Goal: Task Accomplishment & Management: Complete application form

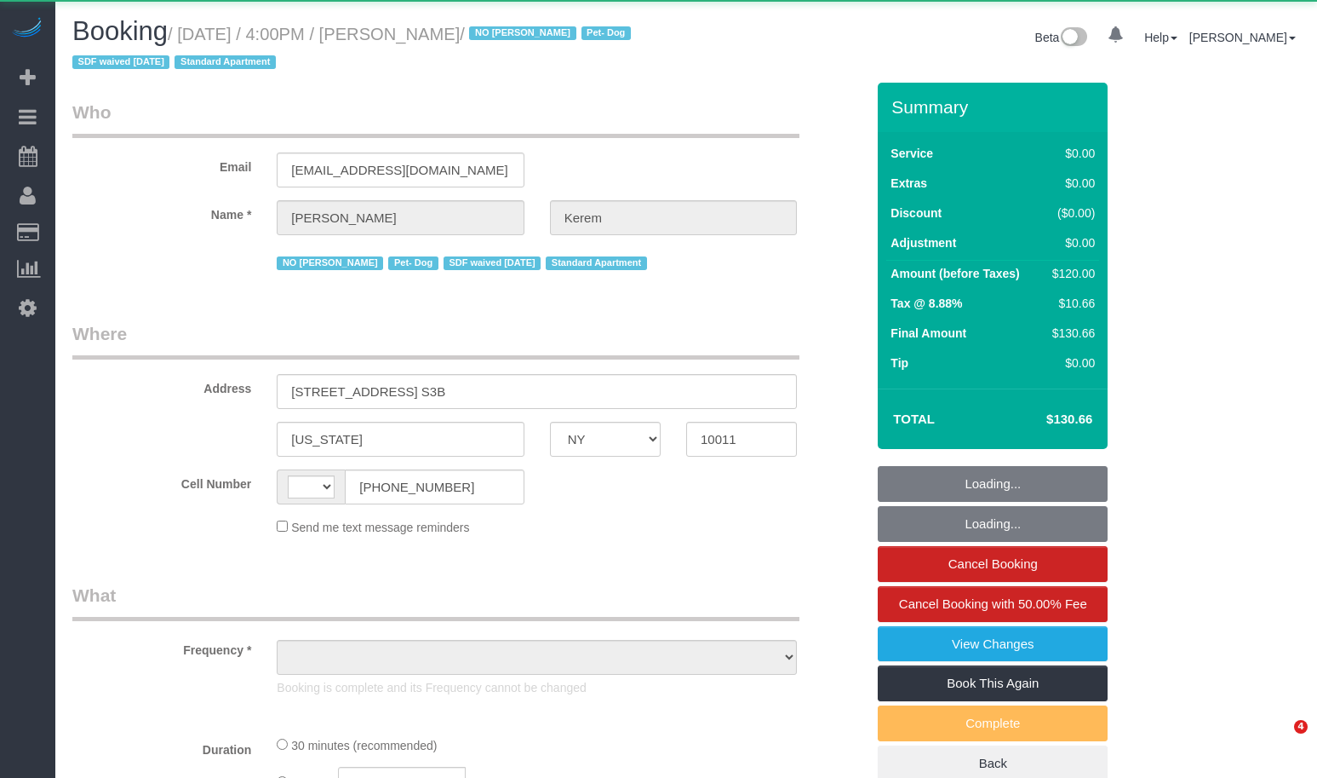
select select "NY"
select select "string:US"
select select "object:1204"
select select "string:stripe-pm_1RSMK44VGloSiKo7GjZfo9Rp"
select select "spot1"
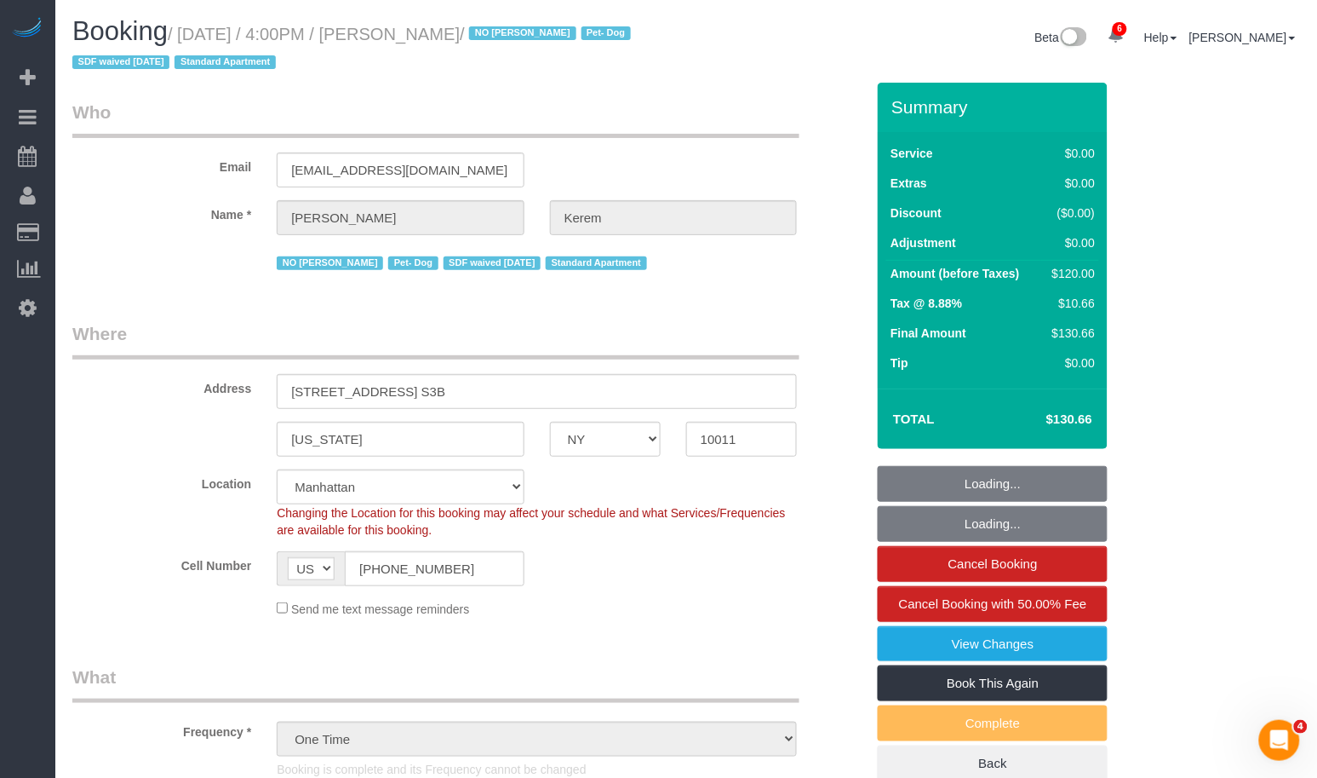
select select "number:64"
select select "number:78"
select select "number:13"
select select "number:5"
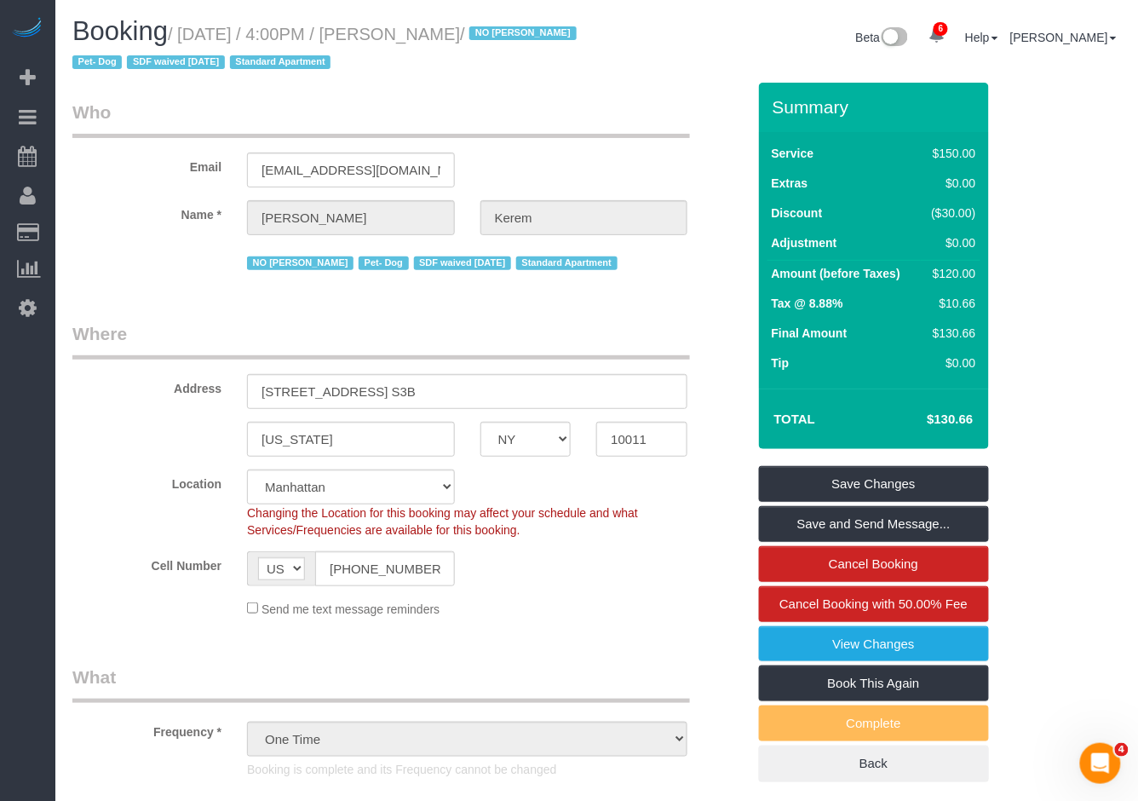
drag, startPoint x: 526, startPoint y: 37, endPoint x: 245, endPoint y: 39, distance: 281.0
click at [195, 37] on small "/ August 28, 2025 / 4:00PM / Michaela Kerem / NO Joselin Cecilio Pet- Dog SDF w…" at bounding box center [326, 49] width 509 height 48
copy small "August 28, 2025 / 4:00PM / Michaela Kerem"
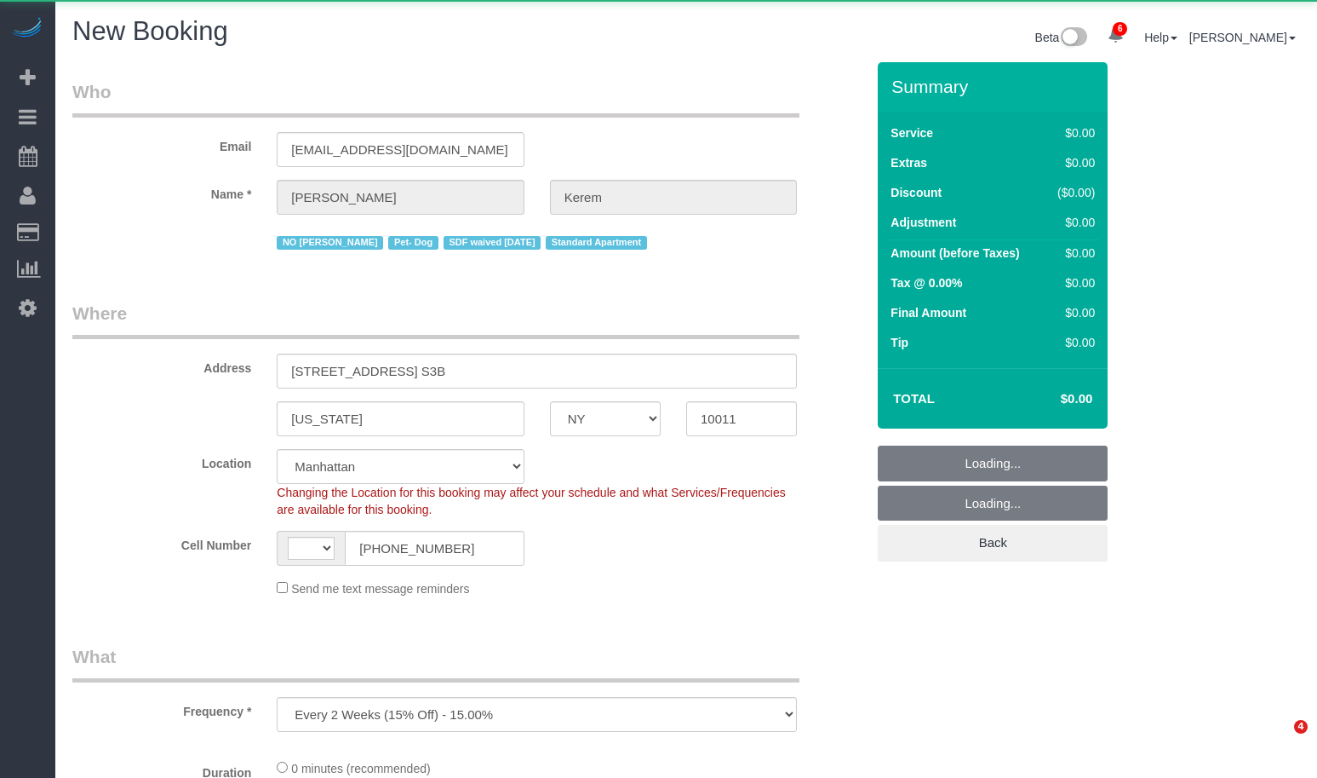
select select "NY"
select select "number:89"
select select "number:90"
select select "string:US"
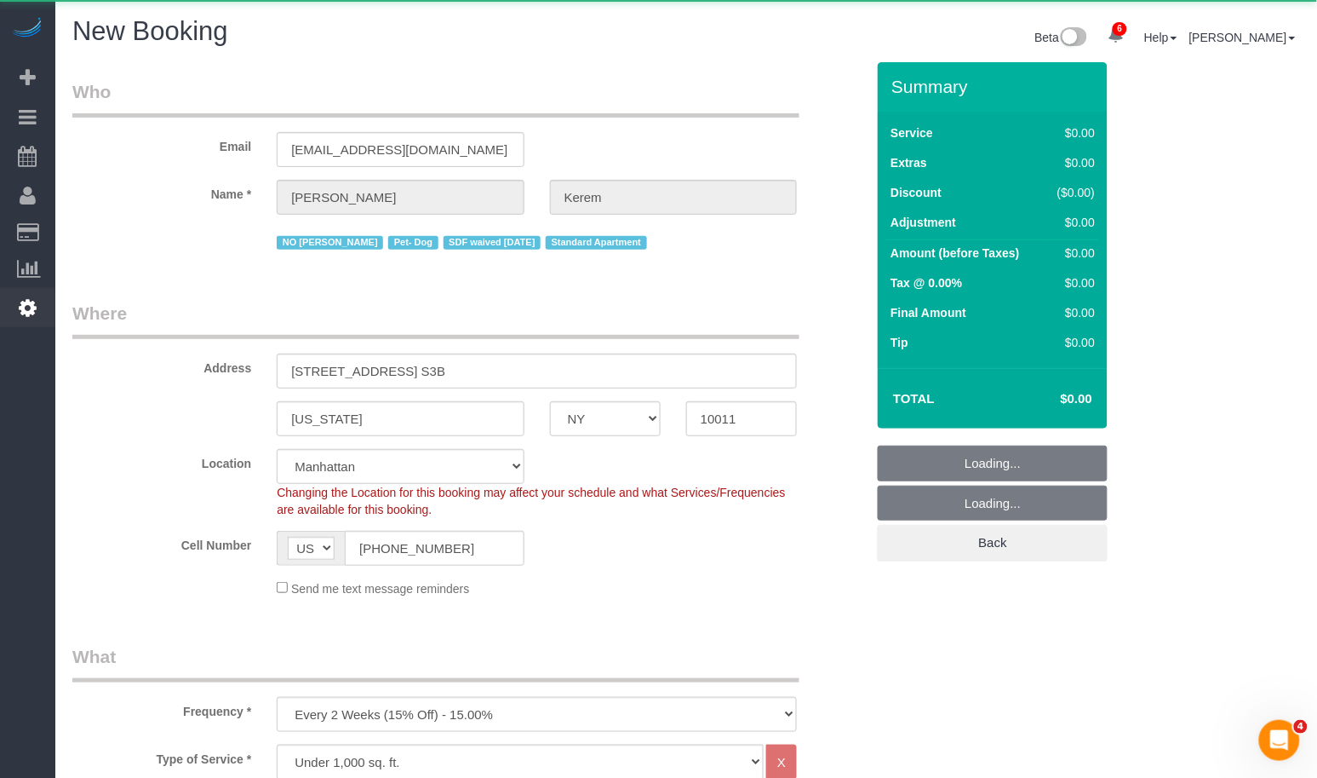
select select "object:3578"
select select "string:stripe-pm_1RSMK44VGloSiKo7GjZfo9Rp"
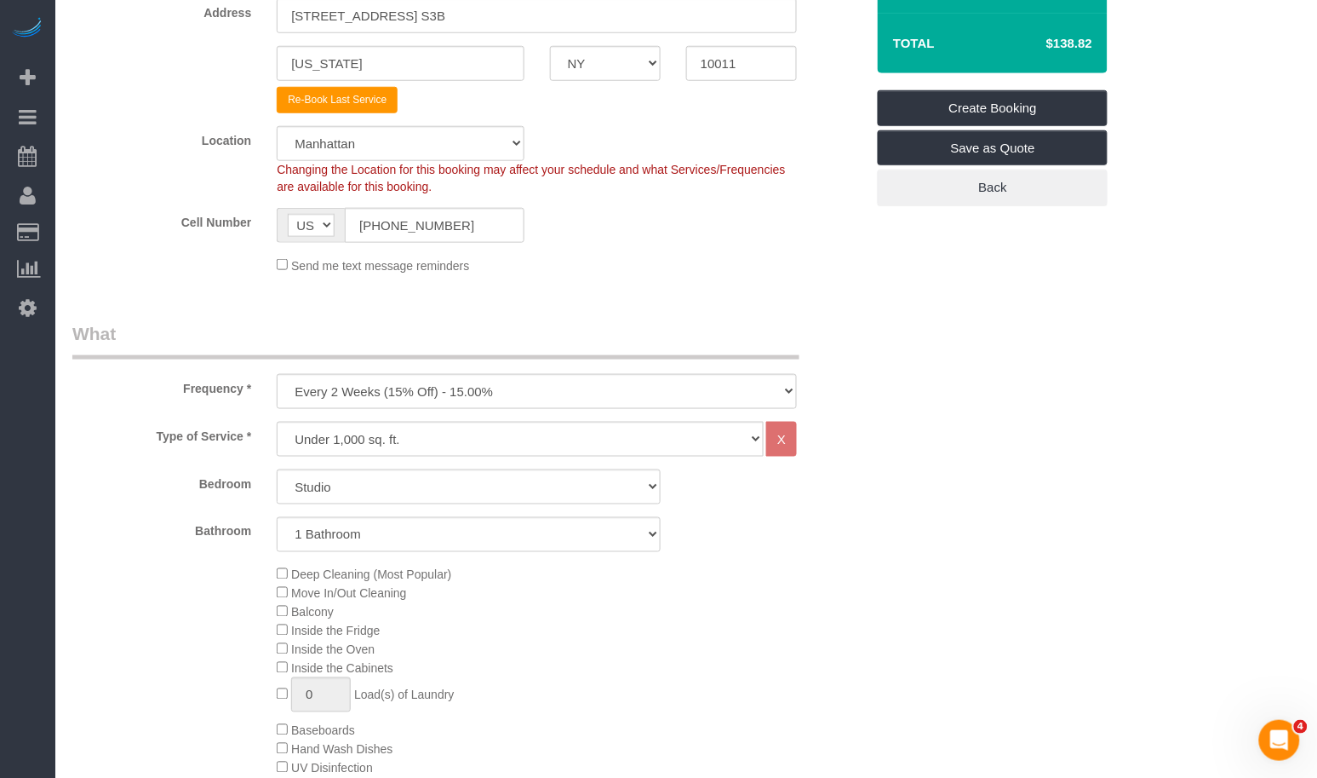
scroll to position [380, 0]
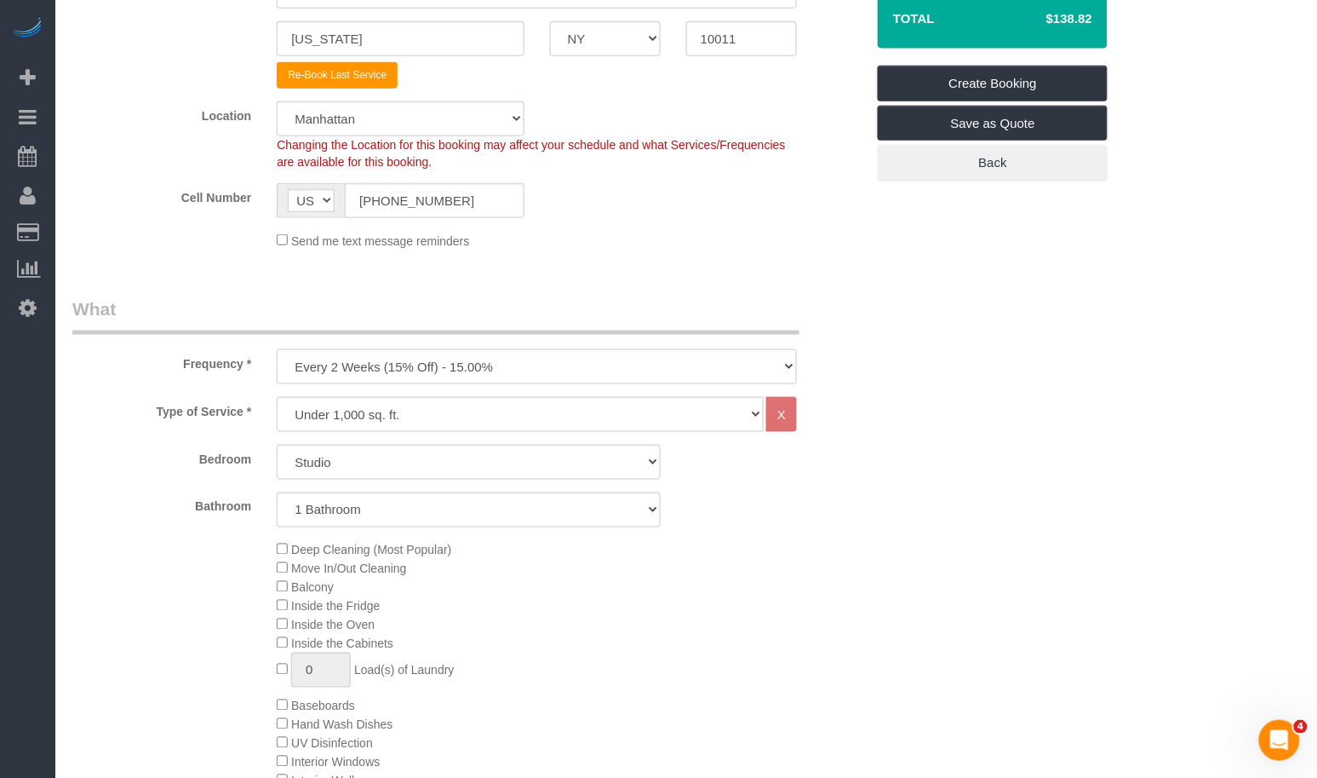
click at [387, 369] on select "One Time Weekly (20% Off) - 20.00% Every 2 Weeks (15% Off) - 15.00% Every 4 Wee…" at bounding box center [537, 366] width 520 height 35
click at [379, 364] on select "One Time Weekly (20% Off) - 20.00% Every 2 Weeks (15% Off) - 15.00% Every 4 Wee…" at bounding box center [537, 366] width 520 height 35
select select "object:4015"
click at [277, 349] on select "One Time Weekly (20% Off) - 20.00% Every 2 Weeks (15% Off) - 15.00% Every 4 Wee…" at bounding box center [537, 366] width 520 height 35
click at [357, 420] on select "Under 1,000 sq. ft. 1,001 - 1,500 sq. ft. 1,500+ sq. ft. Custom Cleaning Office…" at bounding box center [520, 414] width 487 height 35
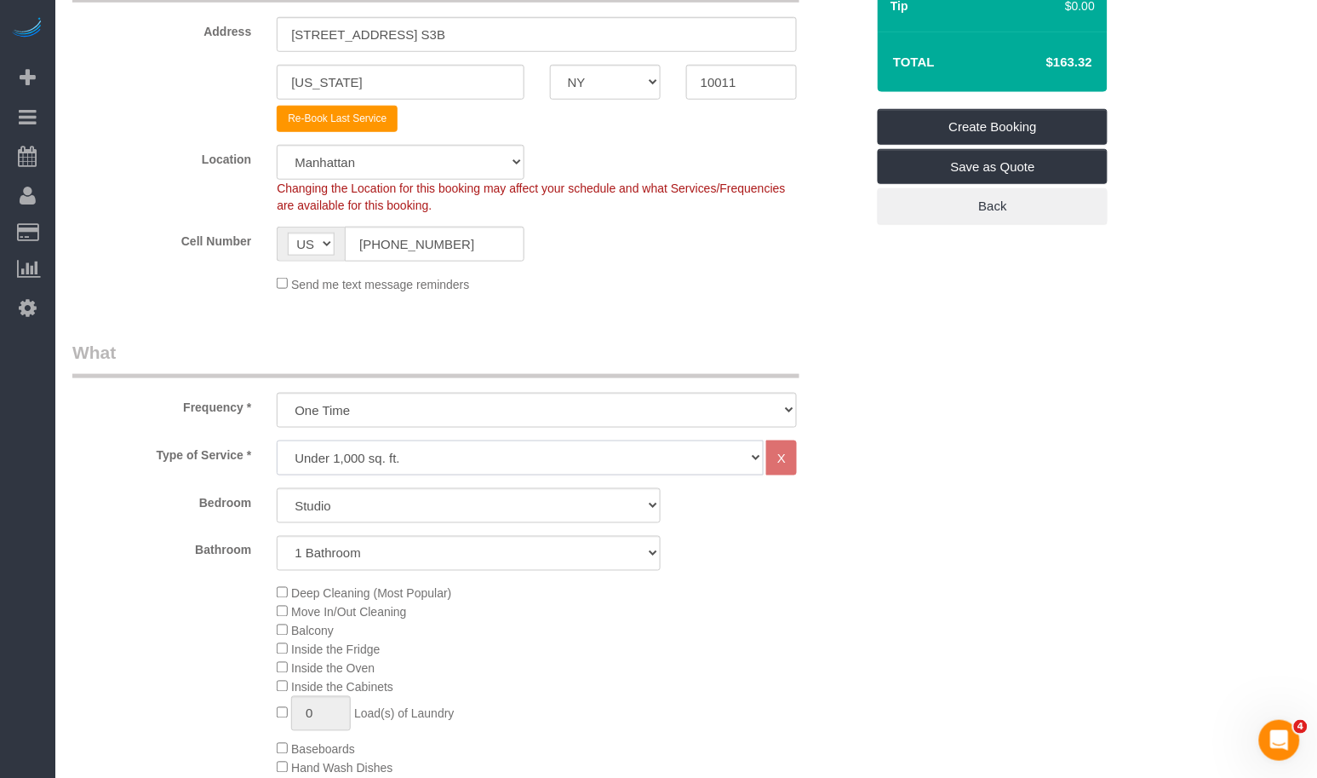
scroll to position [370, 0]
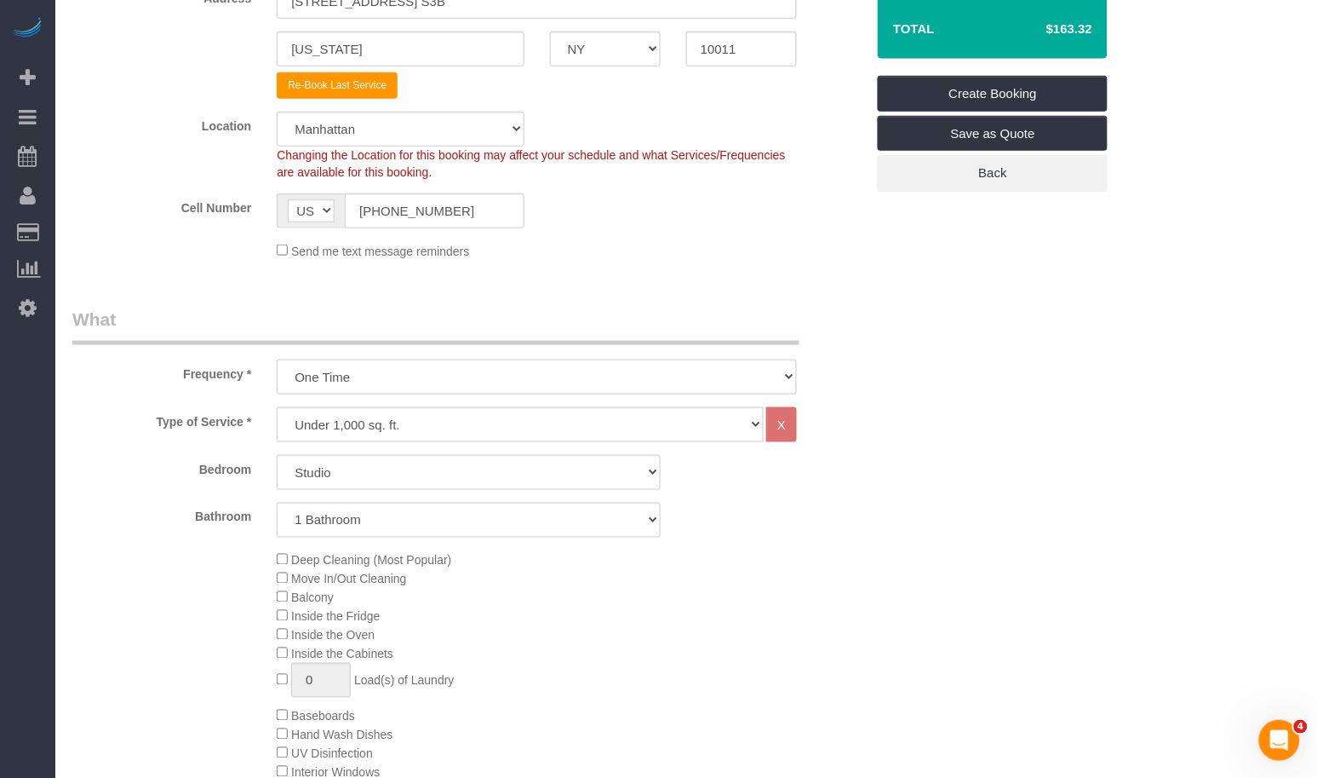
click at [490, 383] on select "One Time Weekly (20% Off) - 20.00% Every 2 Weeks (15% Off) - 15.00% Every 4 Wee…" at bounding box center [537, 376] width 520 height 35
click at [491, 410] on select "Under 1,000 sq. ft. 1,001 - 1,500 sq. ft. 1,500+ sq. ft. Custom Cleaning Office…" at bounding box center [520, 424] width 487 height 35
select select "37"
click at [277, 407] on select "Under 1,000 sq. ft. 1,001 - 1,500 sq. ft. 1,500+ sq. ft. Custom Cleaning Office…" at bounding box center [520, 424] width 487 height 35
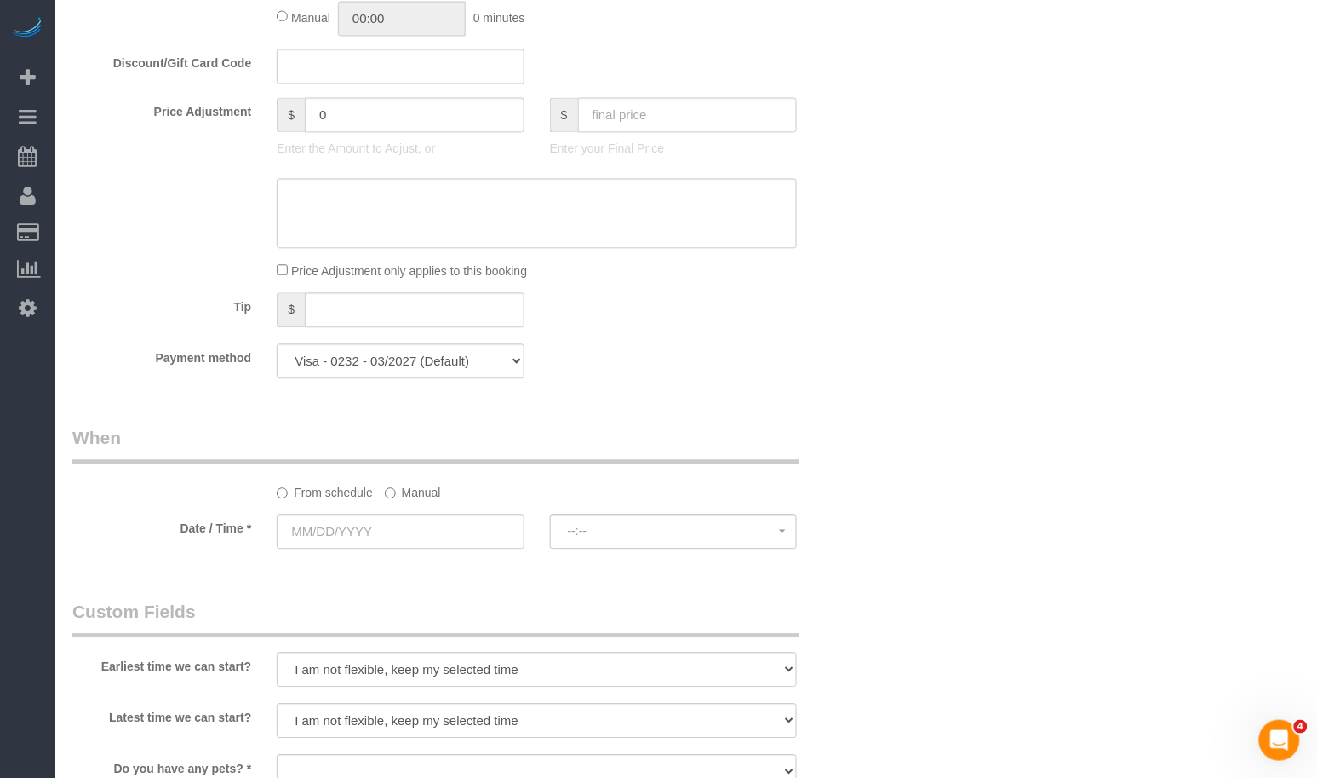
scroll to position [904, 0]
click at [370, 525] on input "text" at bounding box center [400, 530] width 247 height 35
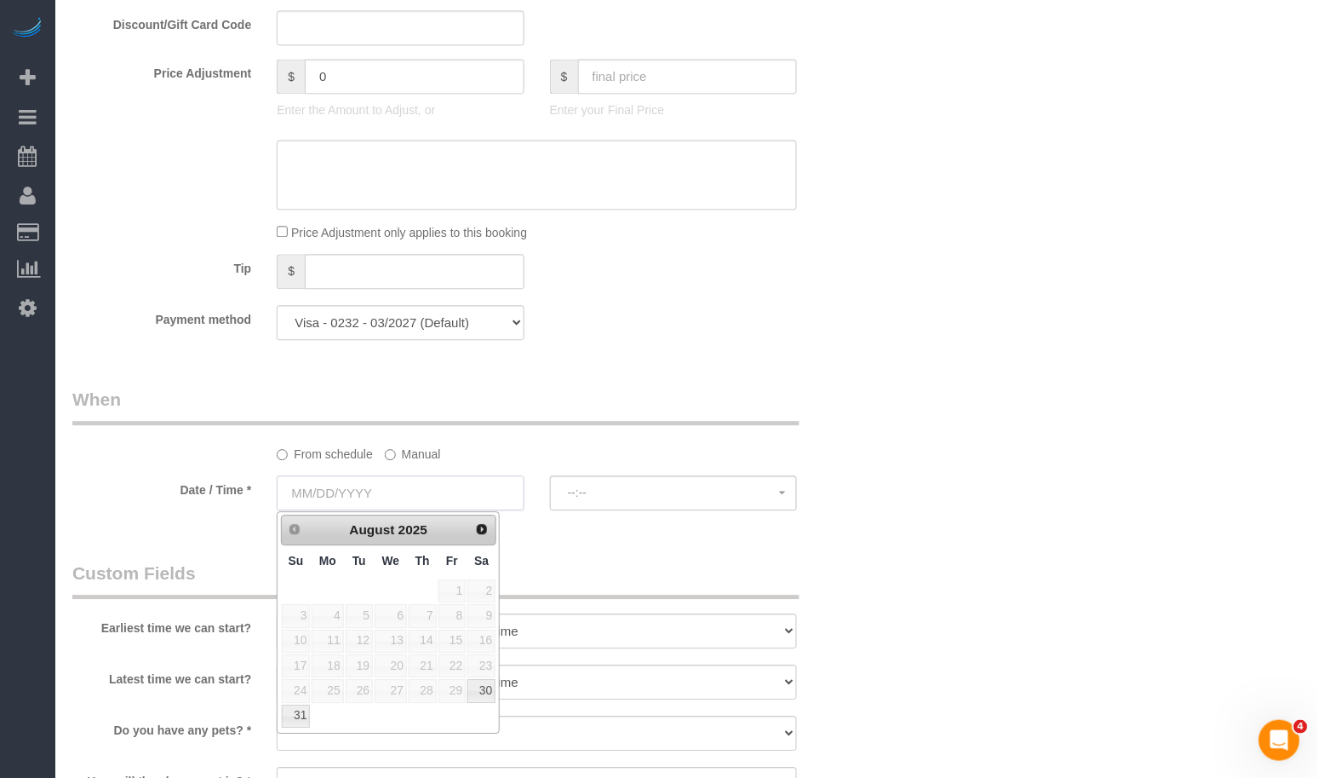
scroll to position [991, 0]
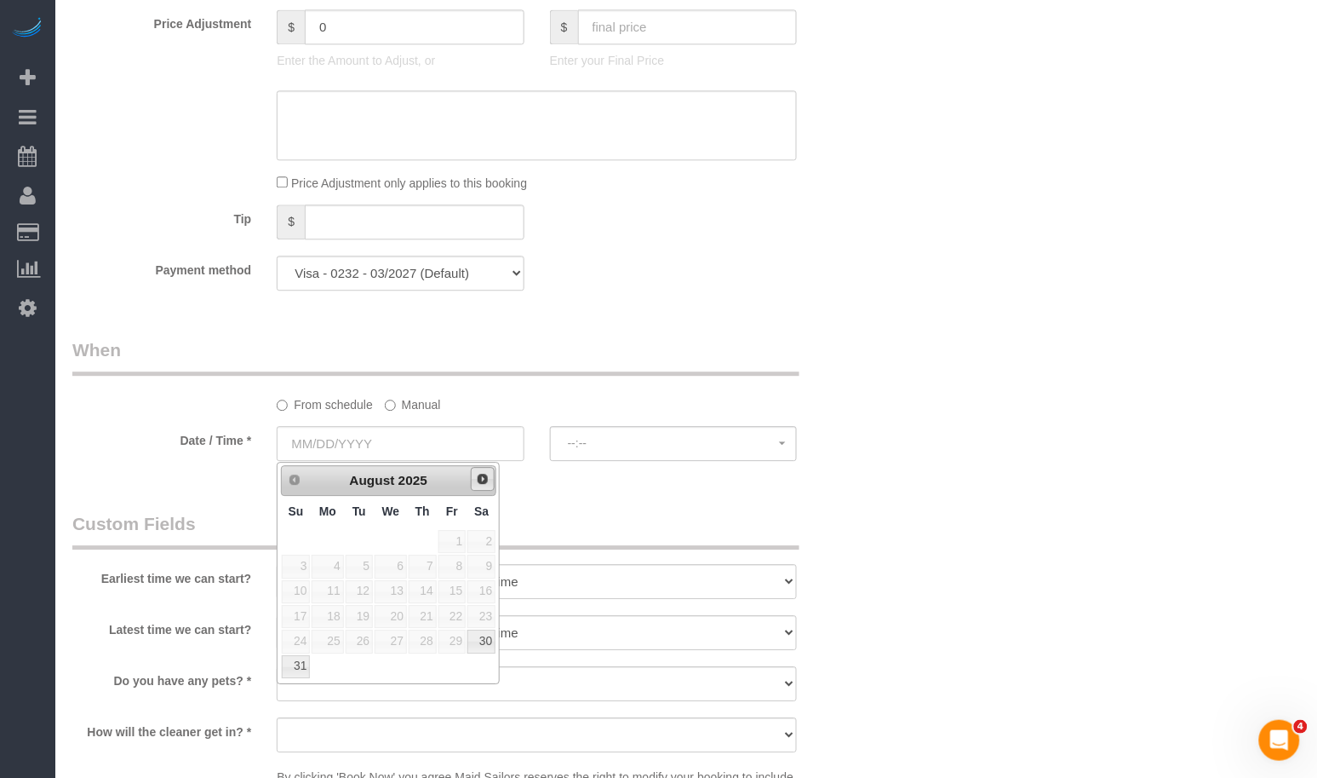
click at [476, 479] on span "Next" at bounding box center [483, 479] width 14 height 14
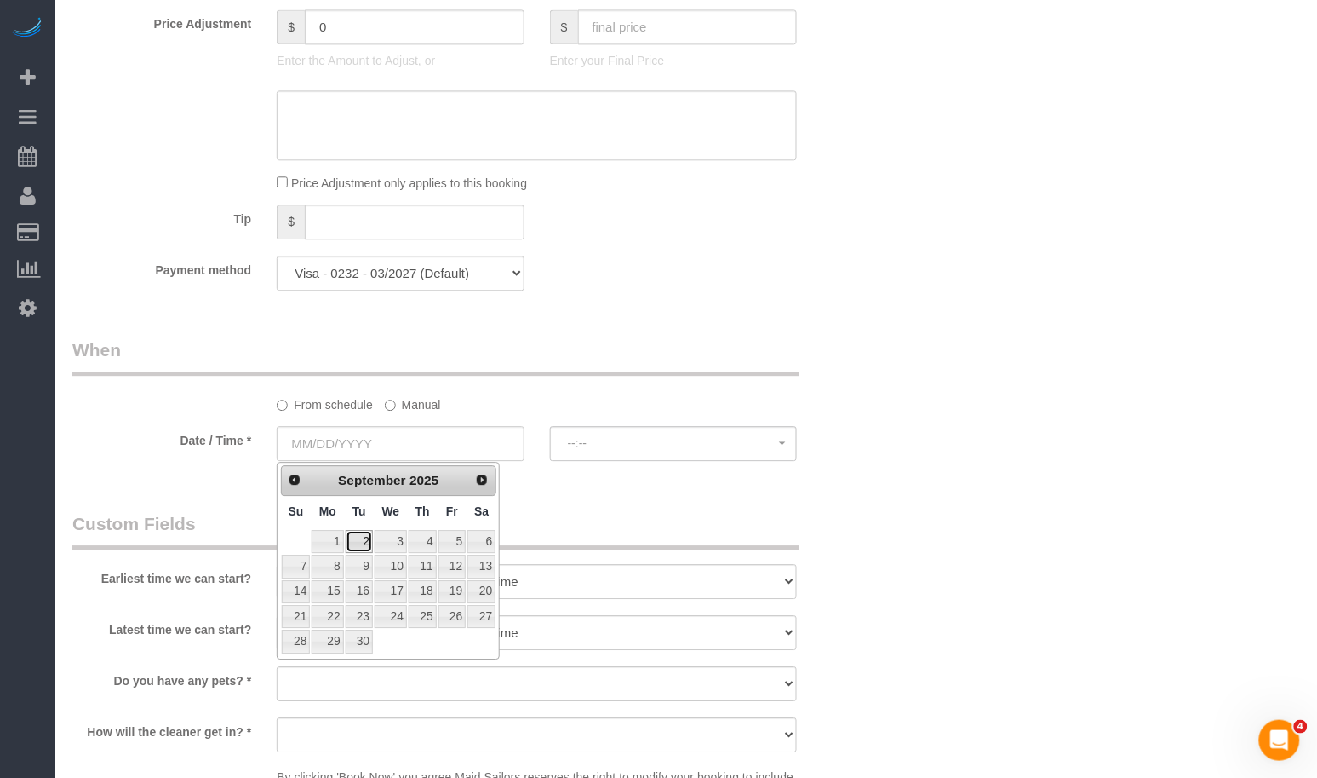
click at [365, 542] on link "2" at bounding box center [359, 541] width 27 height 23
type input "[DATE]"
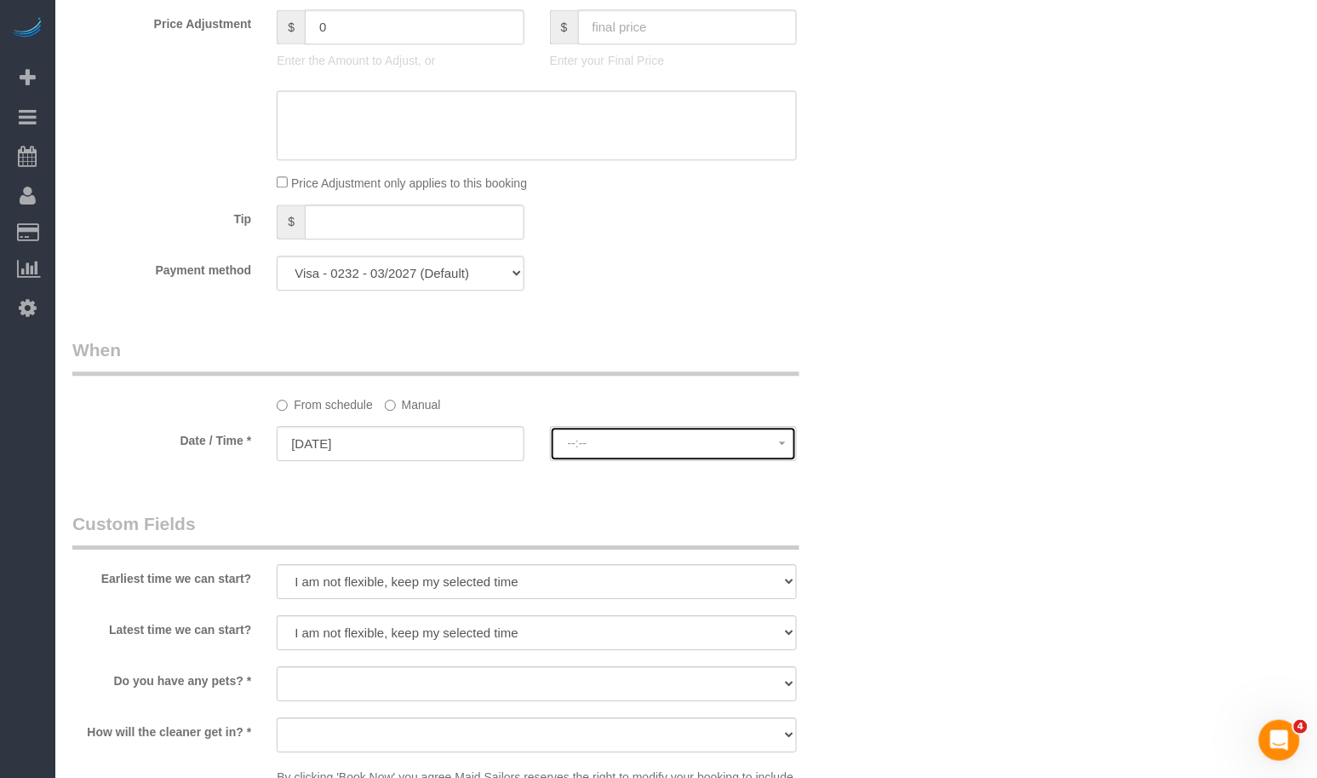
click at [593, 446] on span "--:--" at bounding box center [673, 443] width 211 height 14
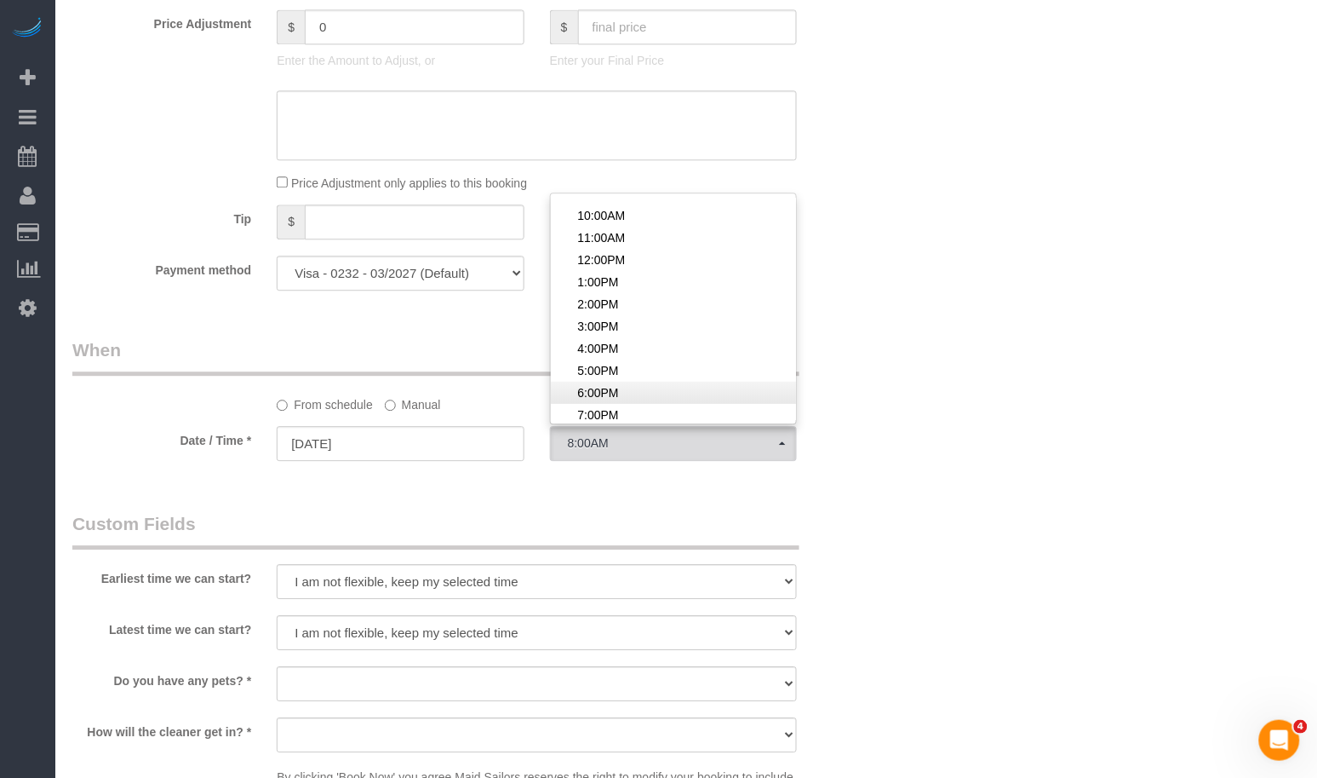
scroll to position [61, 0]
click at [604, 364] on span "5:00PM" at bounding box center [597, 368] width 41 height 17
select select "spot10"
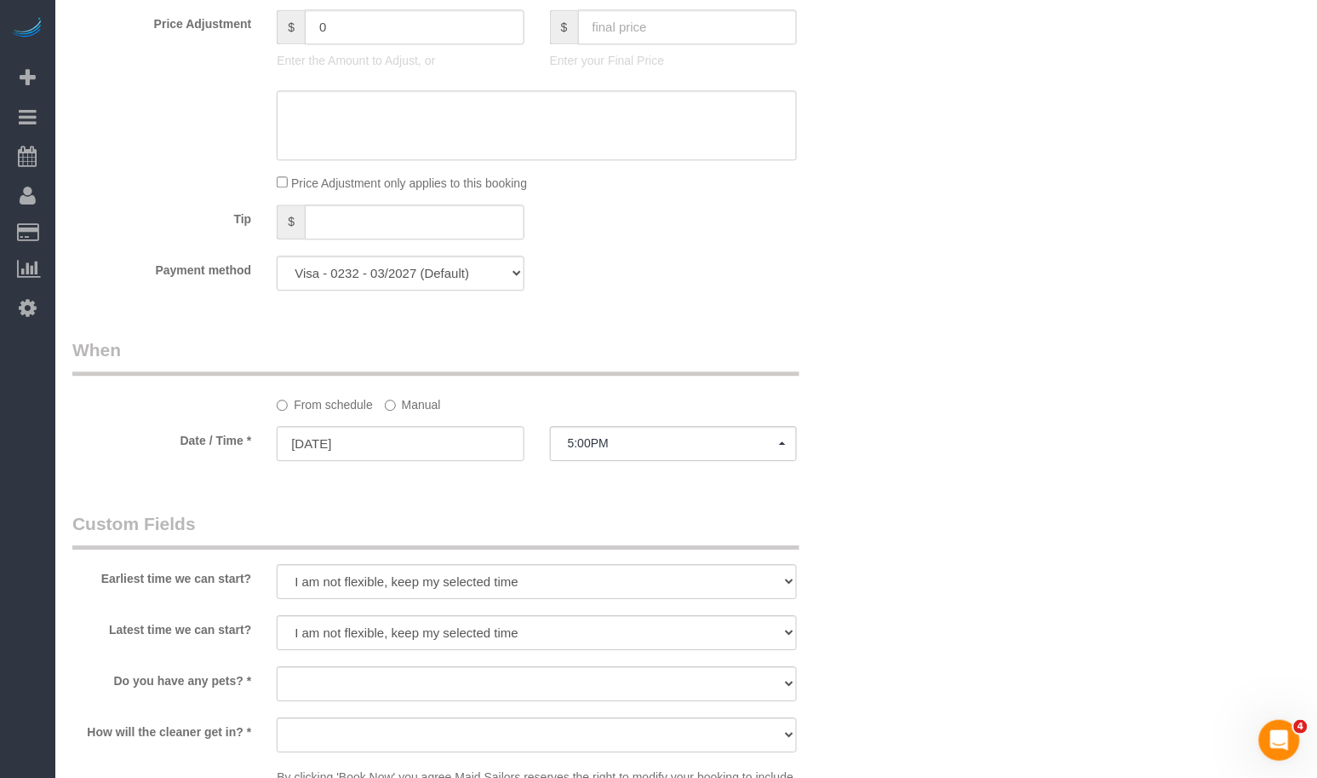
click at [985, 392] on div "Who Email mpkerem@gmail.com Name * Michaela Kerem NO Joselin Cecilio Pet- Dog S…" at bounding box center [686, 236] width 1228 height 2330
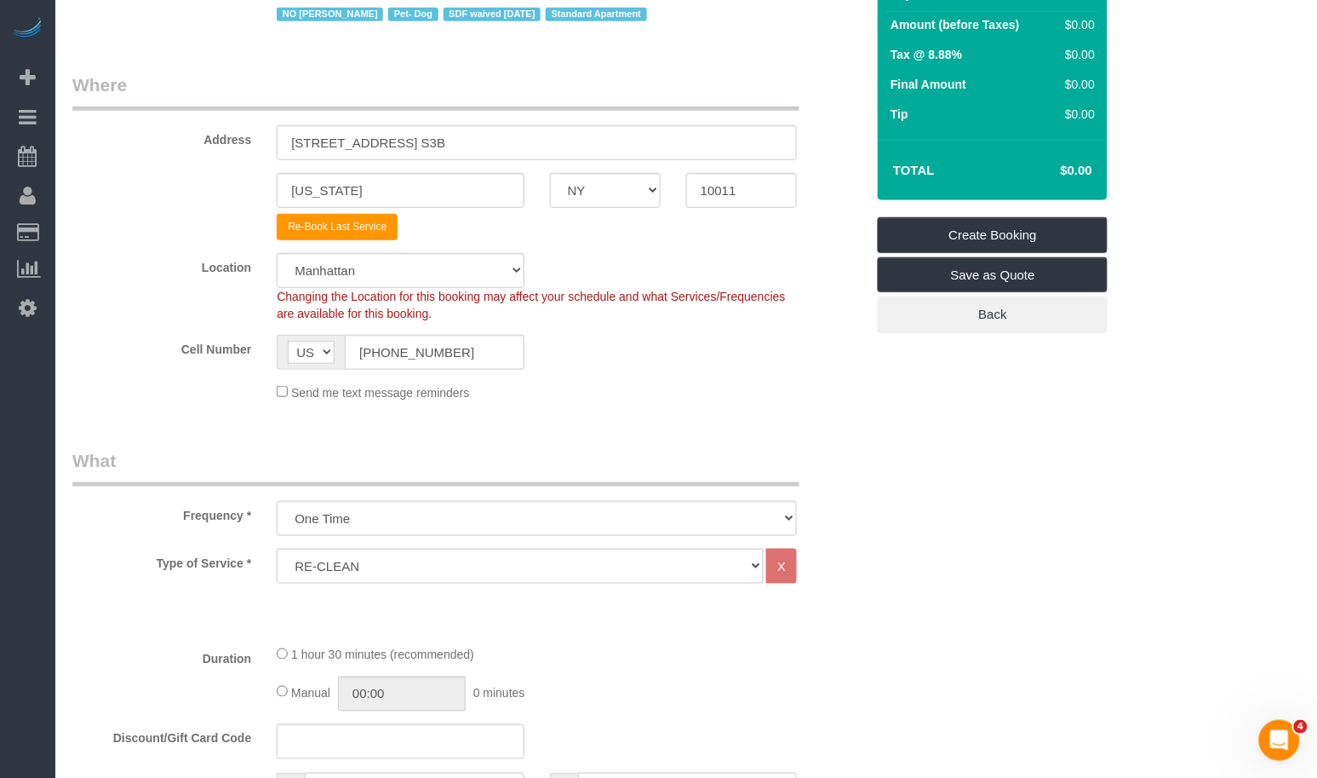
scroll to position [227, 0]
click at [343, 238] on button "Re-Book Last Service" at bounding box center [337, 228] width 121 height 26
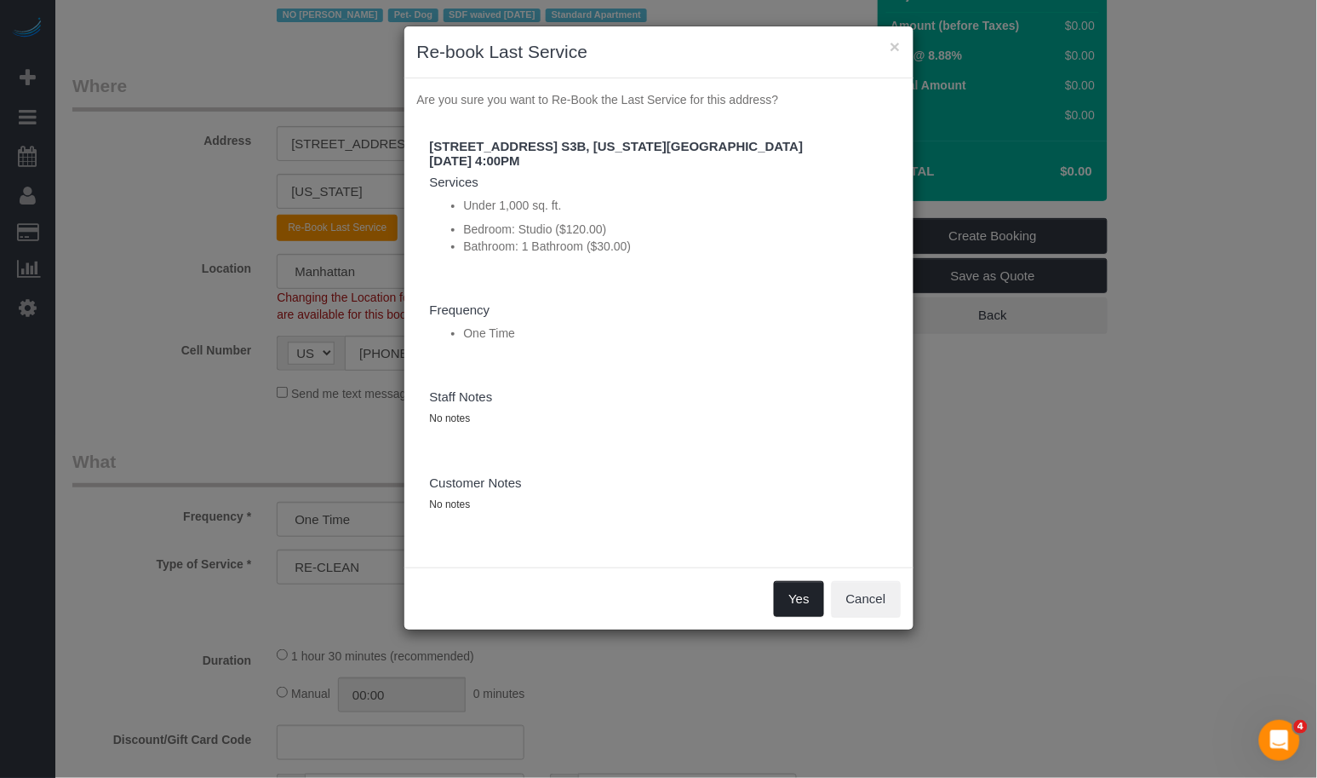
click at [792, 589] on button "Yes" at bounding box center [798, 599] width 49 height 36
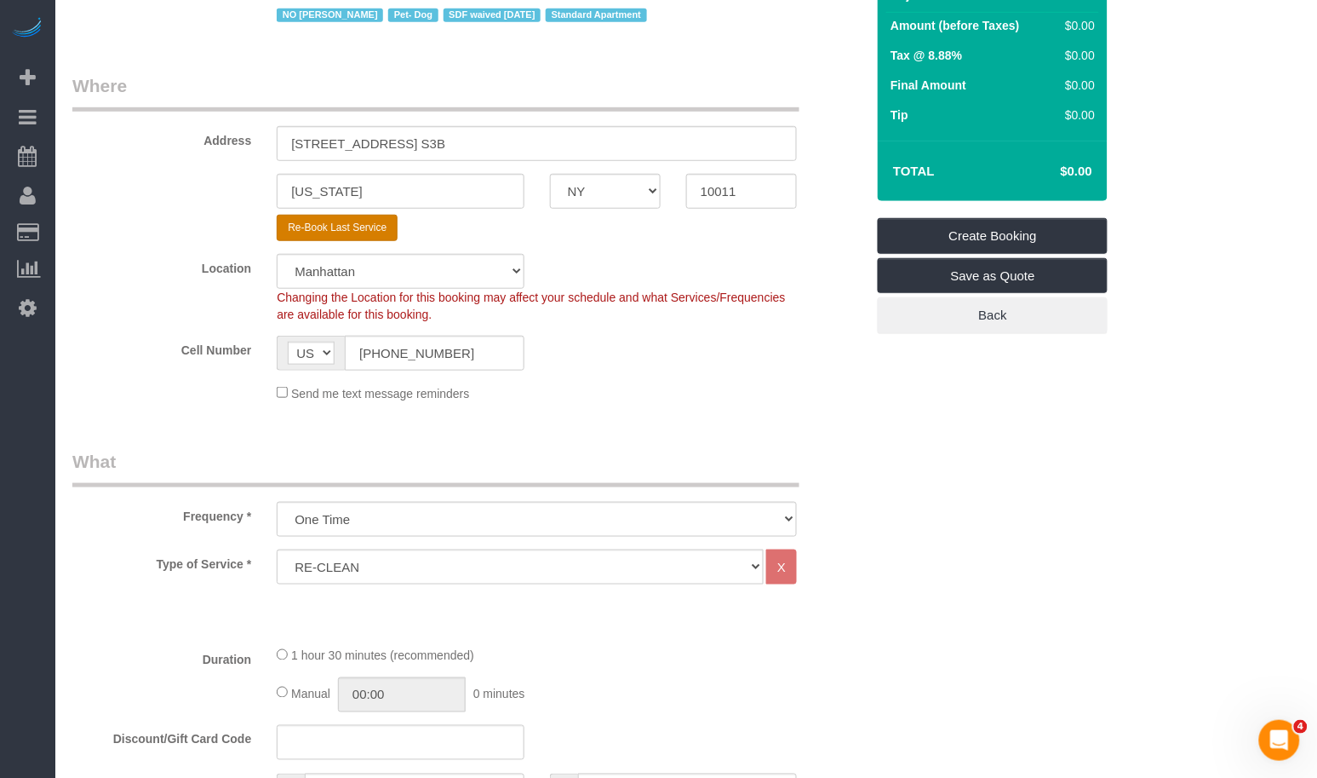
type input "FRESH30"
select select "string:stripe"
select select "? string:null ?"
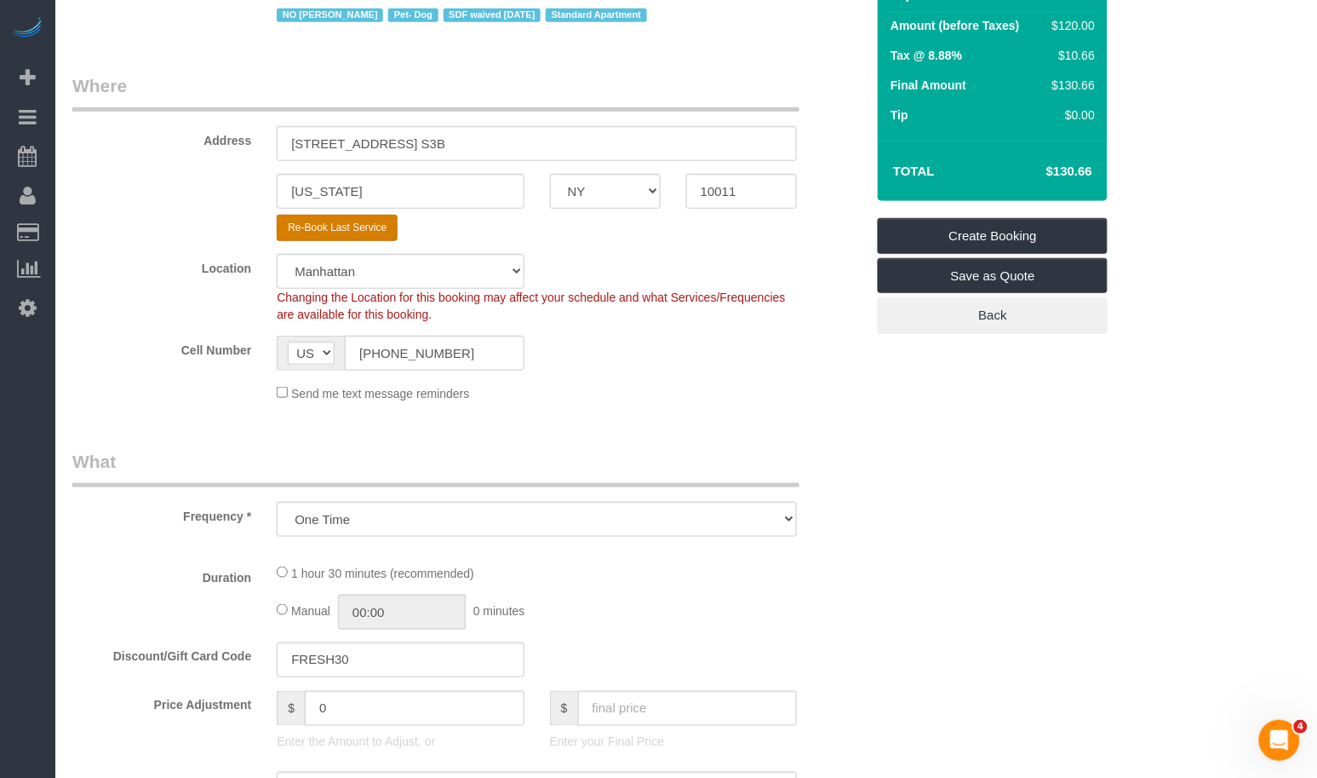
select select "number:64"
select select "number:78"
select select "number:13"
select select "number:5"
select select "object:5028"
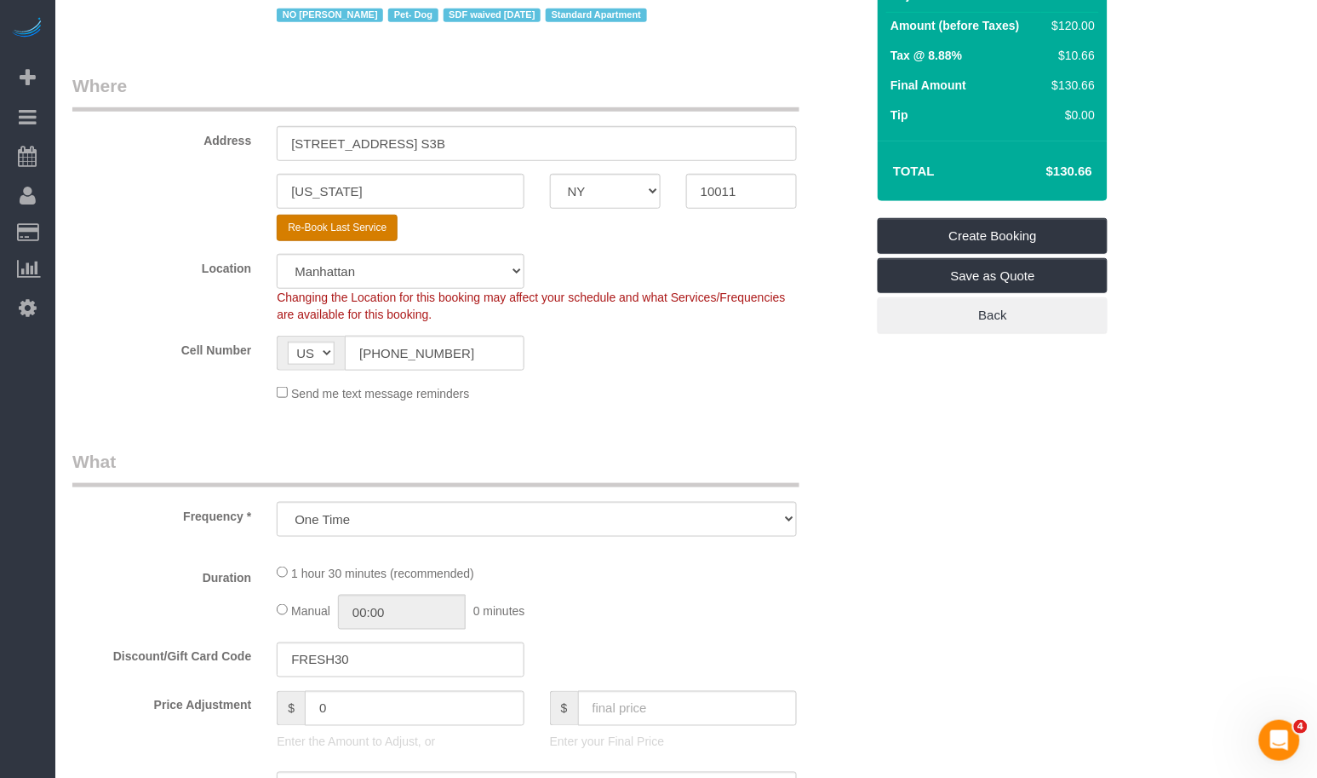
select select "spot68"
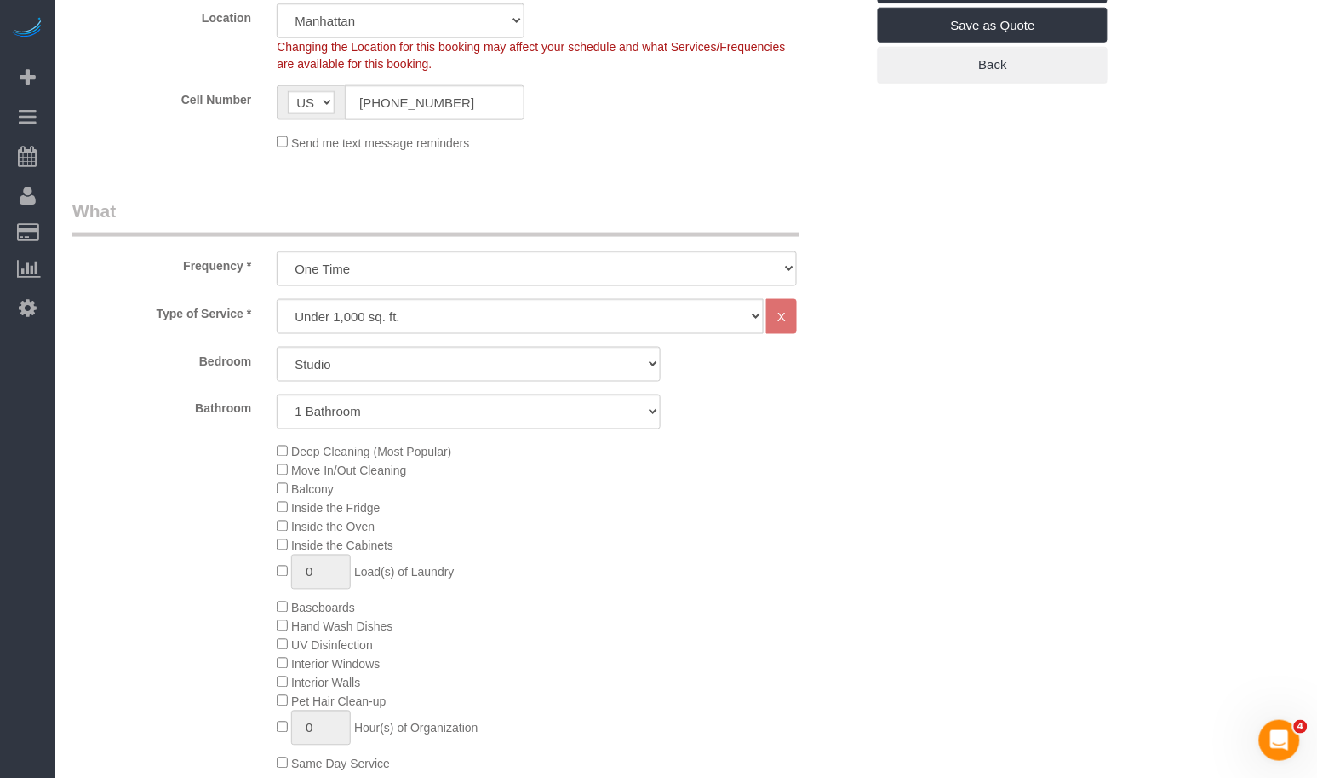
scroll to position [464, 0]
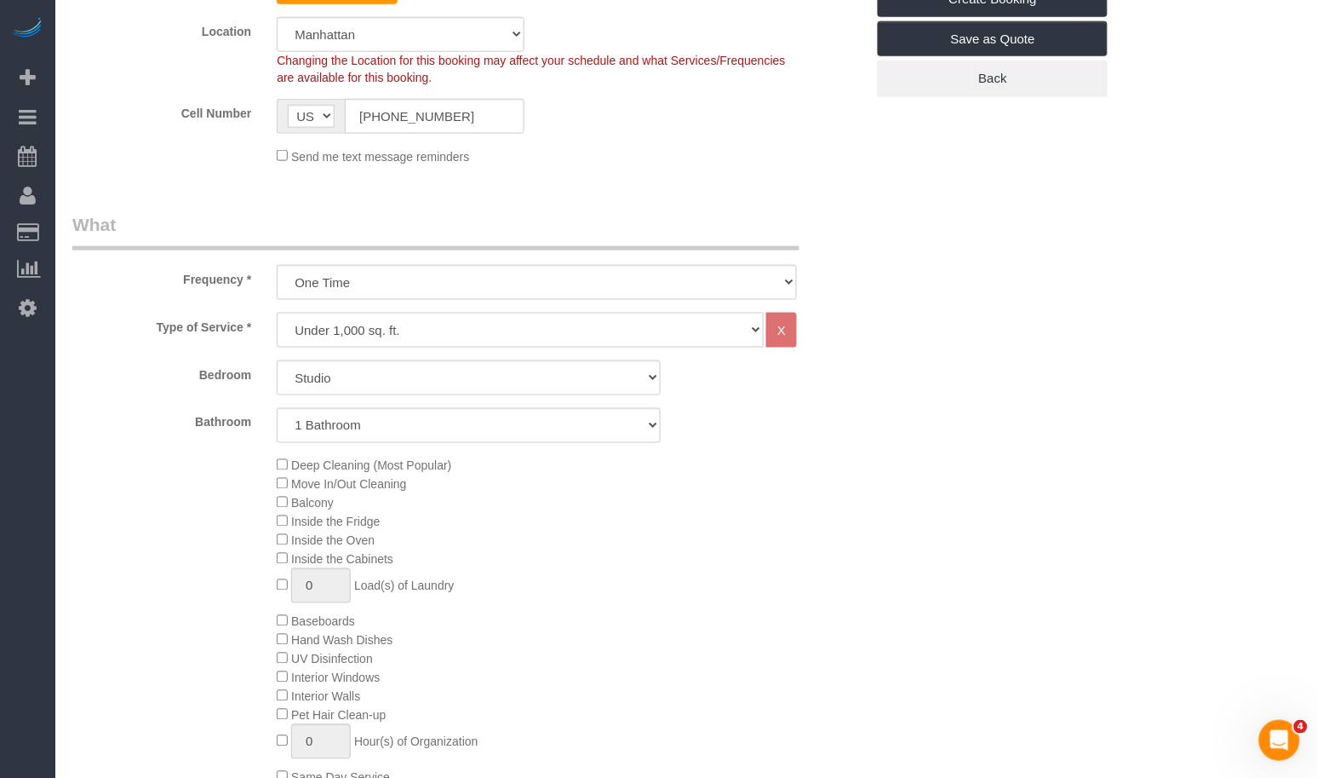
click at [472, 334] on select "Under 1,000 sq. ft. 1,001 - 1,500 sq. ft. 1,500+ sq. ft. Custom Cleaning Office…" at bounding box center [520, 330] width 487 height 35
select select "37"
click at [277, 313] on select "Under 1,000 sq. ft. 1,001 - 1,500 sq. ft. 1,500+ sq. ft. Custom Cleaning Office…" at bounding box center [520, 330] width 487 height 35
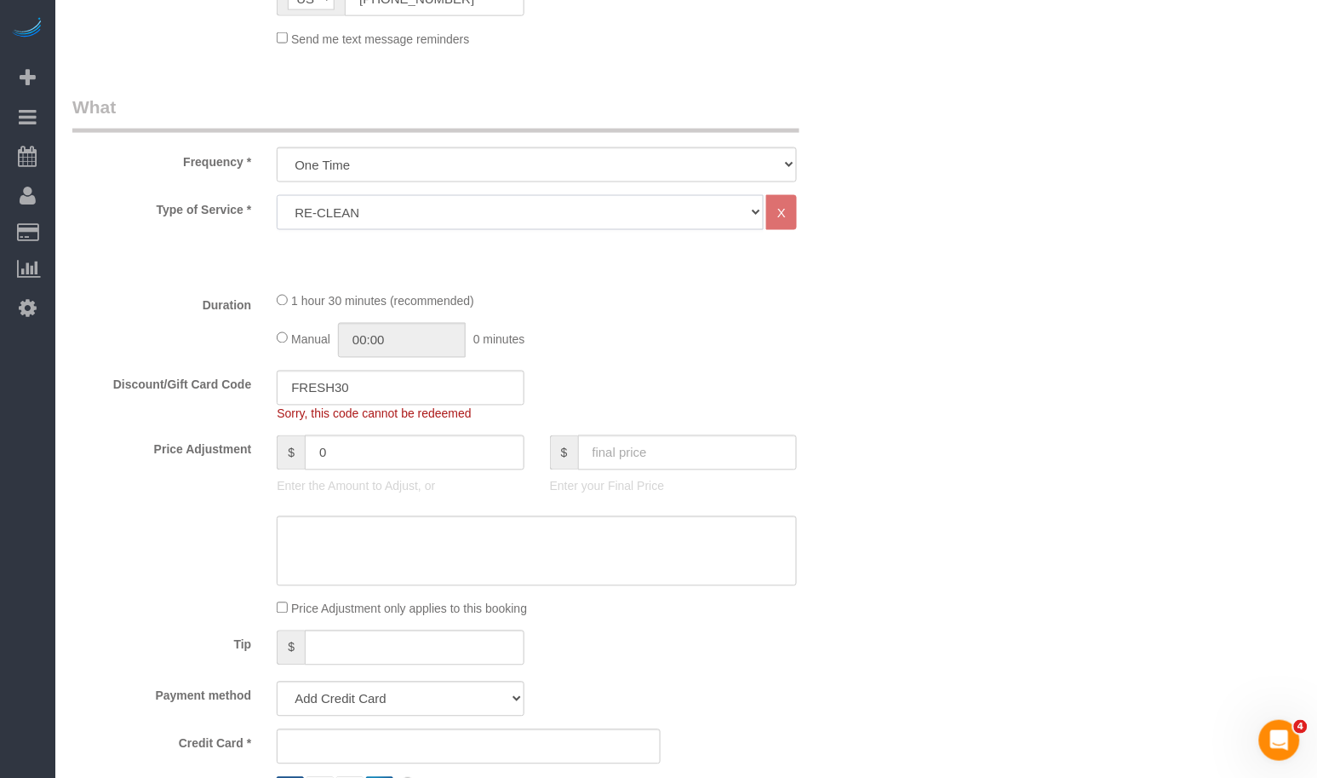
scroll to position [583, 0]
click at [152, 455] on label "Price Adjustment" at bounding box center [162, 445] width 204 height 23
drag, startPoint x: 366, startPoint y: 390, endPoint x: 273, endPoint y: 386, distance: 93.8
click at [273, 386] on div "FRESH30" at bounding box center [400, 387] width 273 height 35
click at [212, 461] on div "Price Adjustment $ 0 Enter the Amount to Adjust, or $ Enter your Final Price" at bounding box center [469, 468] width 818 height 68
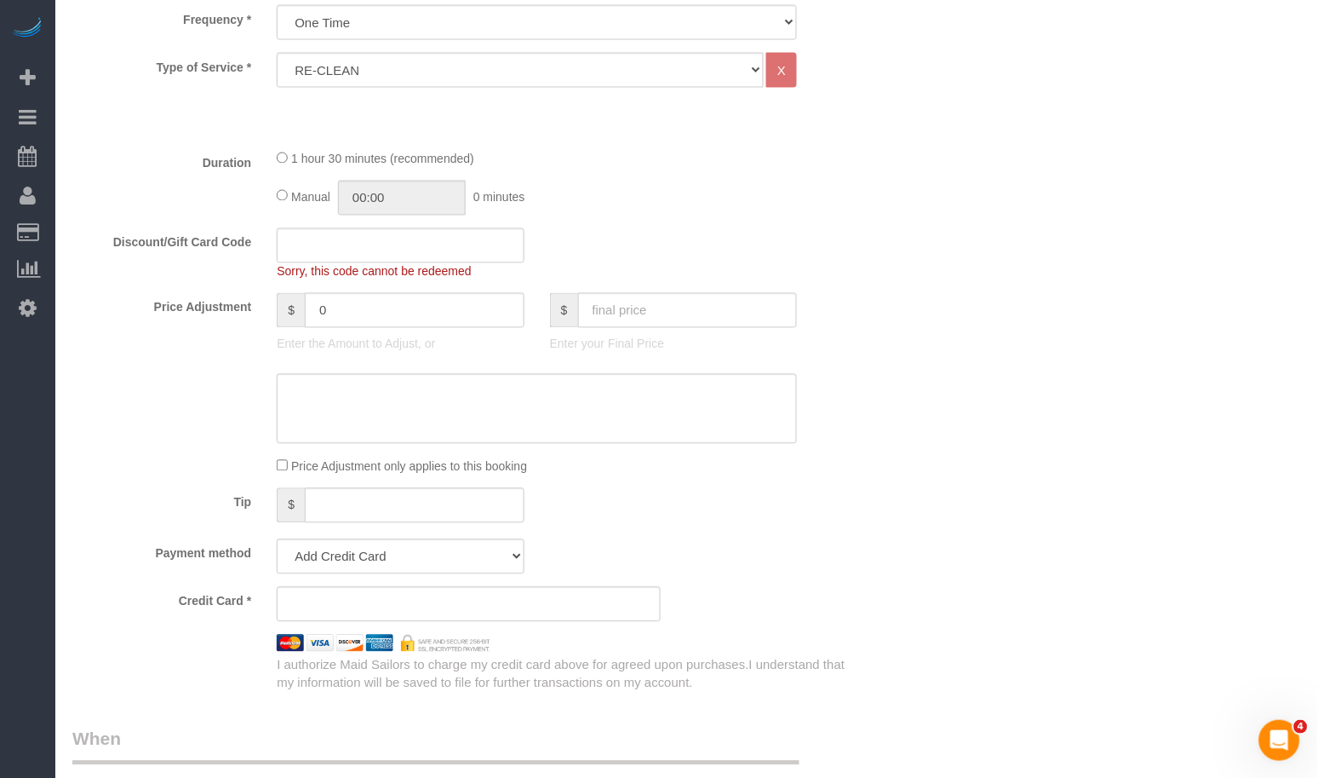
click at [204, 469] on div "Price Adjustment only applies to this booking" at bounding box center [469, 465] width 818 height 19
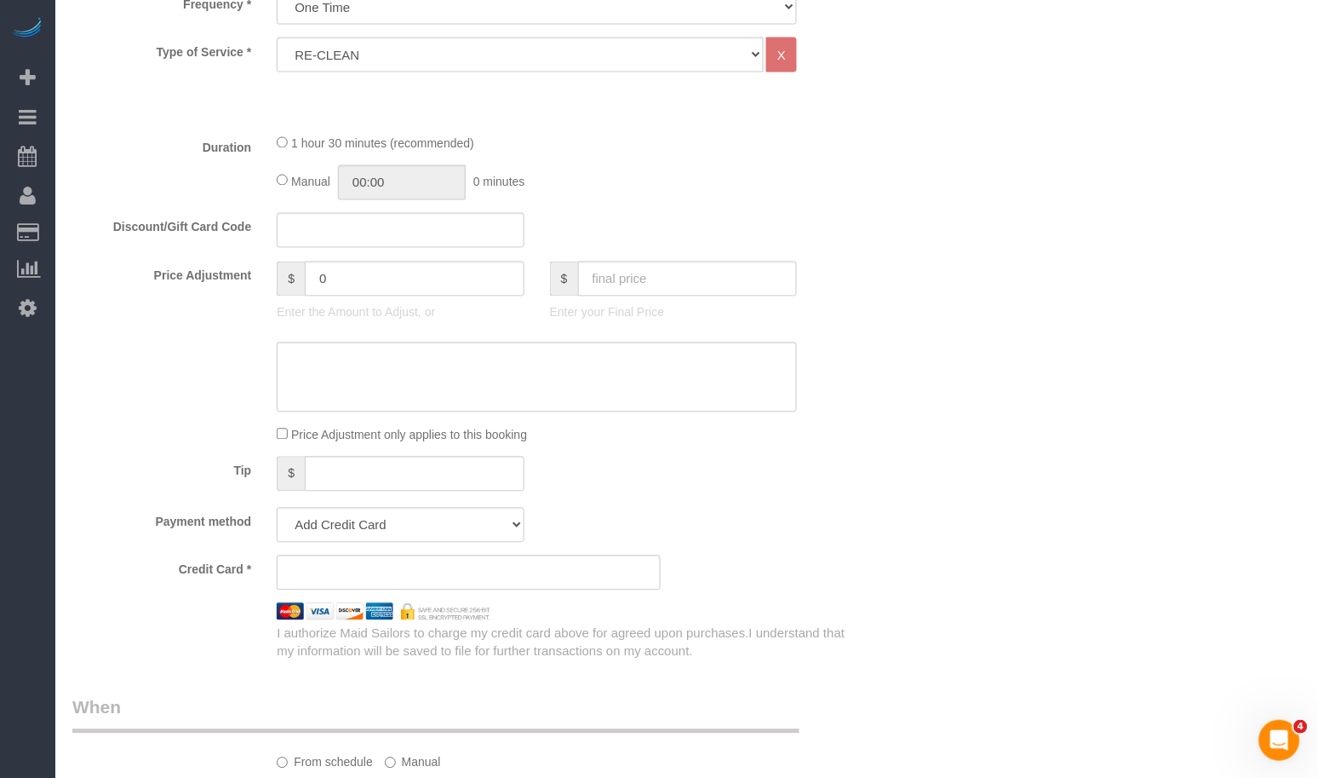
scroll to position [743, 0]
click at [221, 457] on label "Tip" at bounding box center [162, 463] width 204 height 23
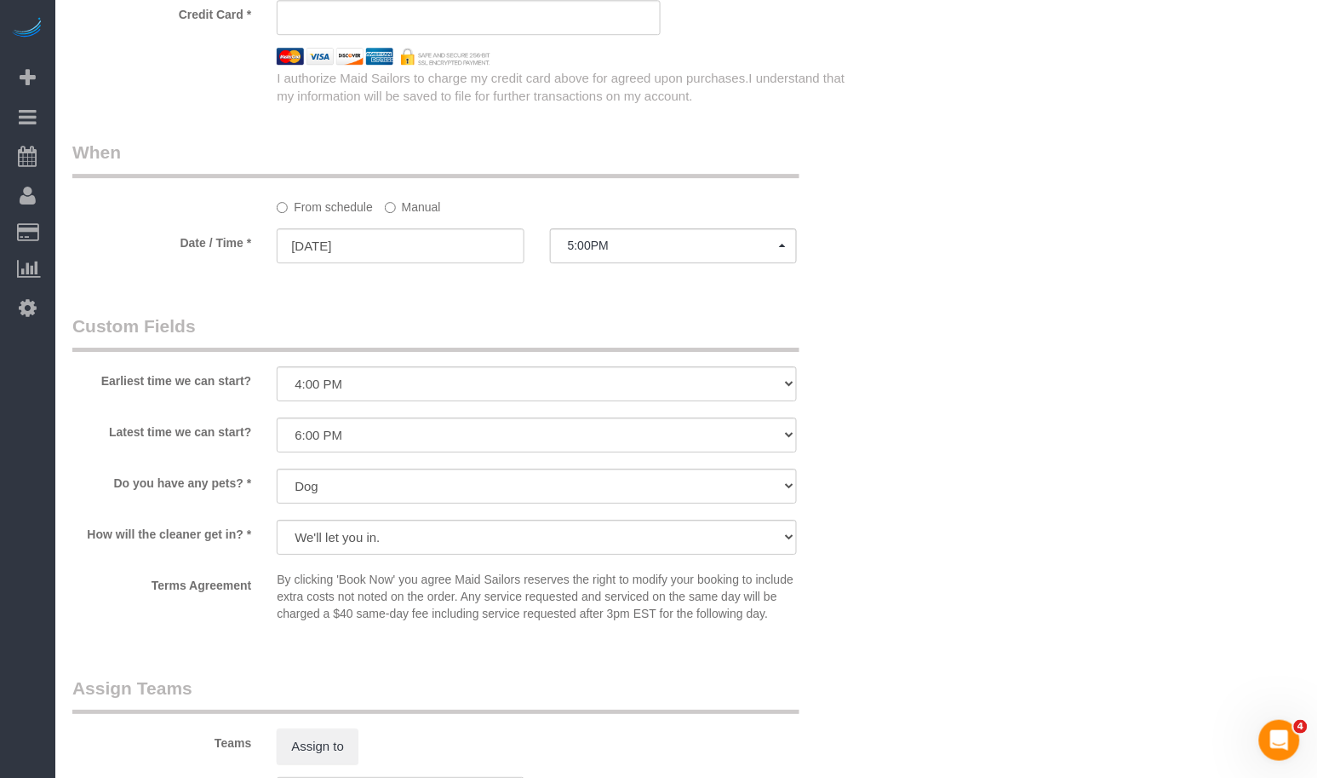
scroll to position [1252, 0]
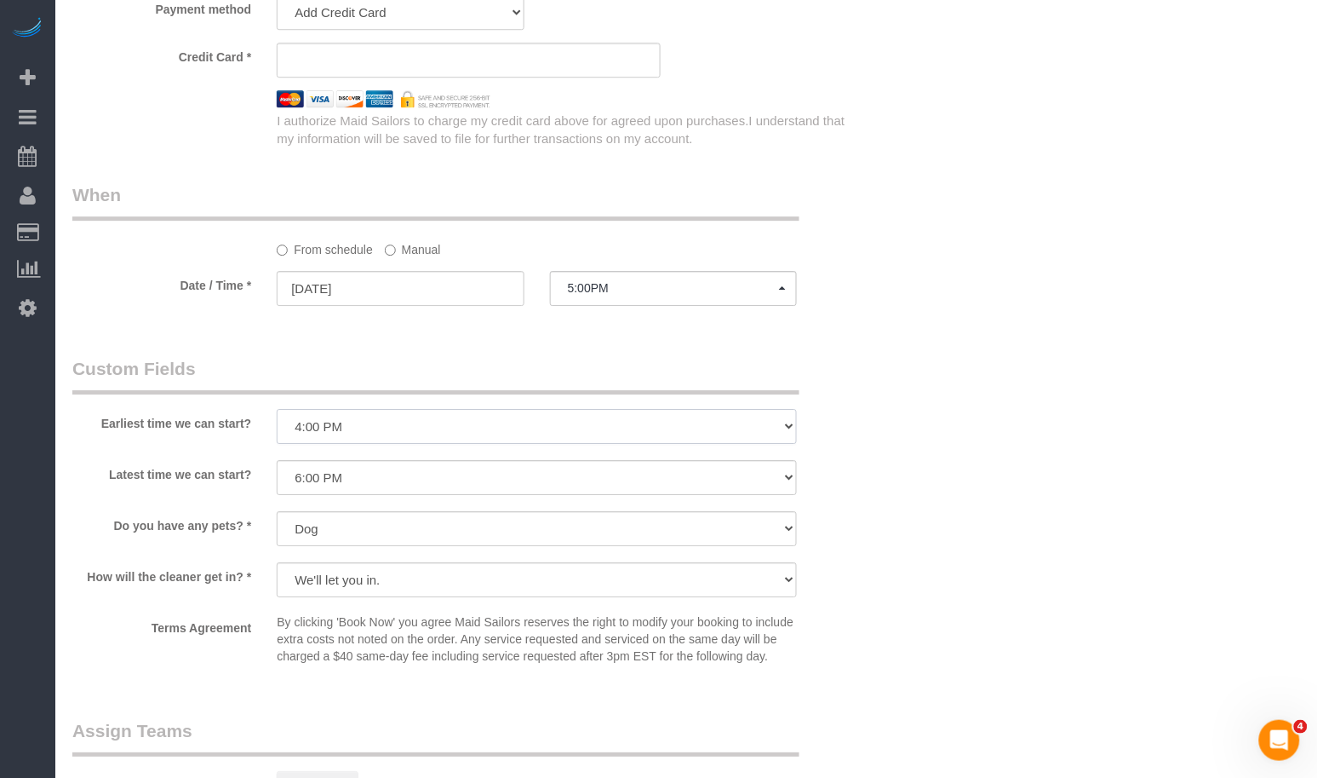
click at [359, 422] on select "I am not flexible, keep my selected time 8:00 AM 9:00 AM 10:00 AM 11:00 AM 12:0…" at bounding box center [537, 426] width 520 height 35
click at [342, 427] on select "I am not flexible, keep my selected time 8:00 AM 9:00 AM 10:00 AM 11:00 AM 12:0…" at bounding box center [537, 426] width 520 height 35
click at [277, 409] on select "I am not flexible, keep my selected time 8:00 AM 9:00 AM 10:00 AM 11:00 AM 12:0…" at bounding box center [537, 426] width 520 height 35
click at [324, 422] on select "I am not flexible, keep my selected time 8:00 AM 9:00 AM 10:00 AM 11:00 AM 12:0…" at bounding box center [537, 426] width 520 height 35
select select "number:64"
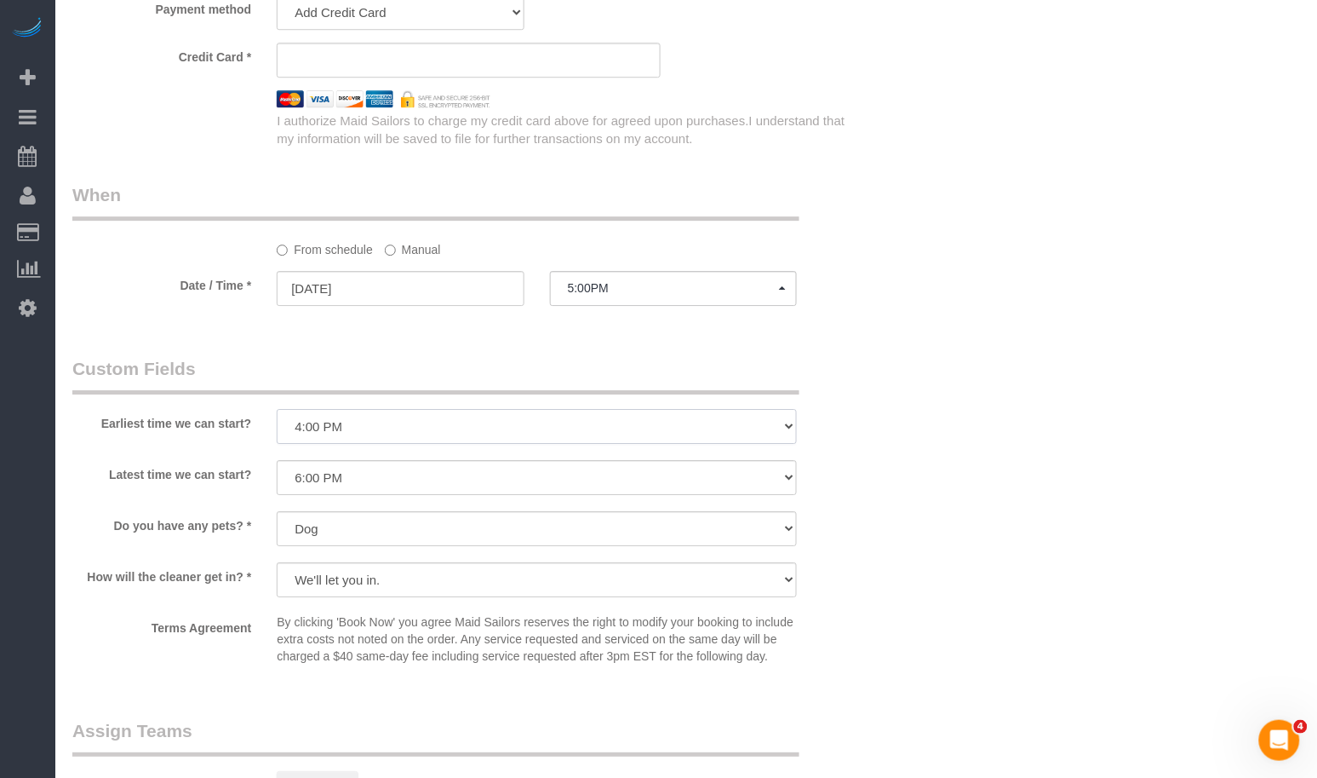
click at [277, 409] on select "I am not flexible, keep my selected time 8:00 AM 9:00 AM 10:00 AM 11:00 AM 12:0…" at bounding box center [537, 426] width 520 height 35
click at [211, 432] on div "Earliest time we can start? I am not flexible, keep my selected time 8:00 AM 9:…" at bounding box center [469, 401] width 818 height 91
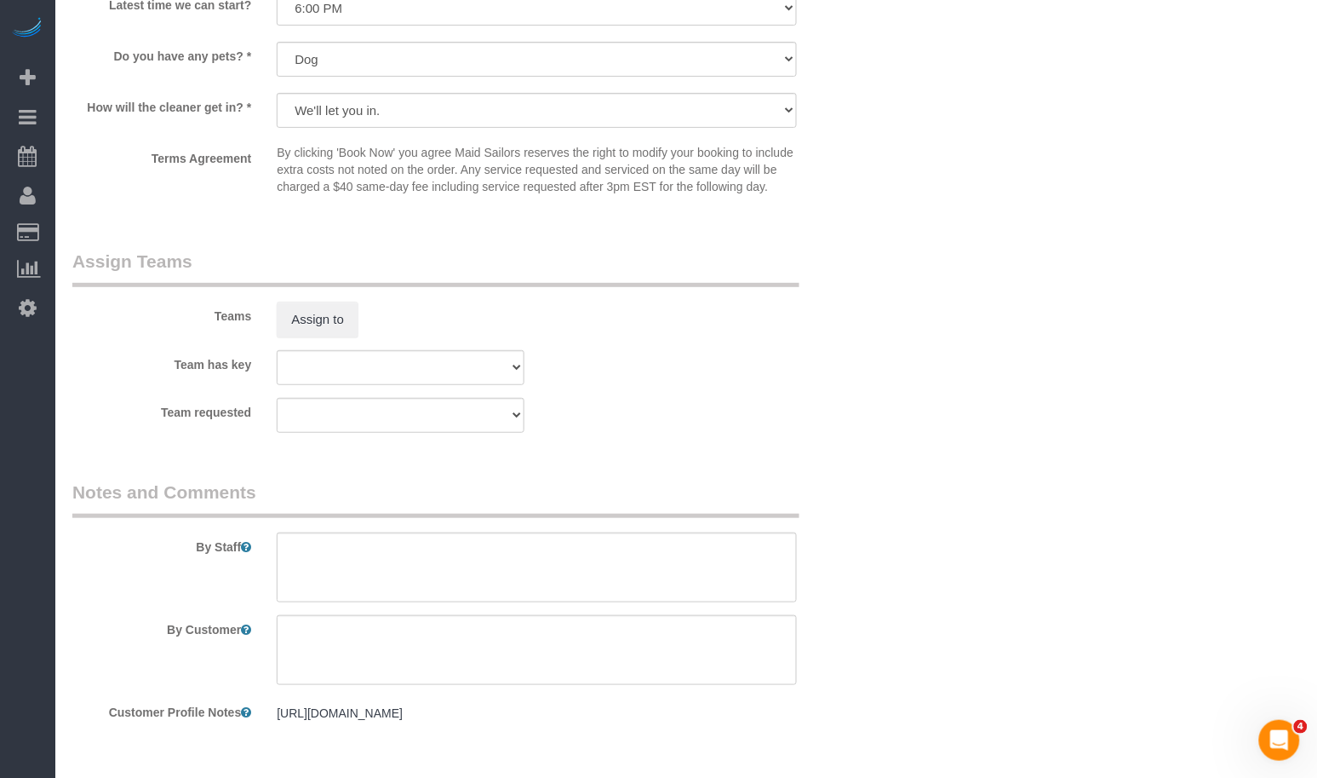
scroll to position [1812, 0]
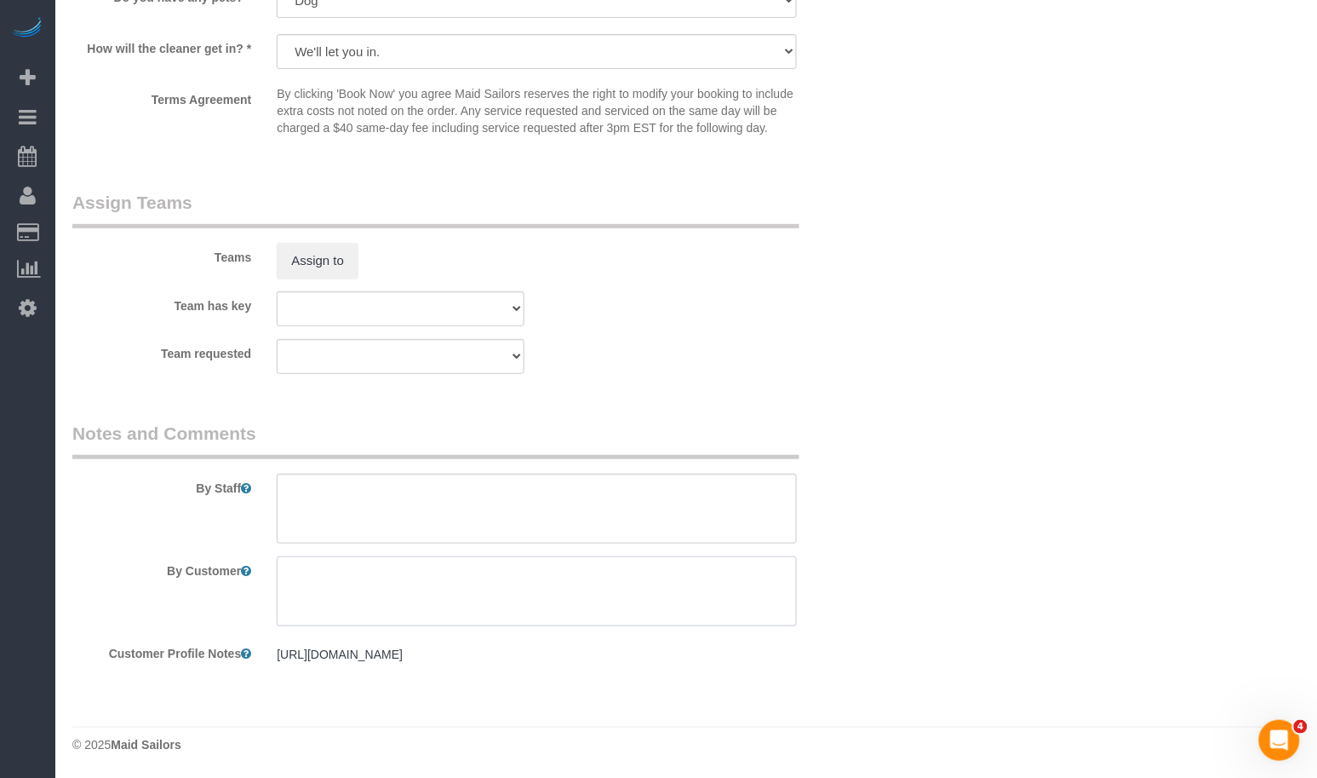
click at [359, 556] on textarea at bounding box center [537, 591] width 520 height 70
paste textarea "kitchen floor and the toilet"
click at [296, 560] on textarea at bounding box center [537, 591] width 520 height 70
click at [542, 559] on textarea at bounding box center [537, 591] width 520 height 70
type textarea "Please clean kitchen floor and the toilet"
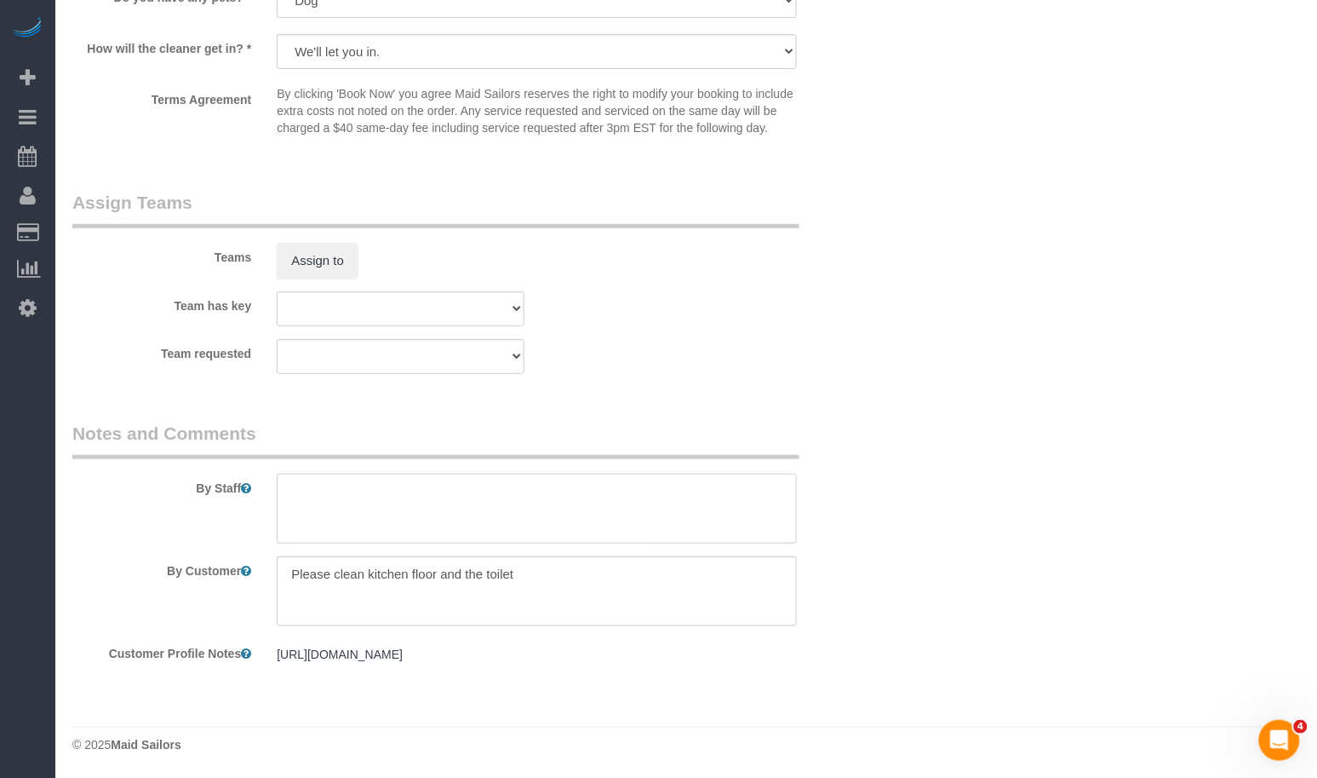
click at [440, 475] on textarea at bounding box center [537, 508] width 520 height 70
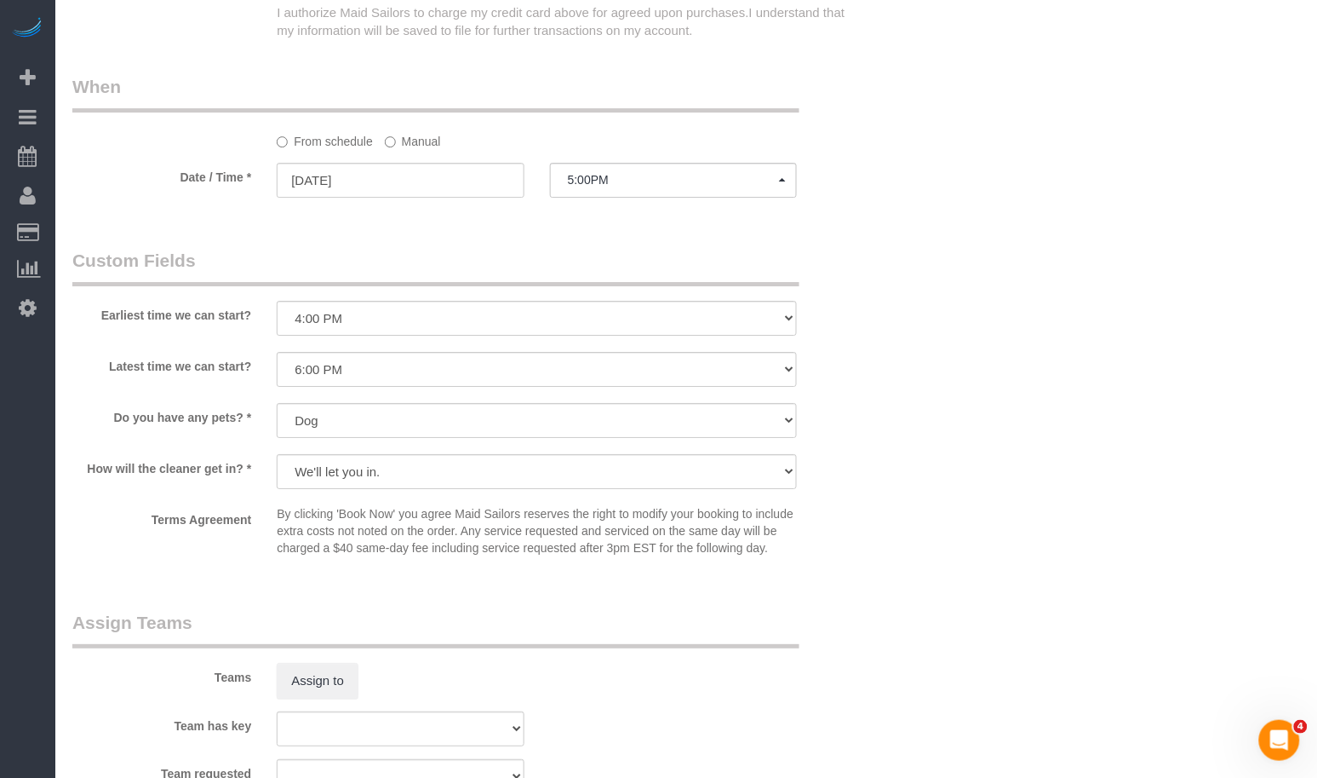
scroll to position [1380, 0]
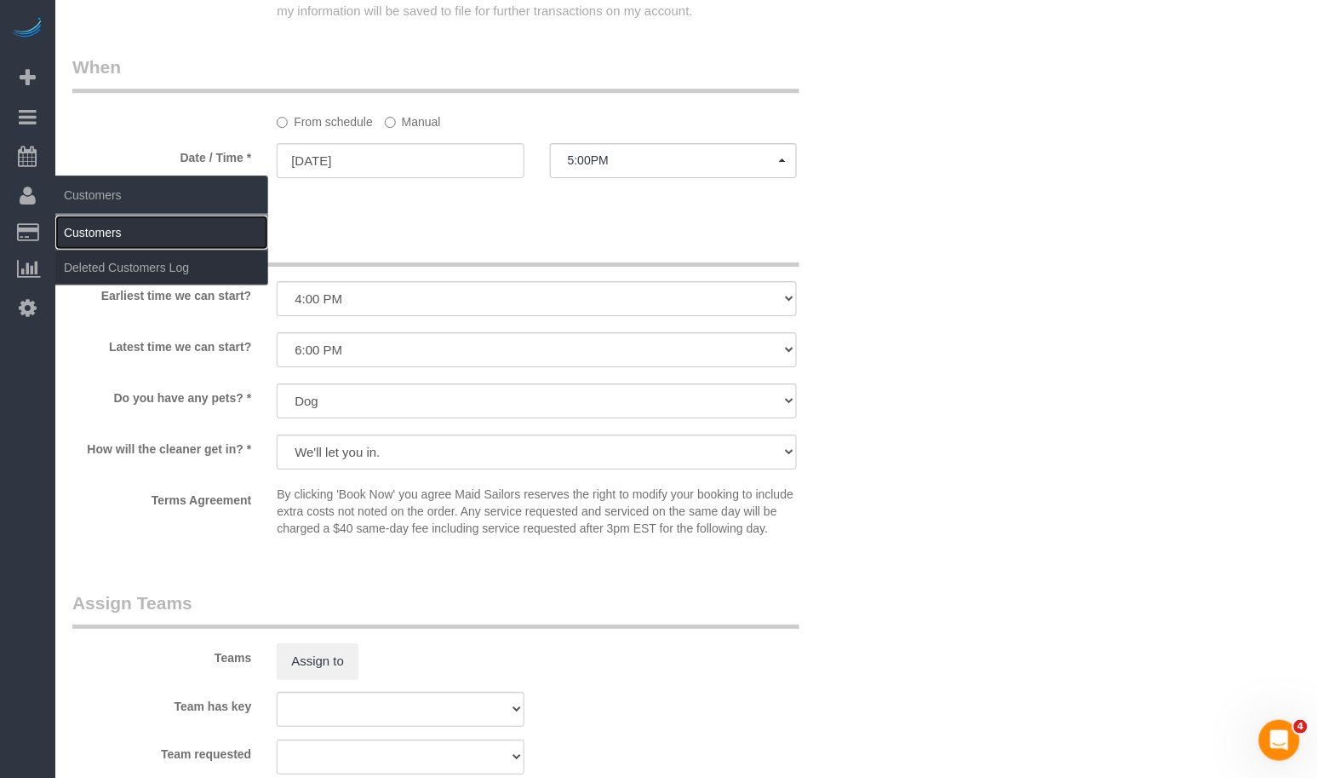
click at [93, 229] on link "Customers" at bounding box center [161, 232] width 213 height 34
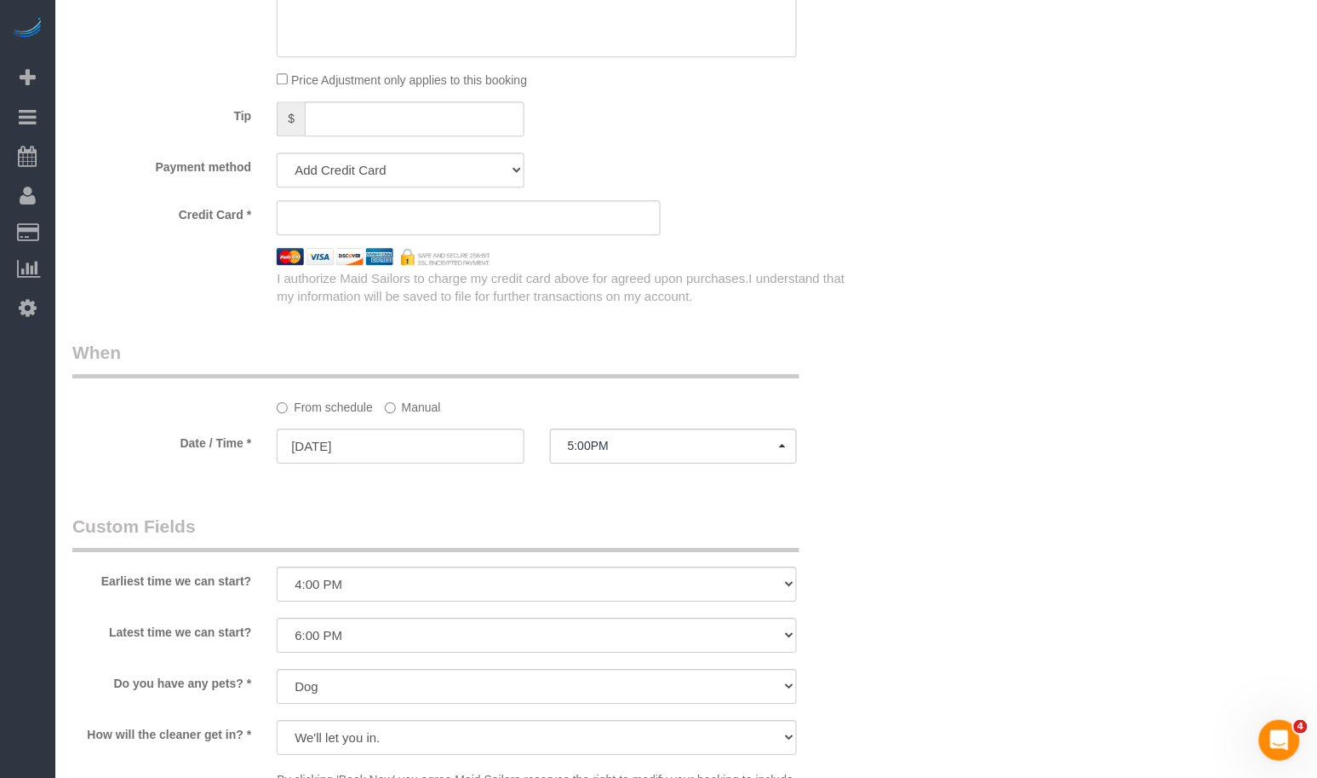
scroll to position [0, 0]
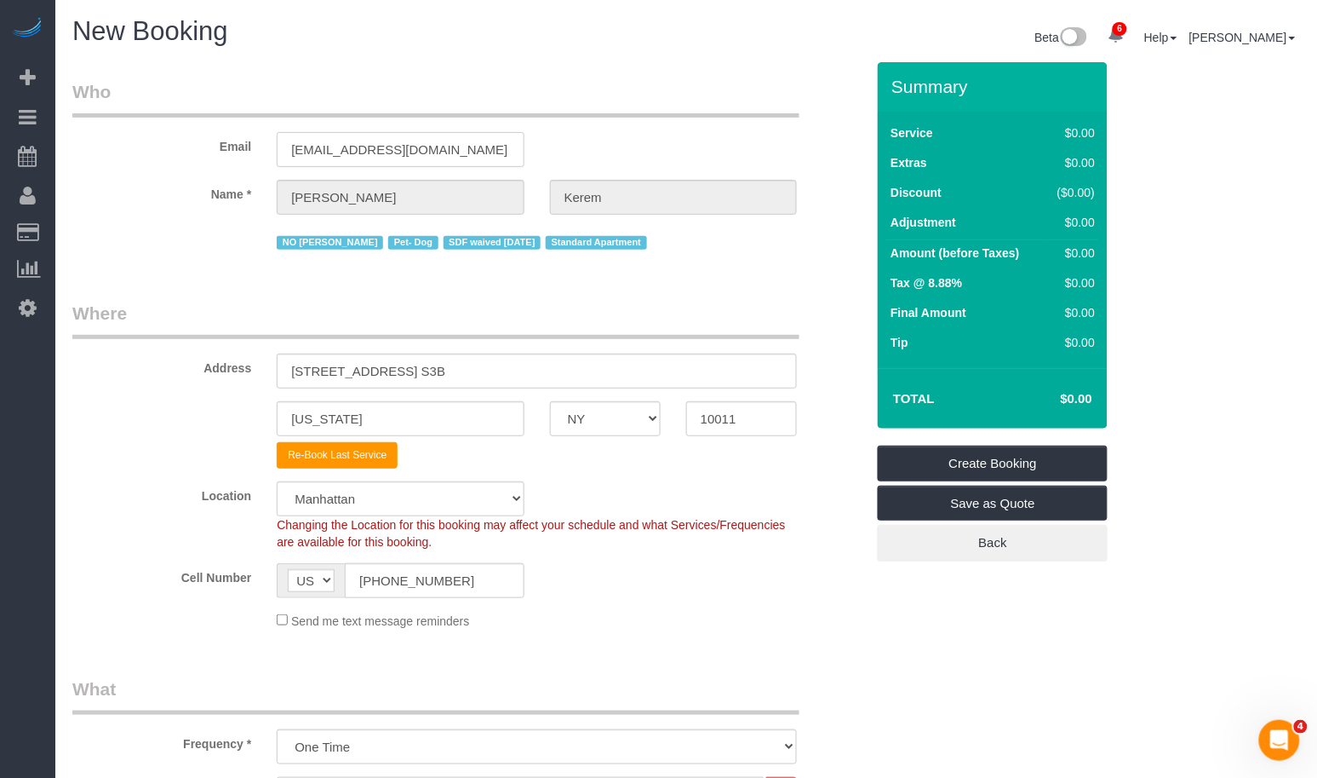
click at [436, 147] on input "[EMAIL_ADDRESS][DOMAIN_NAME]" at bounding box center [400, 149] width 247 height 35
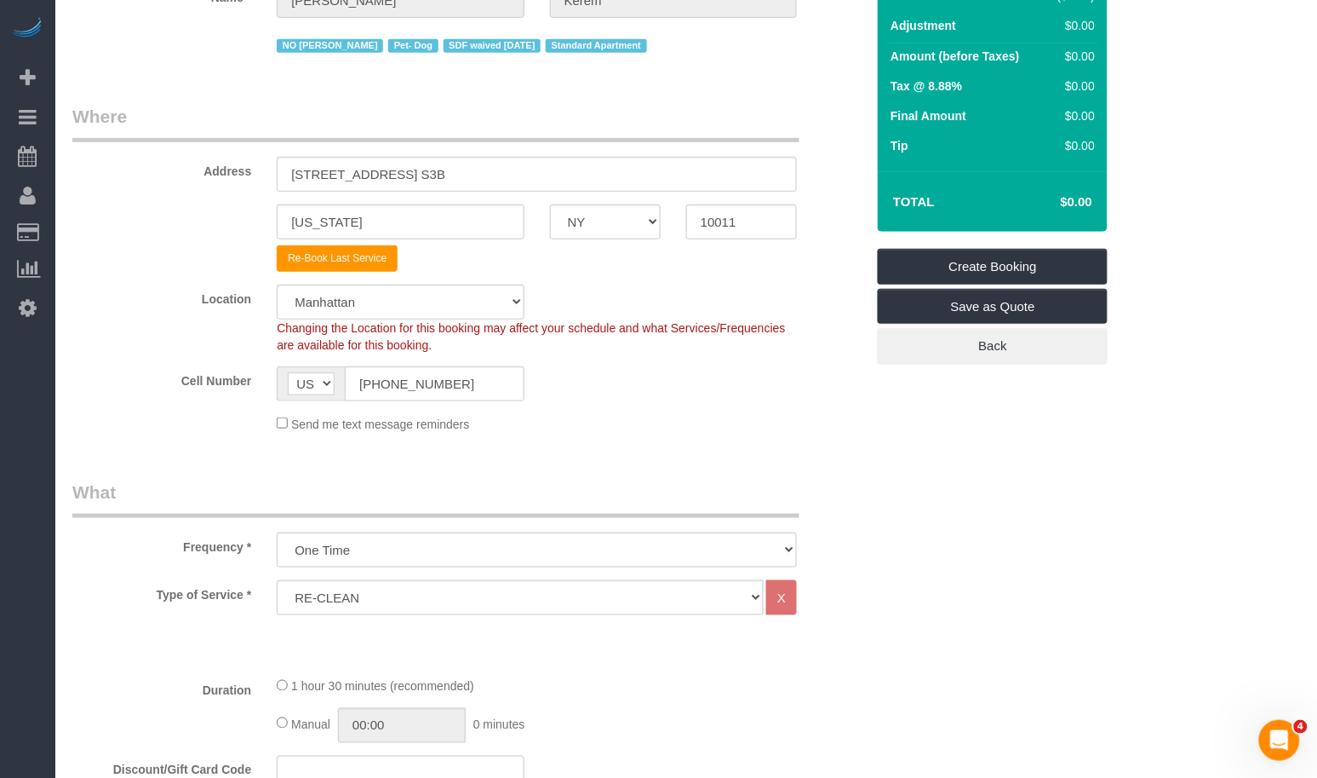
click at [188, 341] on div "Location Manhattan Austin Boston Bronx Brooklyn Charlotte Denver New Jersey Por…" at bounding box center [469, 318] width 818 height 69
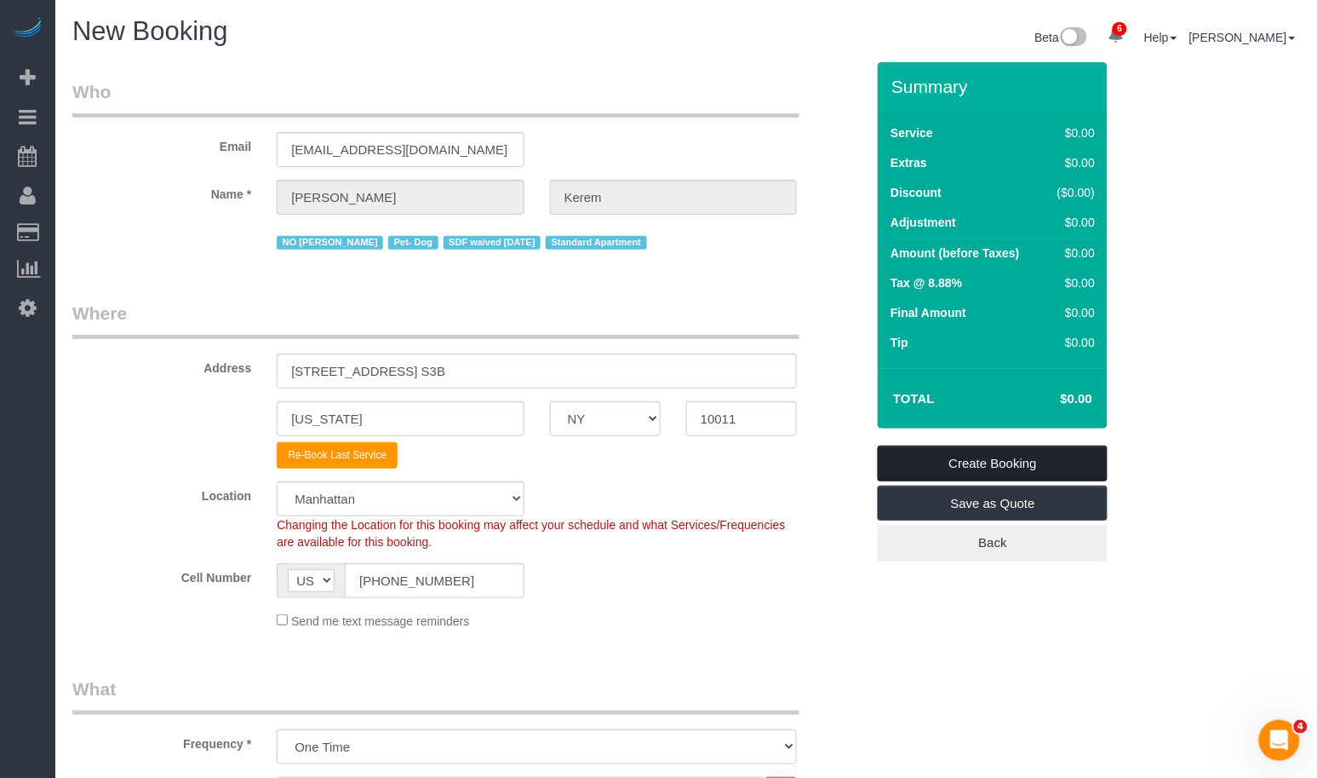
click at [944, 465] on link "Create Booking" at bounding box center [993, 463] width 230 height 36
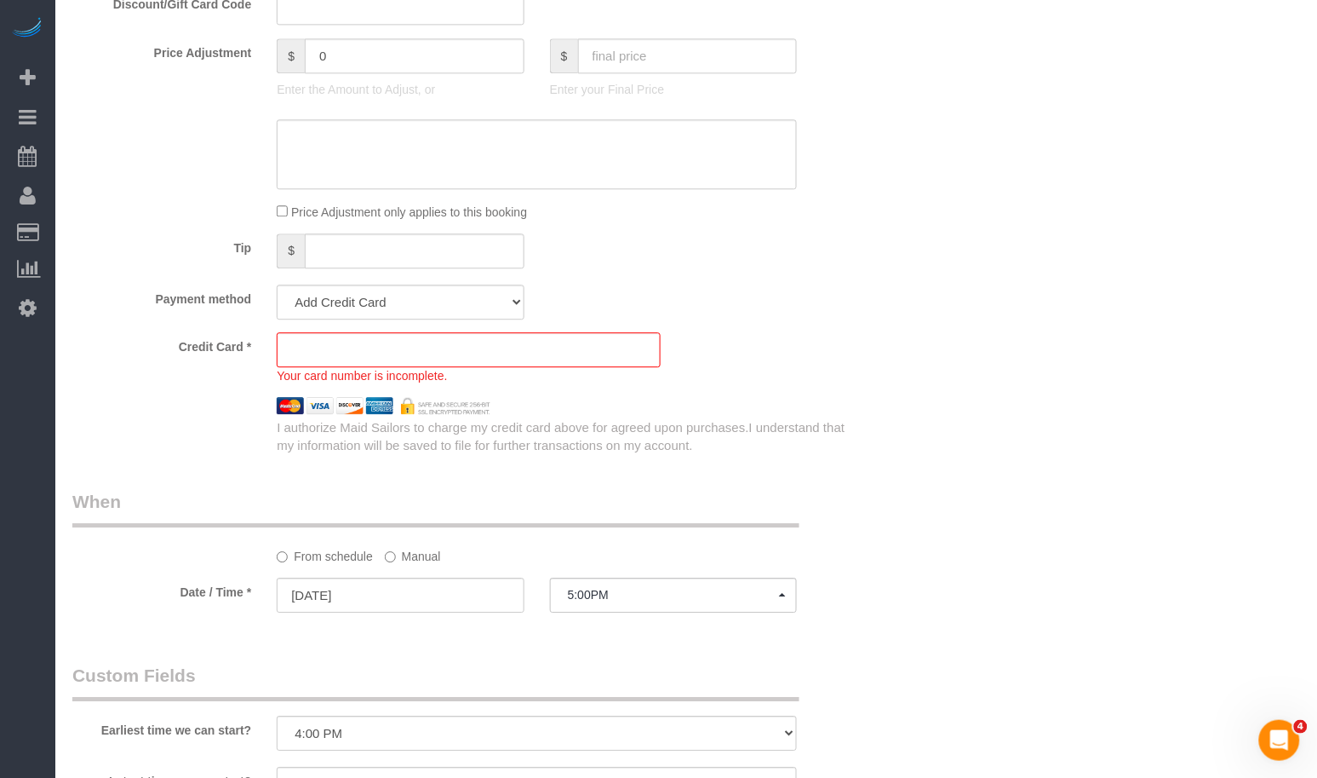
scroll to position [1007, 0]
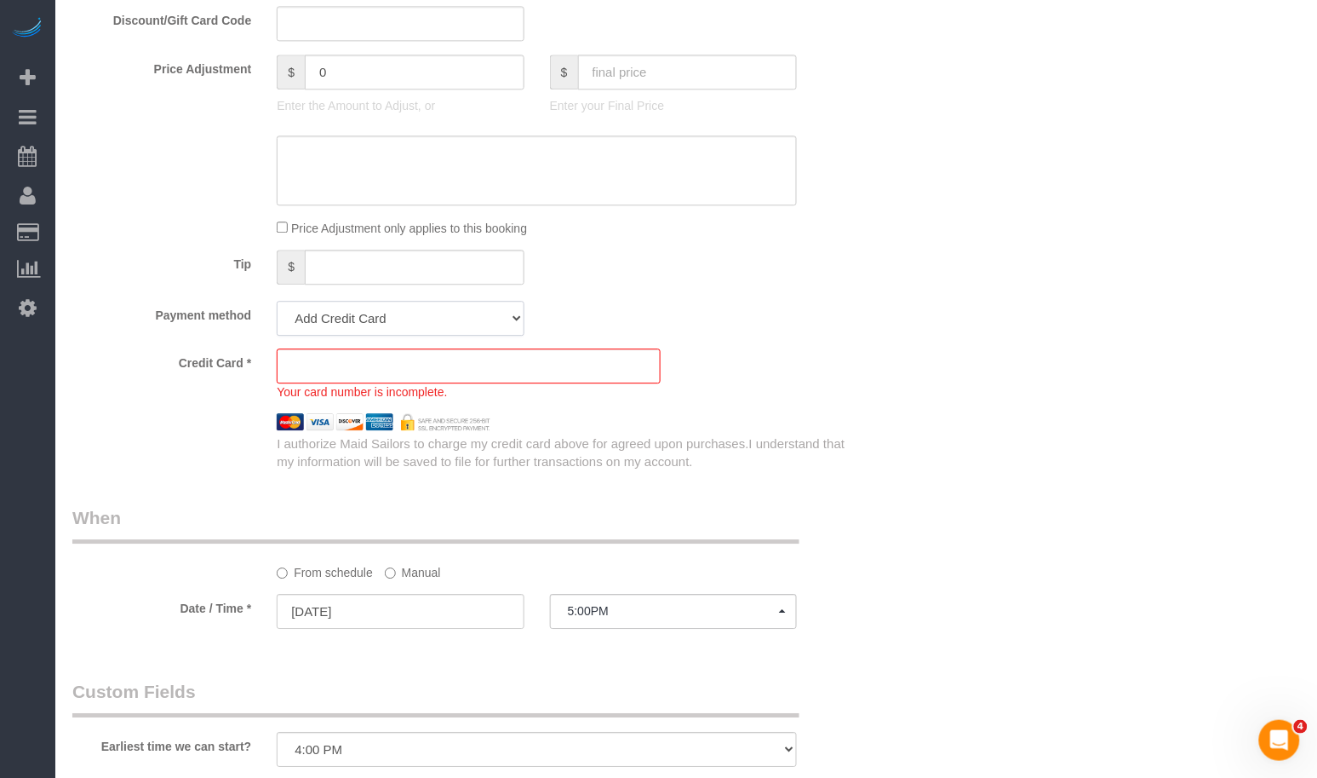
click at [353, 327] on select "Visa - 0232 - 03/2027 (Default) Add Credit Card ─────────────── Cash Check Payp…" at bounding box center [400, 318] width 247 height 35
select select "string:stripe-pm_1RSMK44VGloSiKo7GjZfo9Rp"
click at [277, 301] on select "Visa - 0232 - 03/2027 (Default) Add Credit Card ─────────────── Cash Check Payp…" at bounding box center [400, 318] width 247 height 35
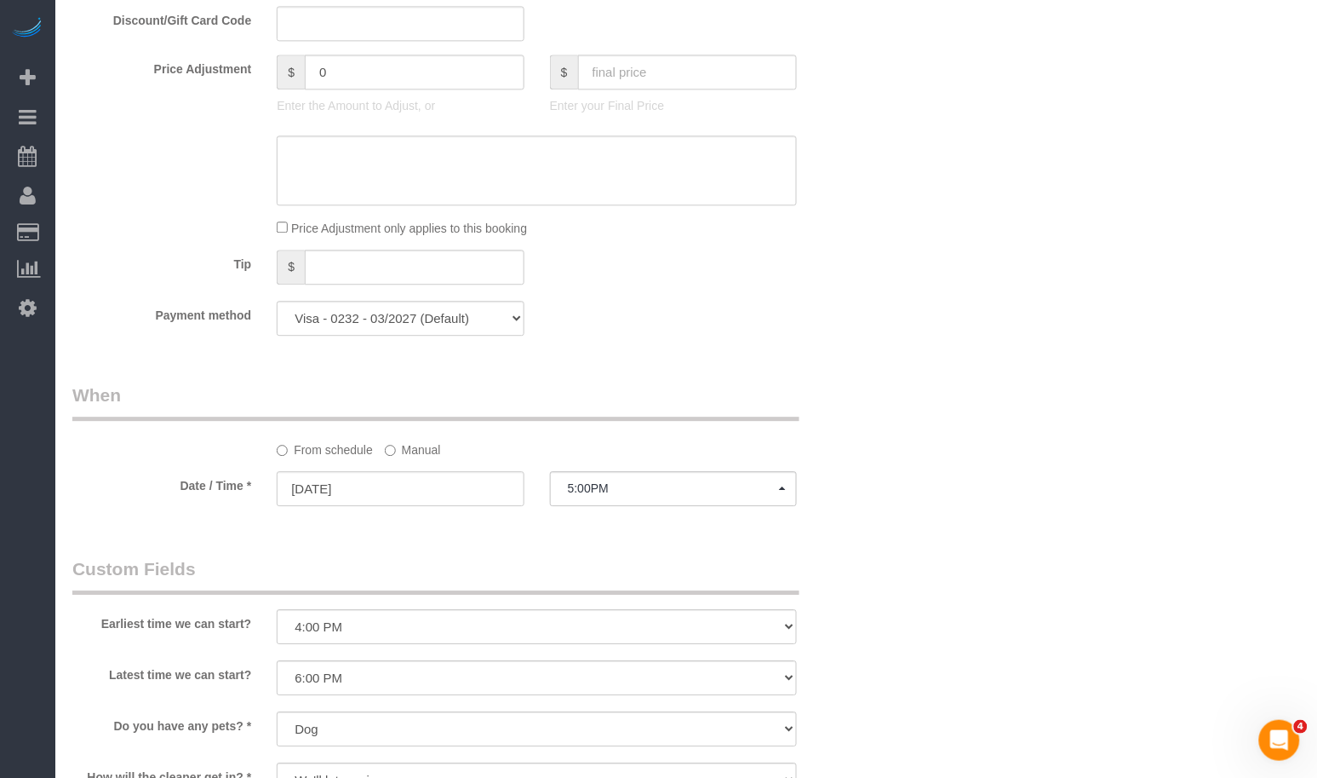
click at [916, 278] on div "Who Email mpkerem@gmail.com Name * Michaela Kerem NO Joselin Cecilio Pet- Dog S…" at bounding box center [686, 281] width 1228 height 2330
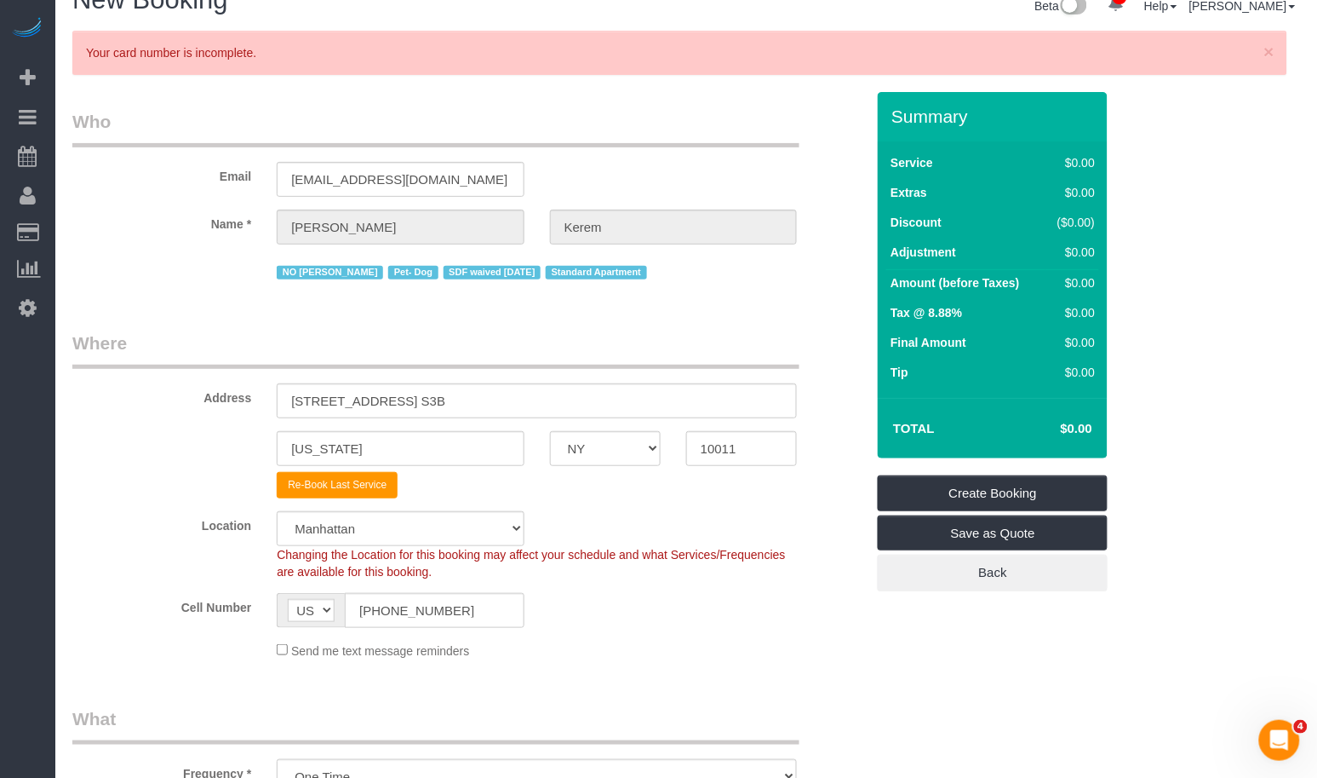
scroll to position [0, 0]
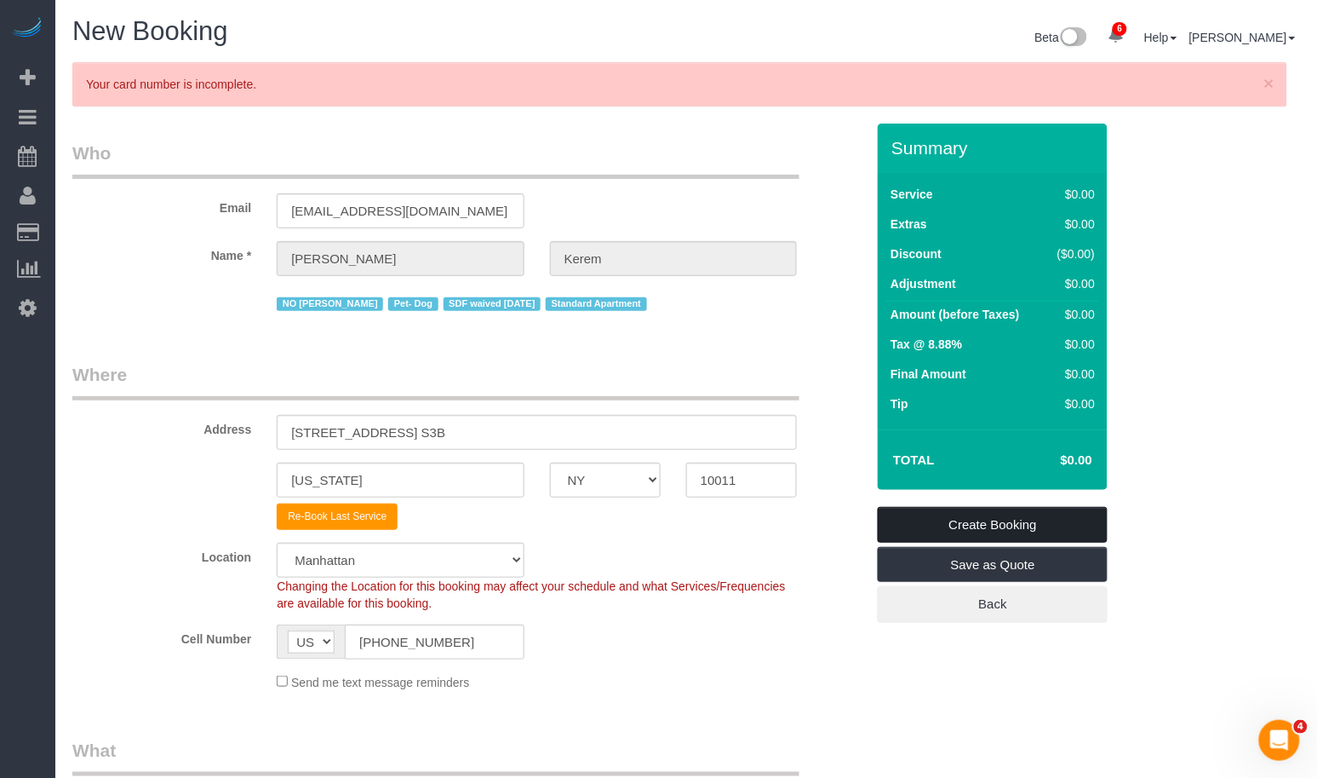
click at [925, 524] on link "Create Booking" at bounding box center [993, 525] width 230 height 36
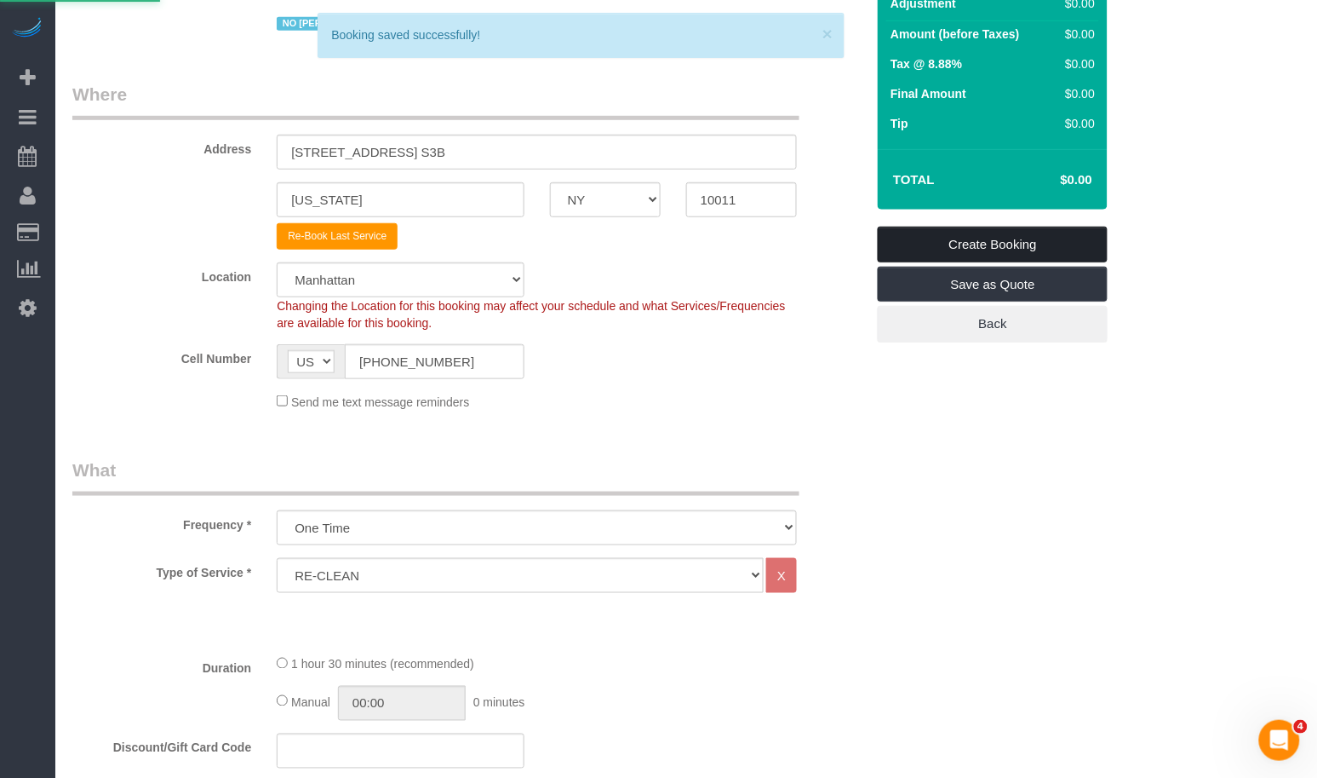
scroll to position [244, 0]
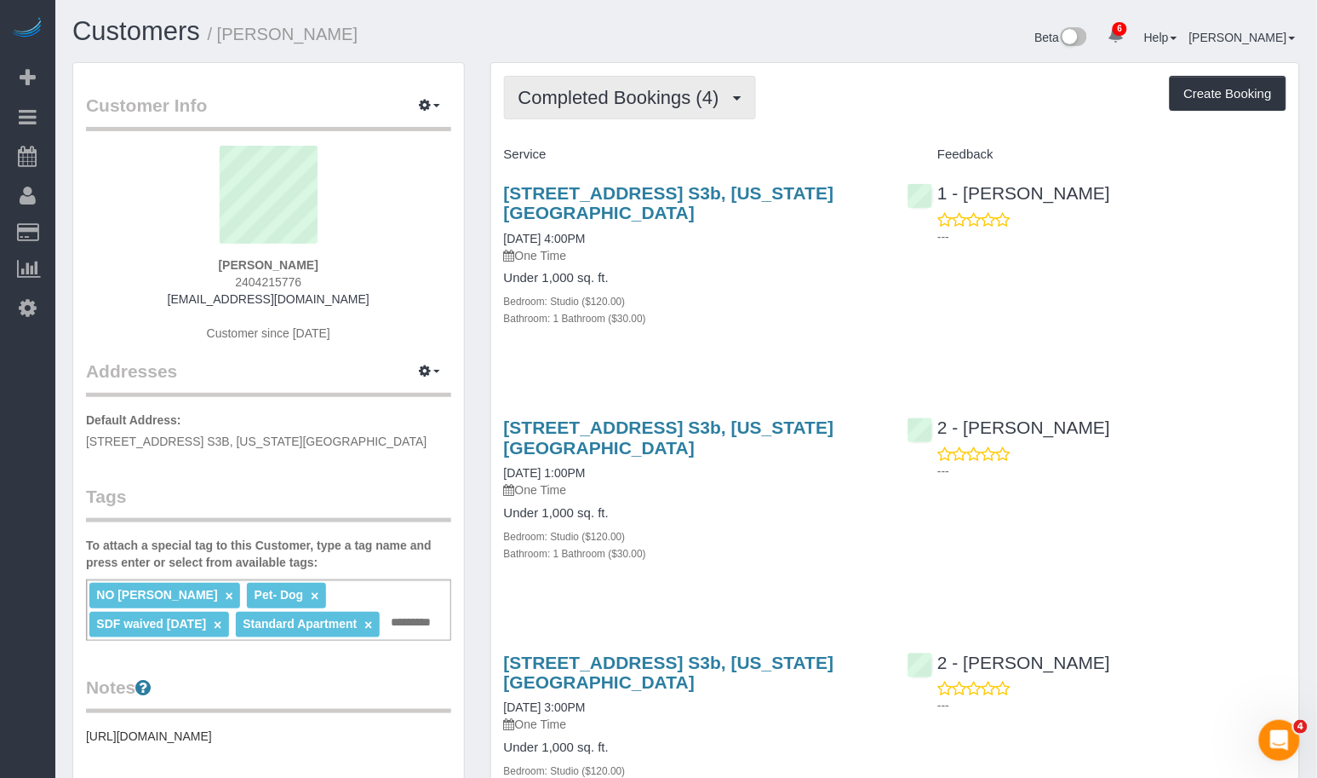
click at [709, 108] on button "Completed Bookings (4)" at bounding box center [630, 97] width 252 height 43
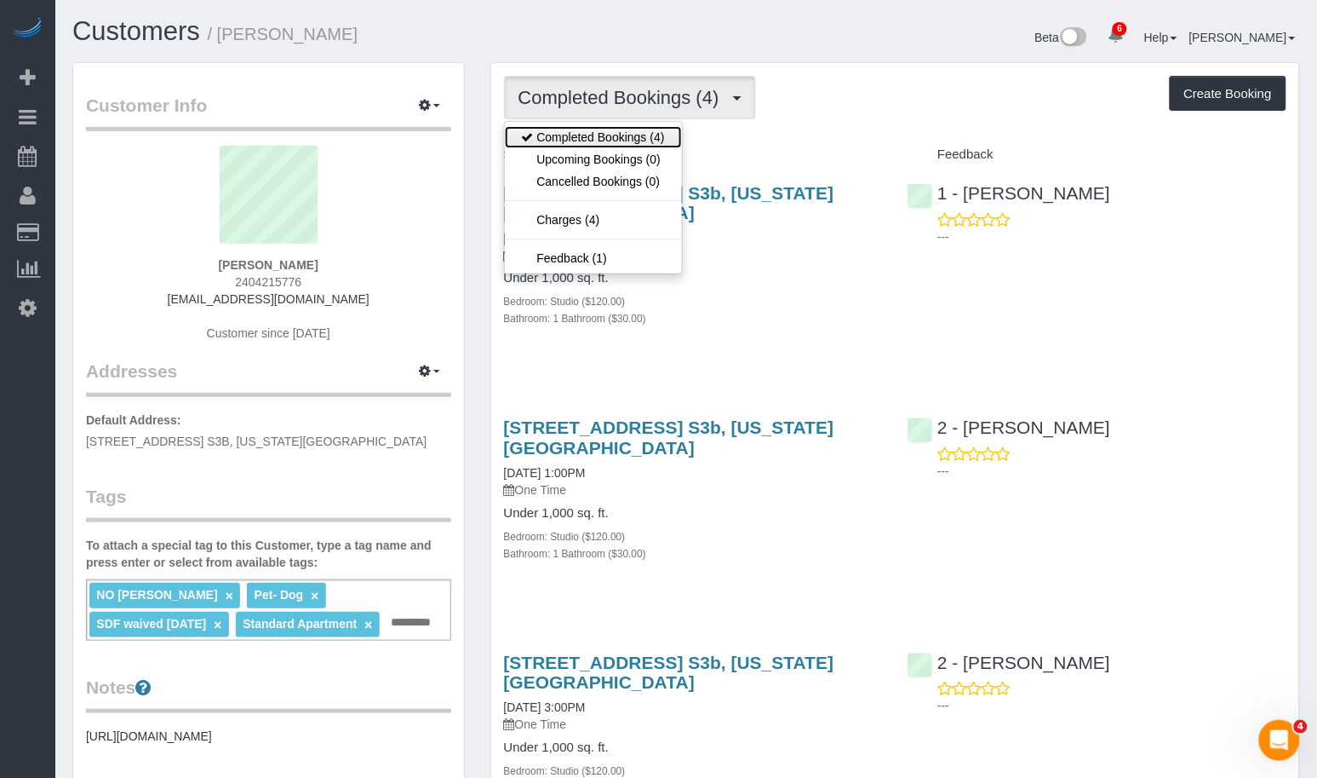
click at [596, 142] on link "Completed Bookings (4)" at bounding box center [593, 137] width 177 height 22
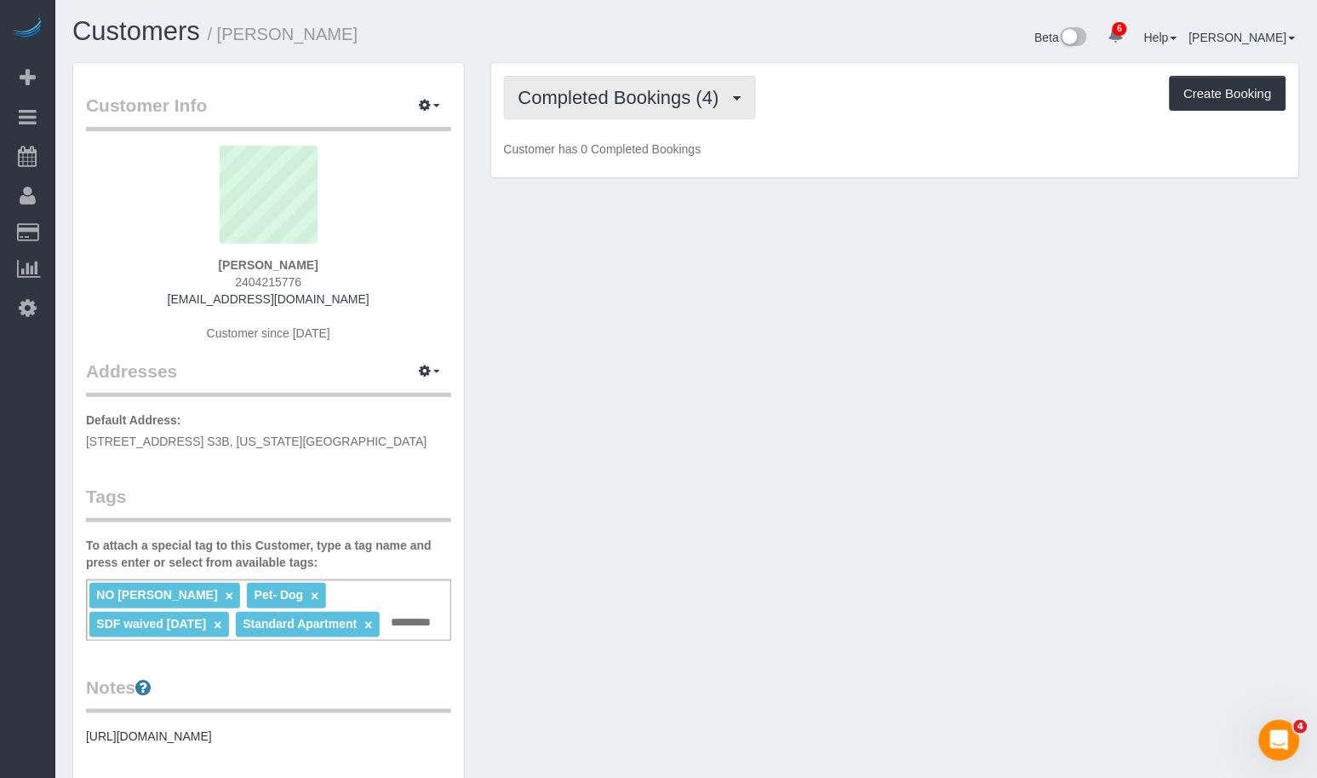
click at [613, 94] on span "Completed Bookings (4)" at bounding box center [623, 97] width 209 height 21
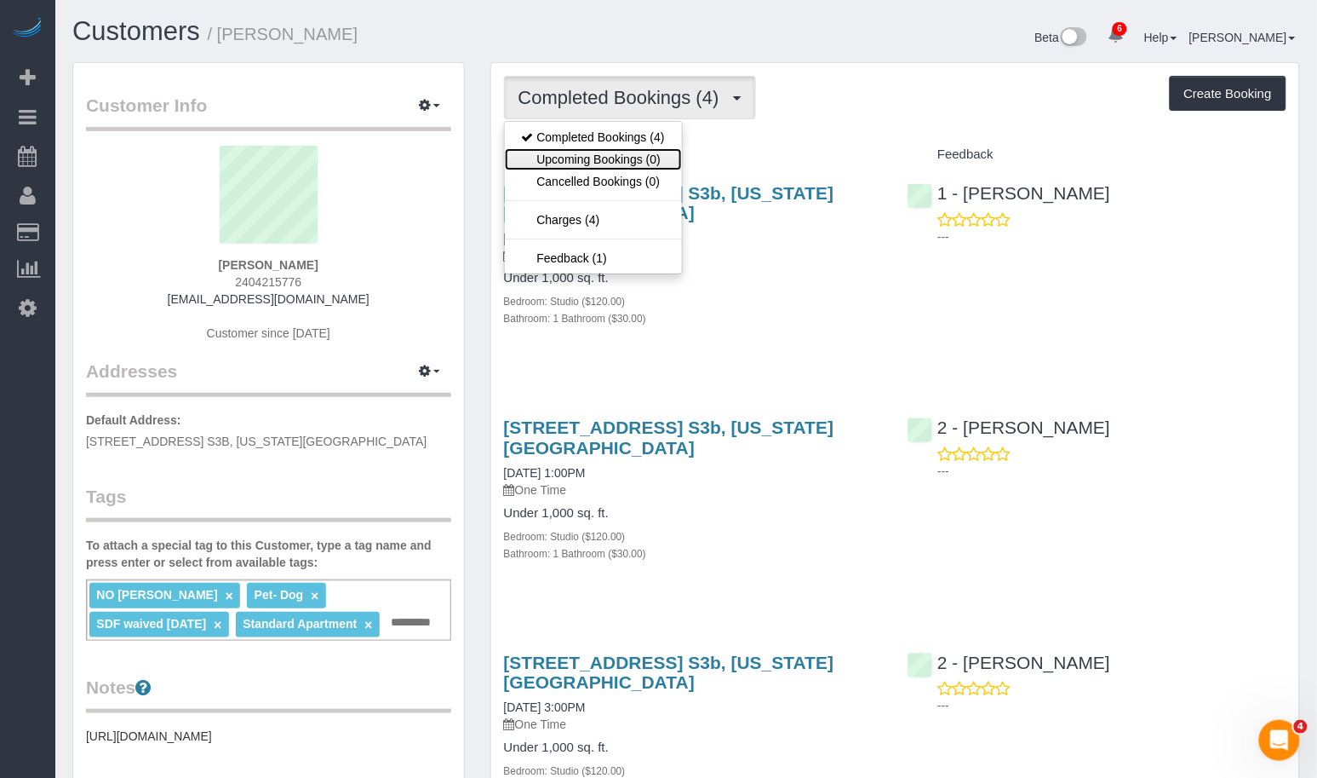
click at [606, 149] on link "Upcoming Bookings (0)" at bounding box center [593, 159] width 177 height 22
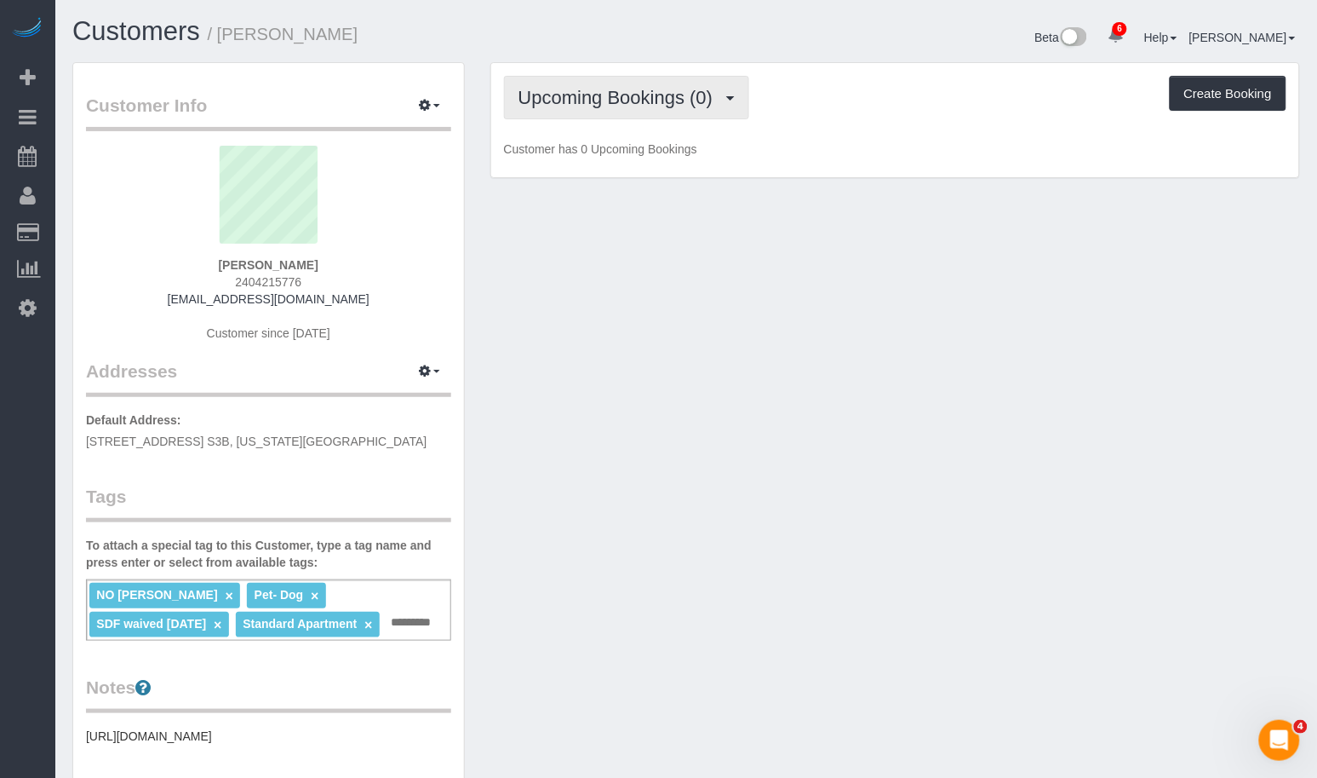
click at [590, 97] on span "Upcoming Bookings (0)" at bounding box center [621, 97] width 204 height 21
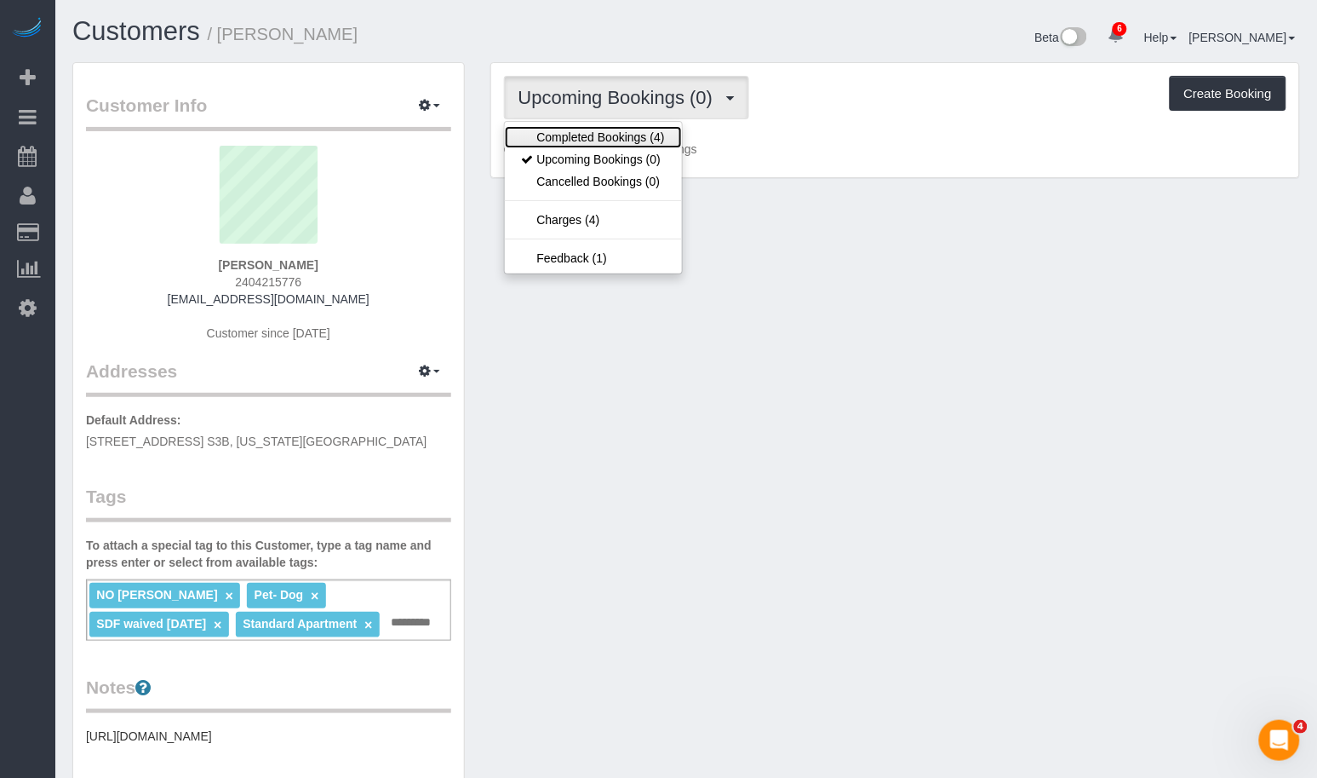
click at [599, 141] on link "Completed Bookings (4)" at bounding box center [593, 137] width 177 height 22
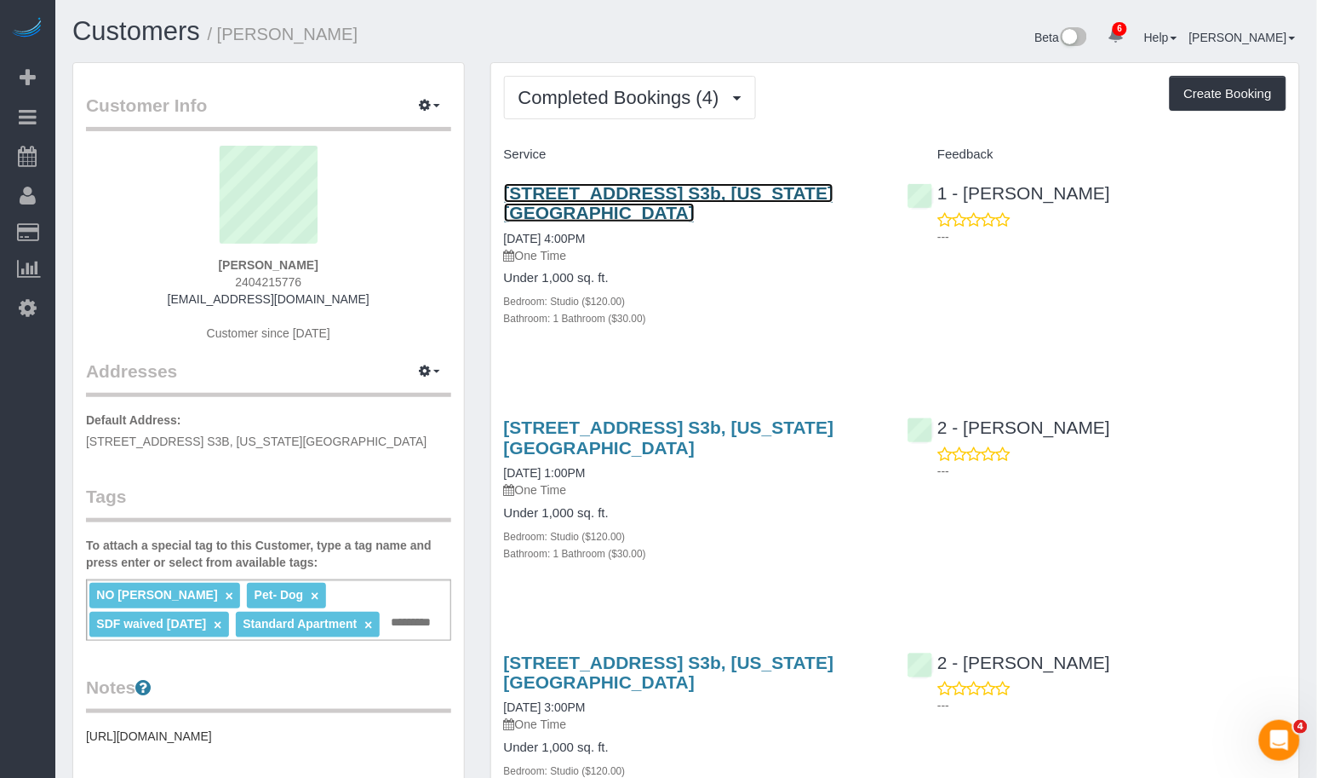
click at [555, 191] on link "555 West 23rd Street, Apt. S3b, New York, NY 10011" at bounding box center [669, 202] width 330 height 39
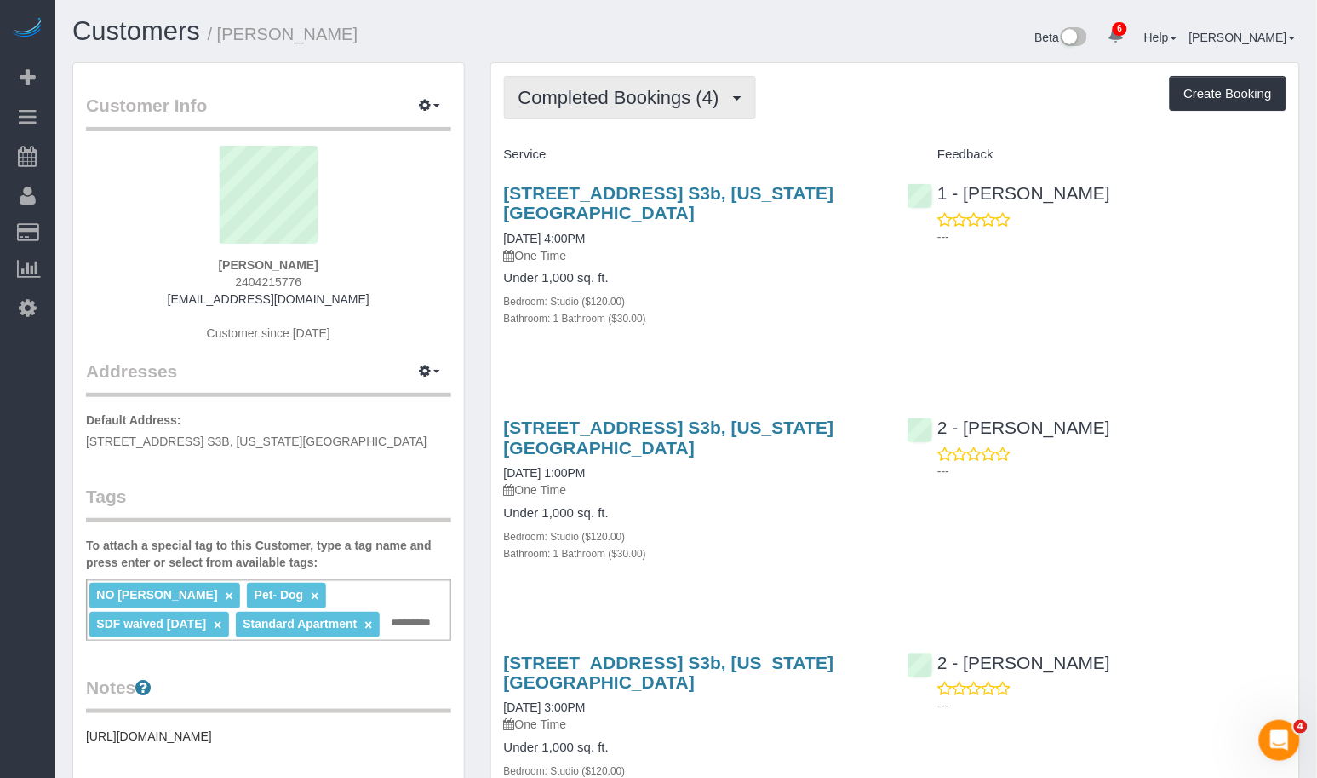
click at [680, 87] on span "Completed Bookings (4)" at bounding box center [623, 97] width 209 height 21
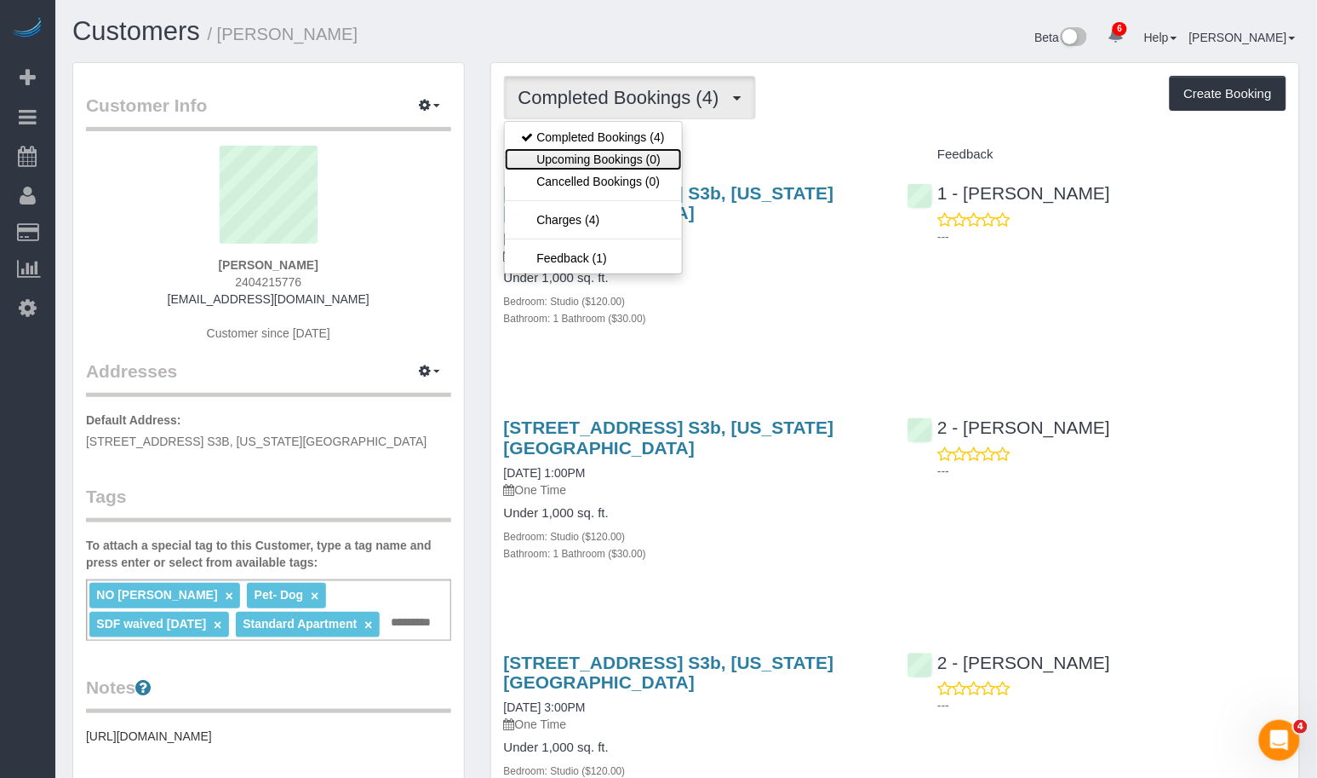
click at [630, 154] on link "Upcoming Bookings (0)" at bounding box center [593, 159] width 177 height 22
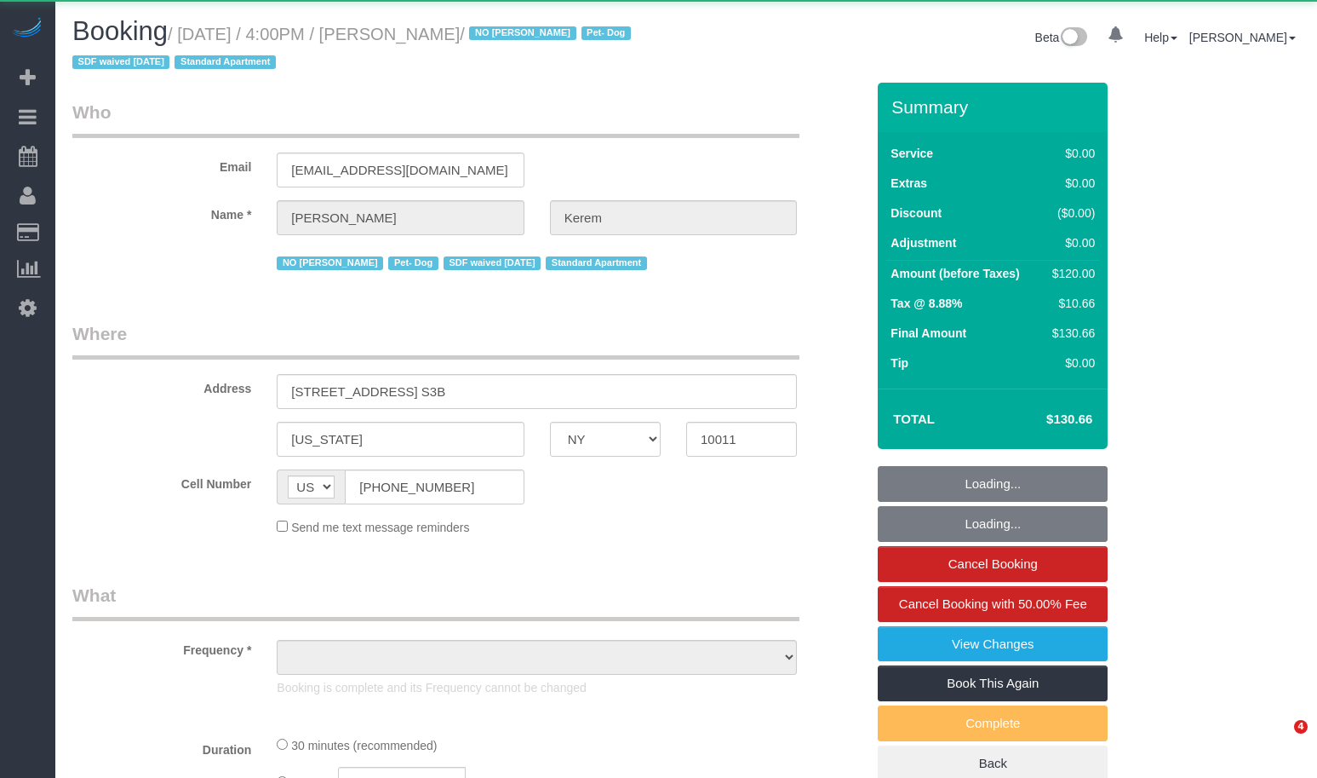
select select "NY"
select select "object:804"
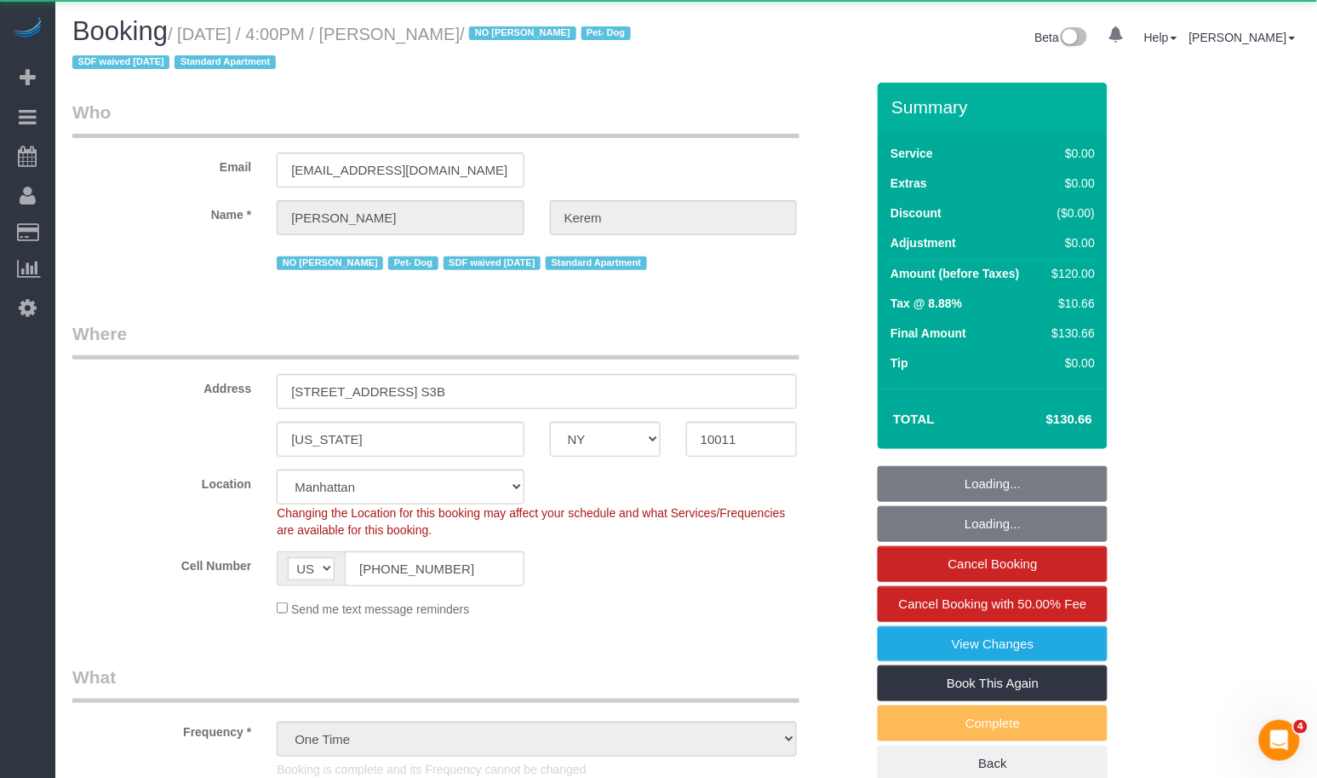
select select "string:stripe-pm_1RSMK44VGloSiKo7GjZfo9Rp"
select select "spot1"
select select "number:64"
select select "number:78"
select select "number:13"
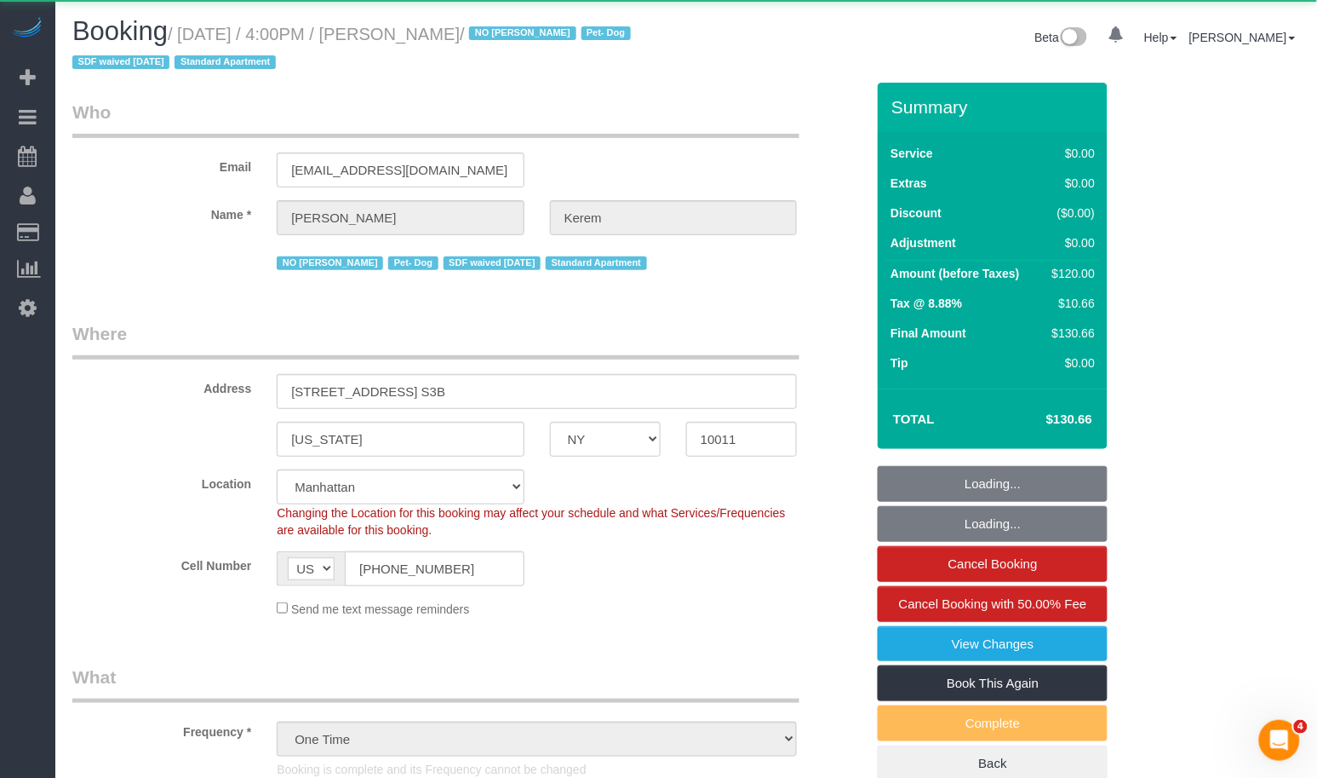
select select "number:5"
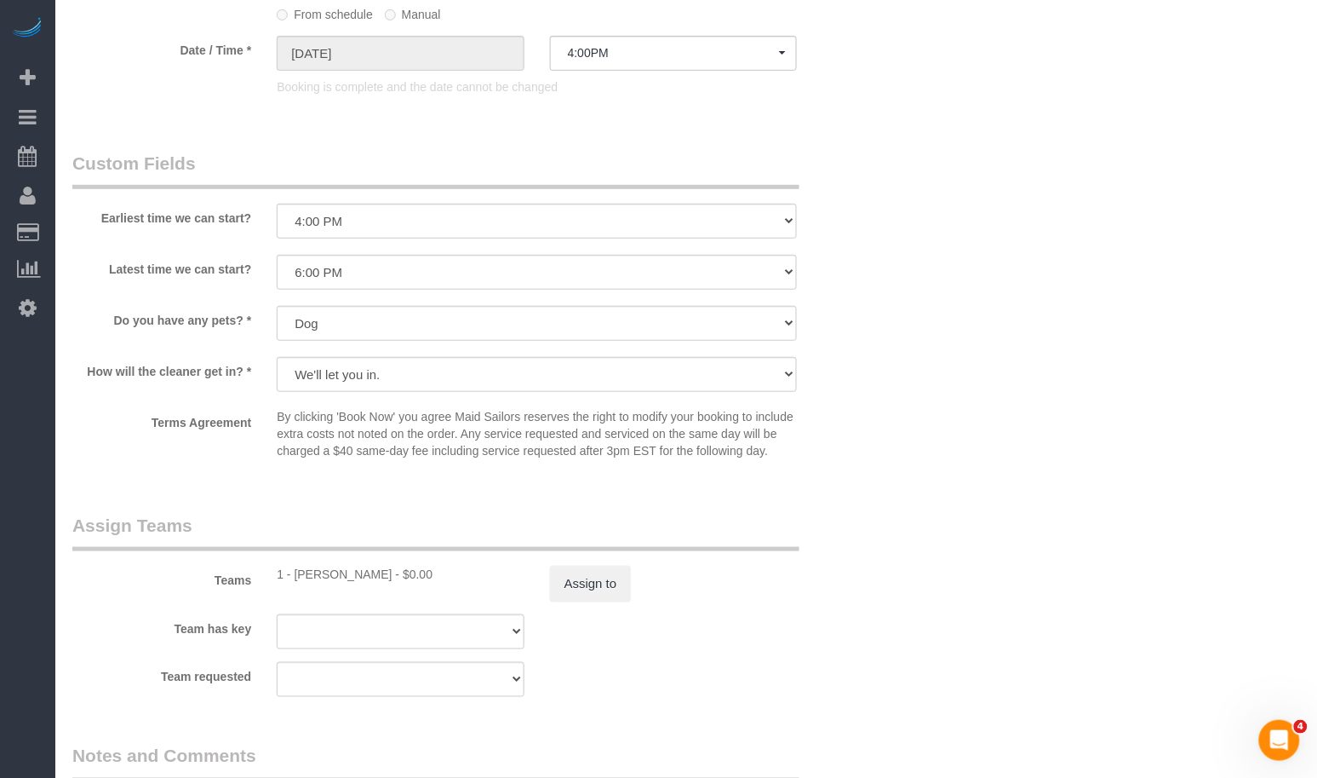
scroll to position [1834, 0]
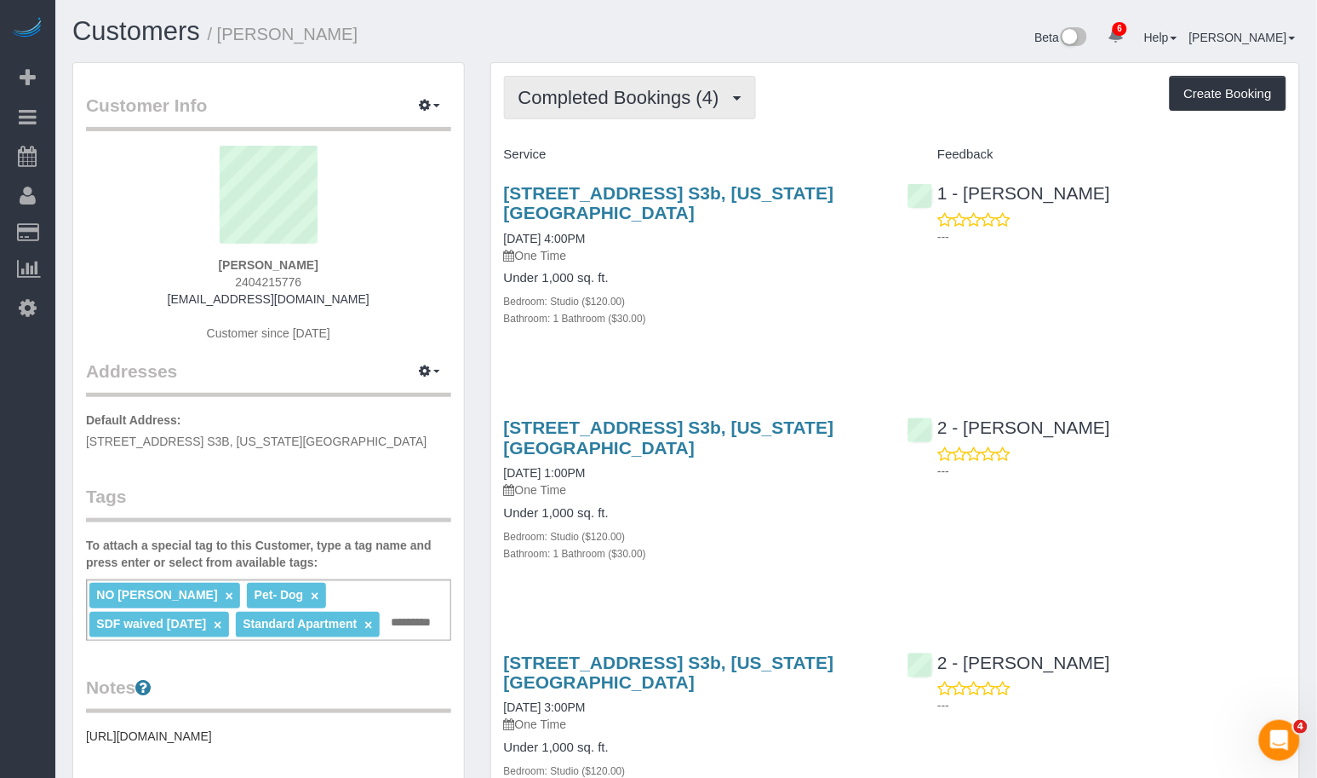
click at [641, 112] on button "Completed Bookings (4)" at bounding box center [630, 97] width 252 height 43
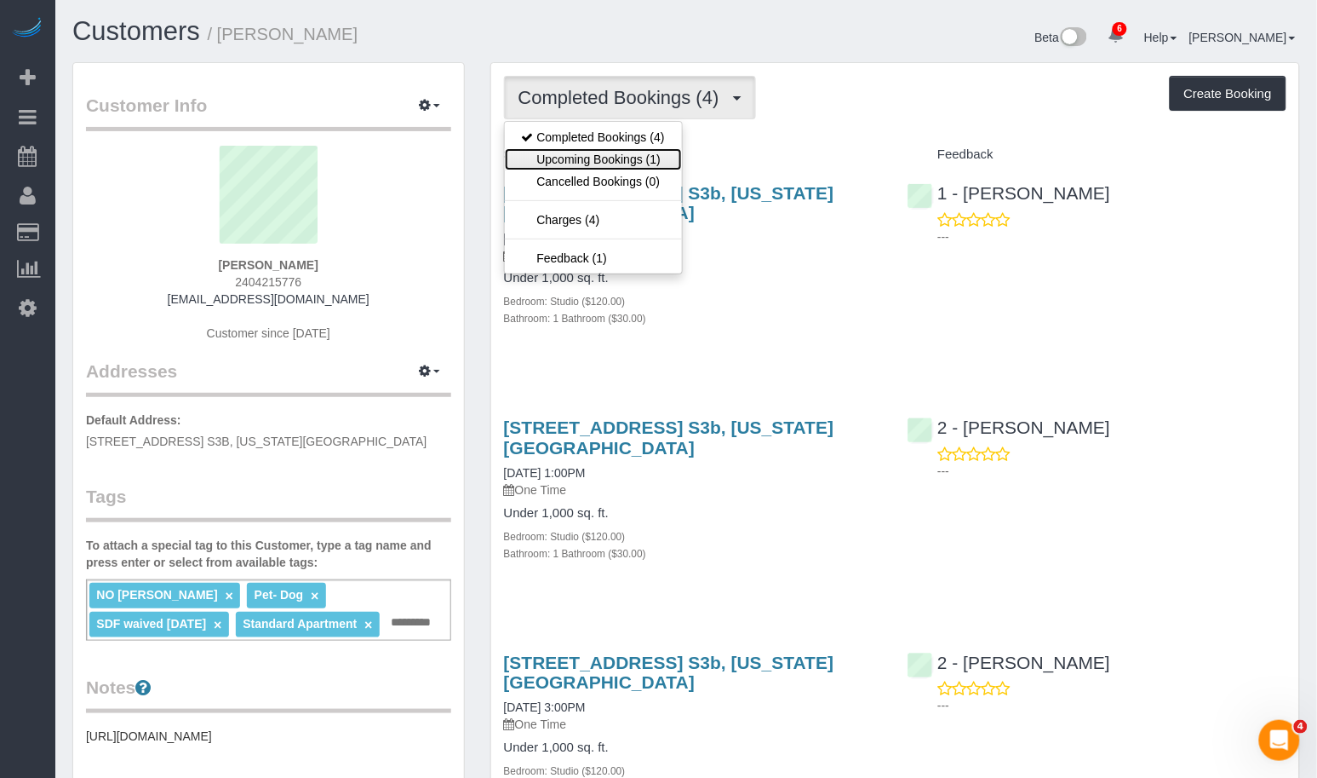
click at [635, 162] on link "Upcoming Bookings (1)" at bounding box center [593, 159] width 177 height 22
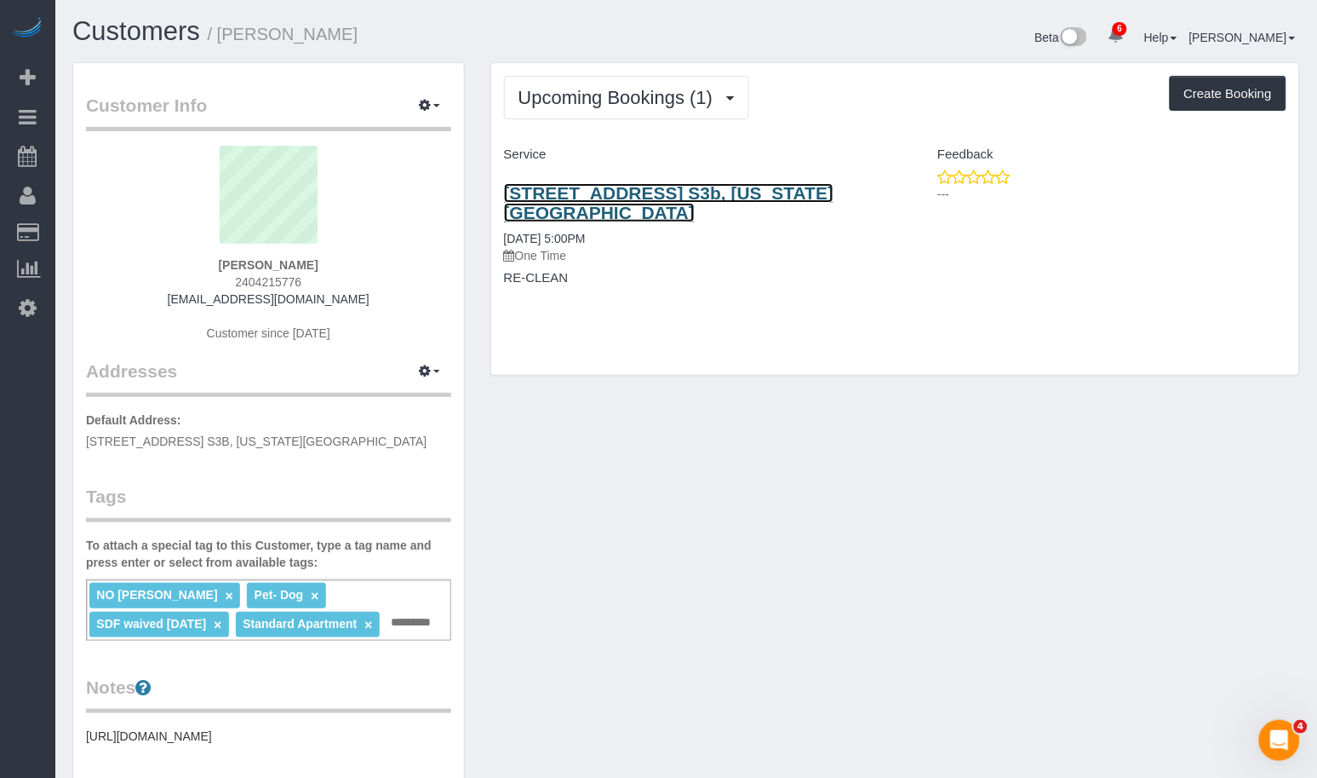
click at [534, 201] on link "555 West 23rd Street, Apt. S3b, New York, NY 10011" at bounding box center [669, 202] width 330 height 39
click at [622, 194] on link "555 West 23rd Street, Apt. S3b, New York, NY 10011" at bounding box center [669, 202] width 330 height 39
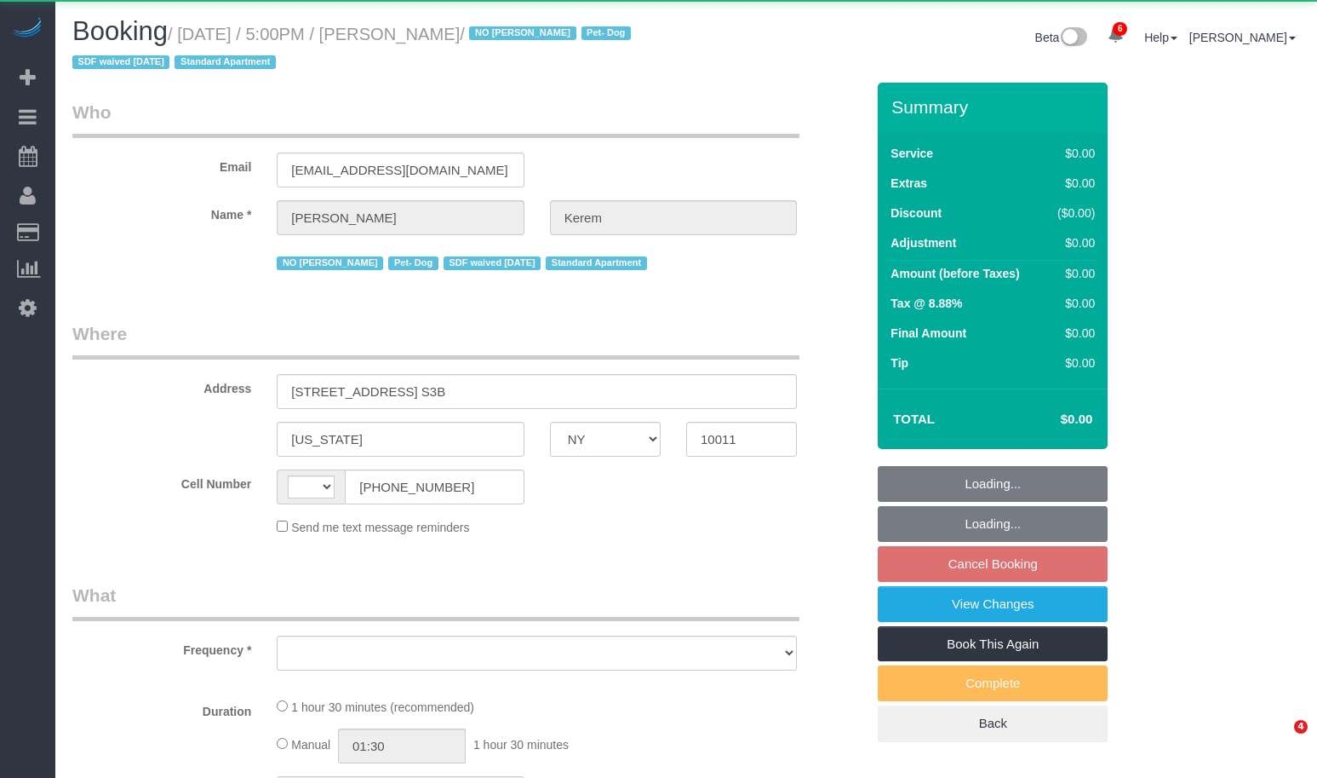
select select "NY"
select select "string:[GEOGRAPHIC_DATA]"
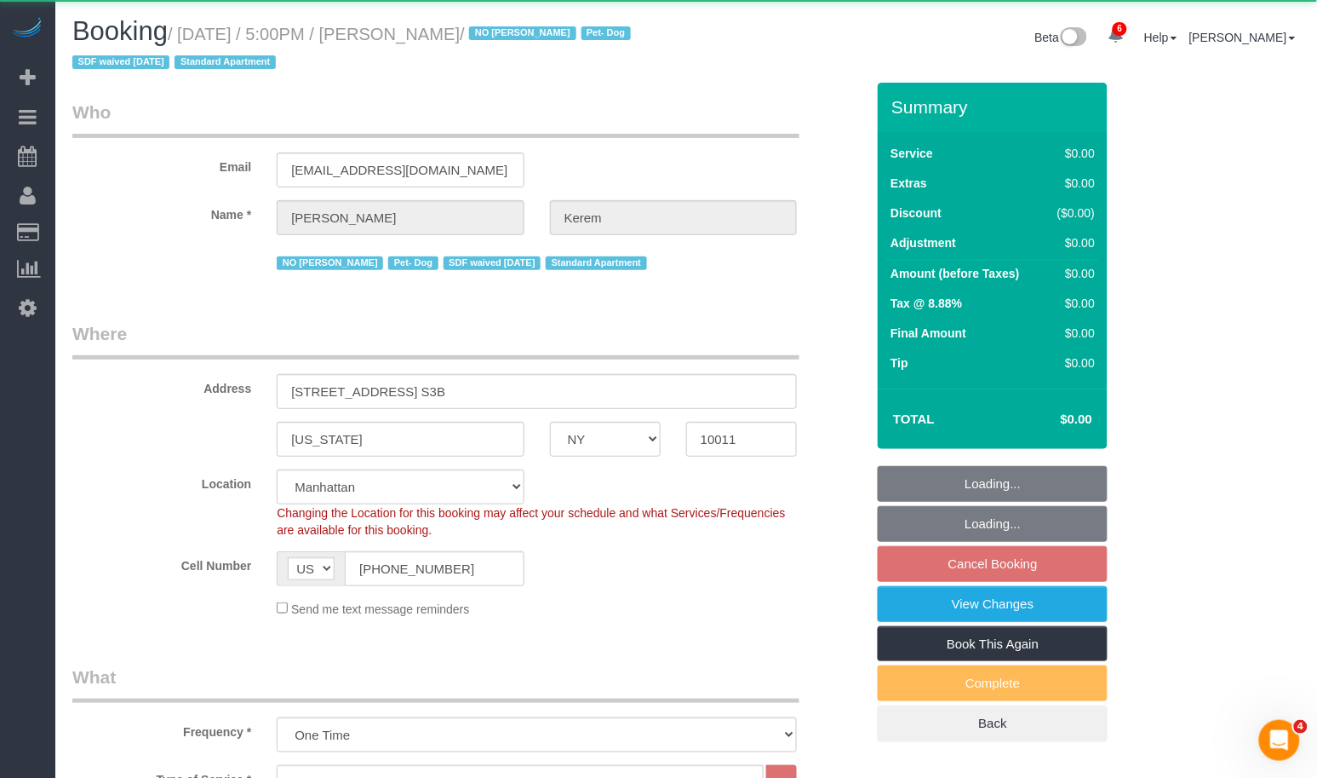
select select "object:847"
select select "string:stripe-pm_1RSMK44VGloSiKo7GjZfo9Rp"
select select "spot10"
select select "number:64"
select select "number:78"
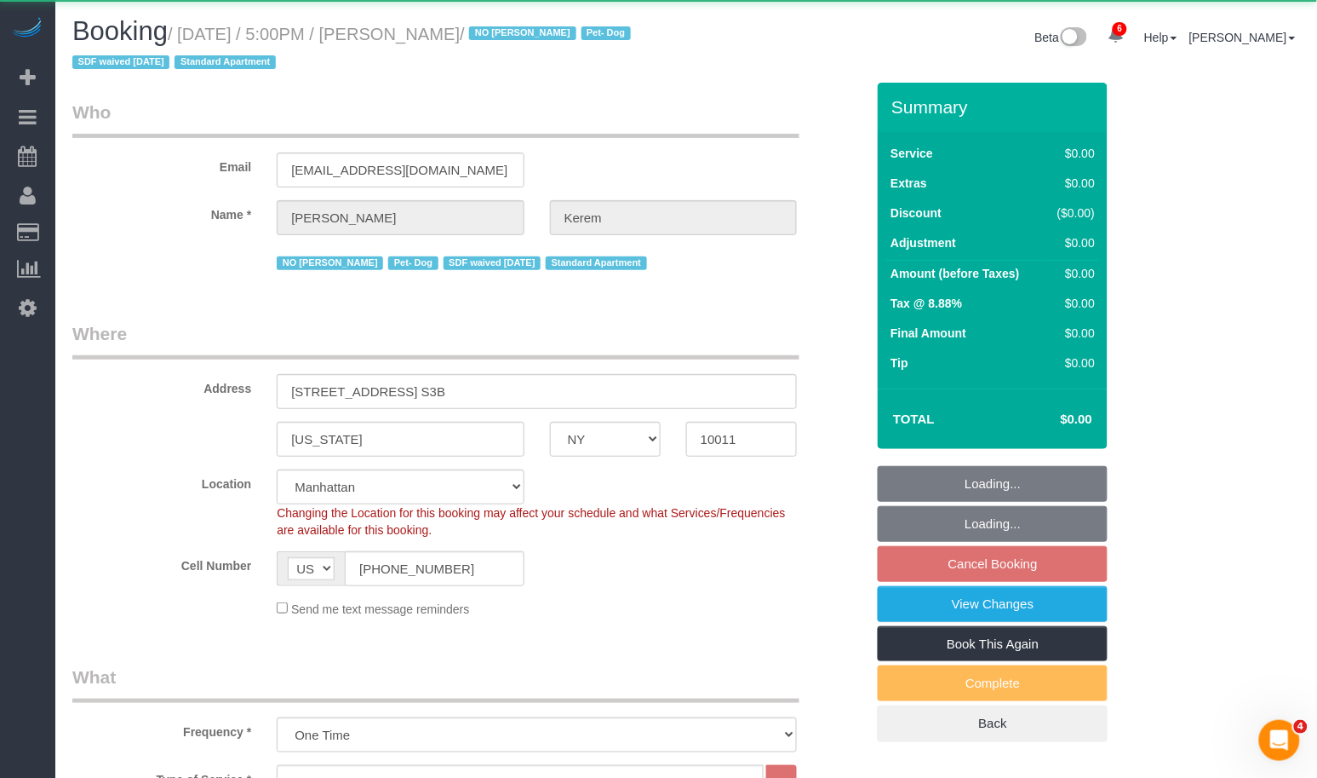
select select "number:13"
select select "number:5"
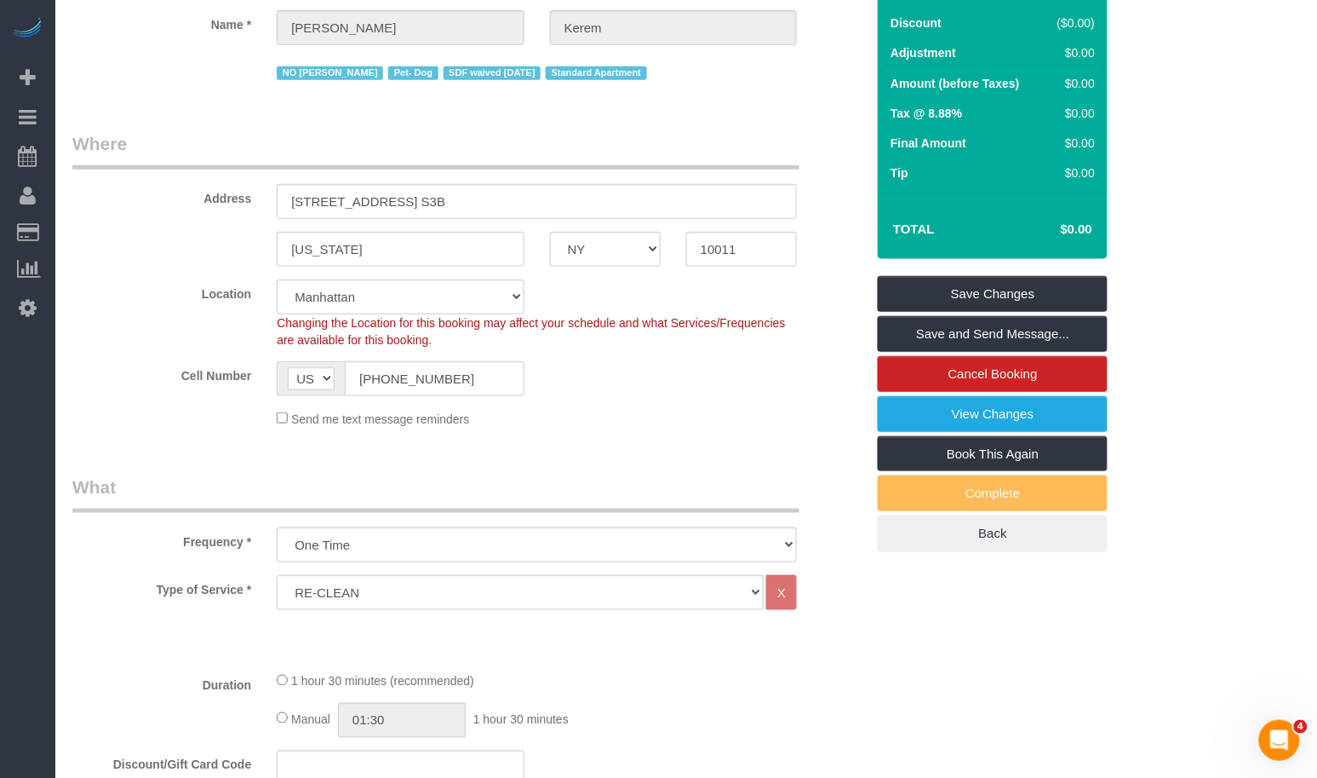
scroll to position [194, 0]
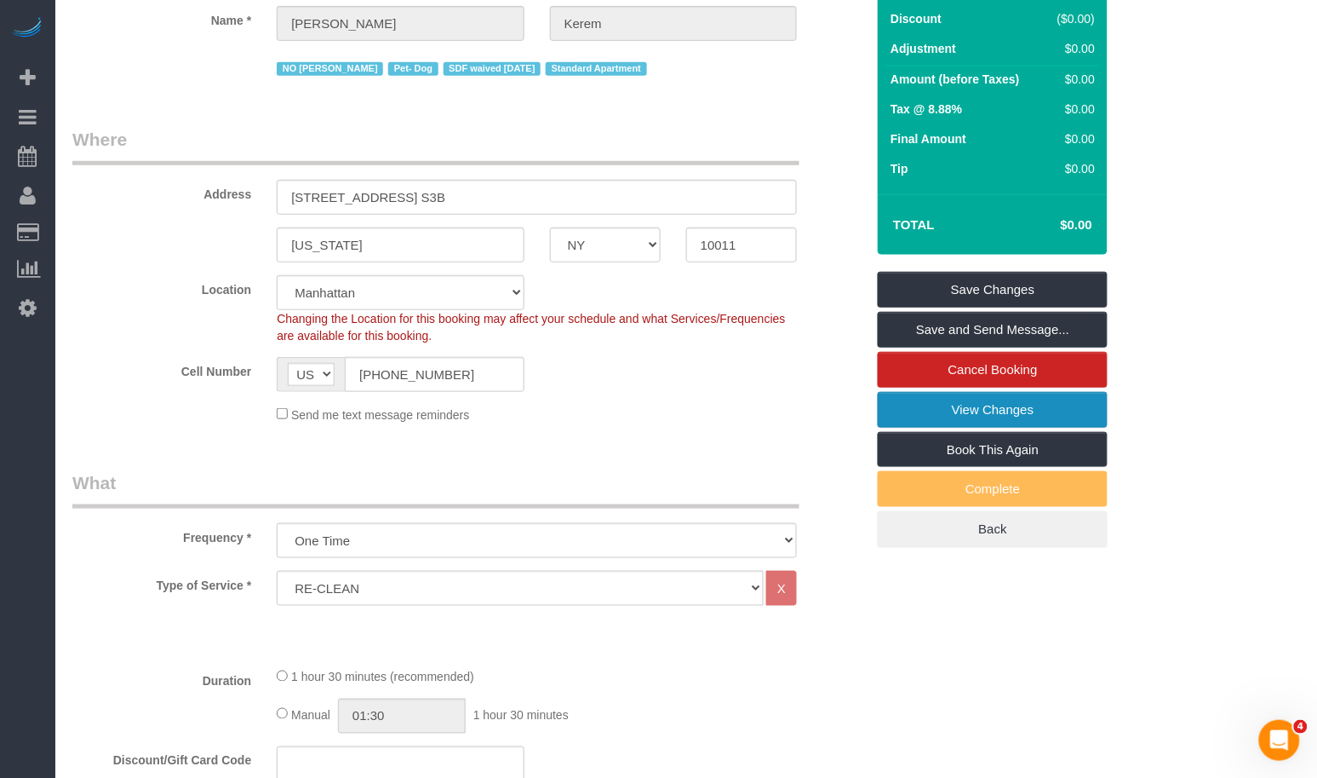
click at [941, 413] on link "View Changes" at bounding box center [993, 410] width 230 height 36
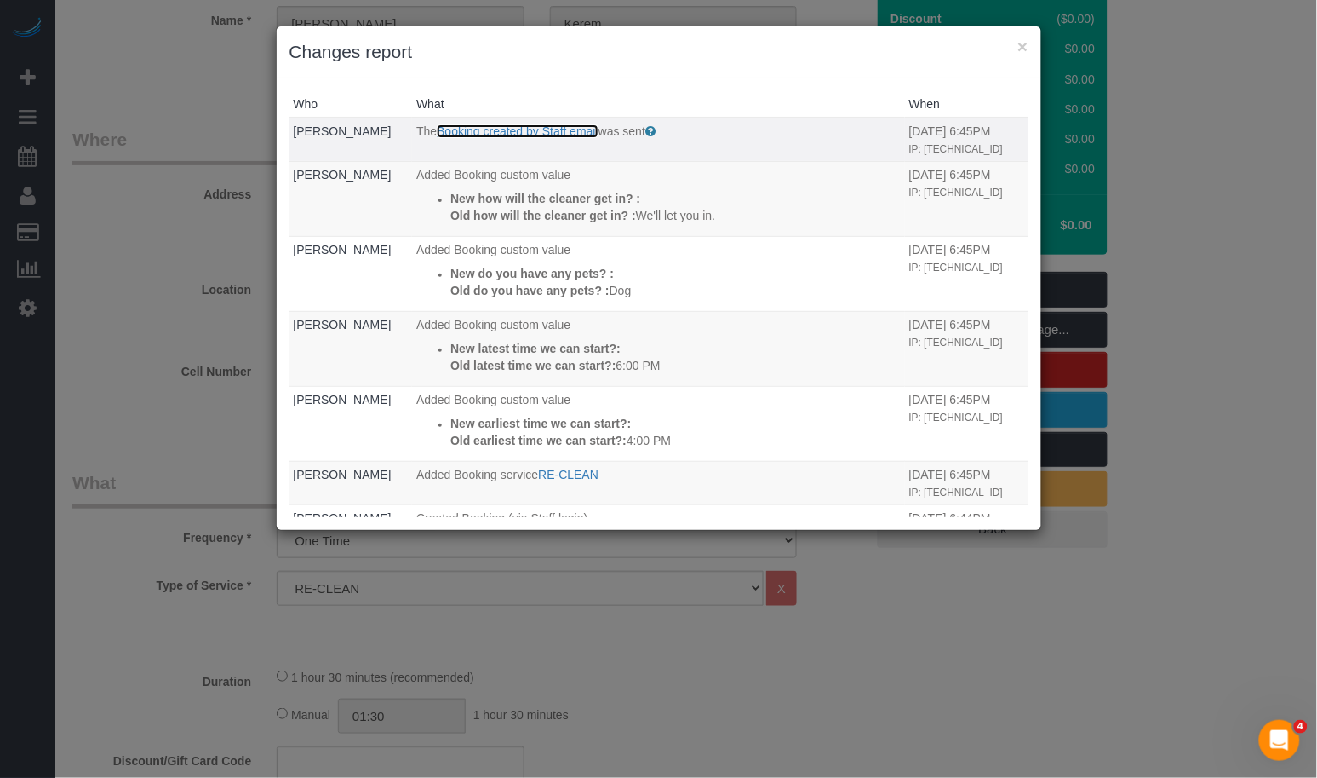
click at [514, 134] on link "Booking created by Staff email" at bounding box center [518, 131] width 162 height 14
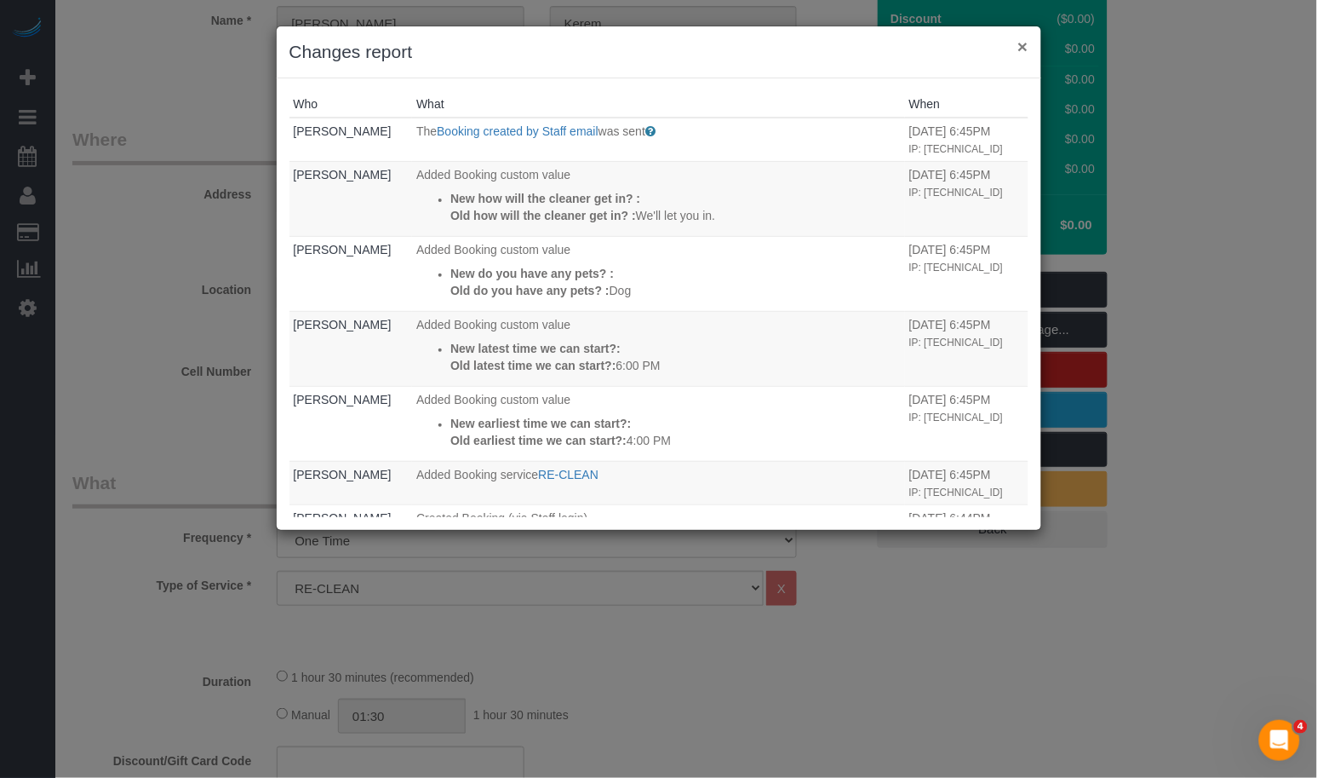
click at [1019, 45] on button "×" at bounding box center [1023, 46] width 10 height 18
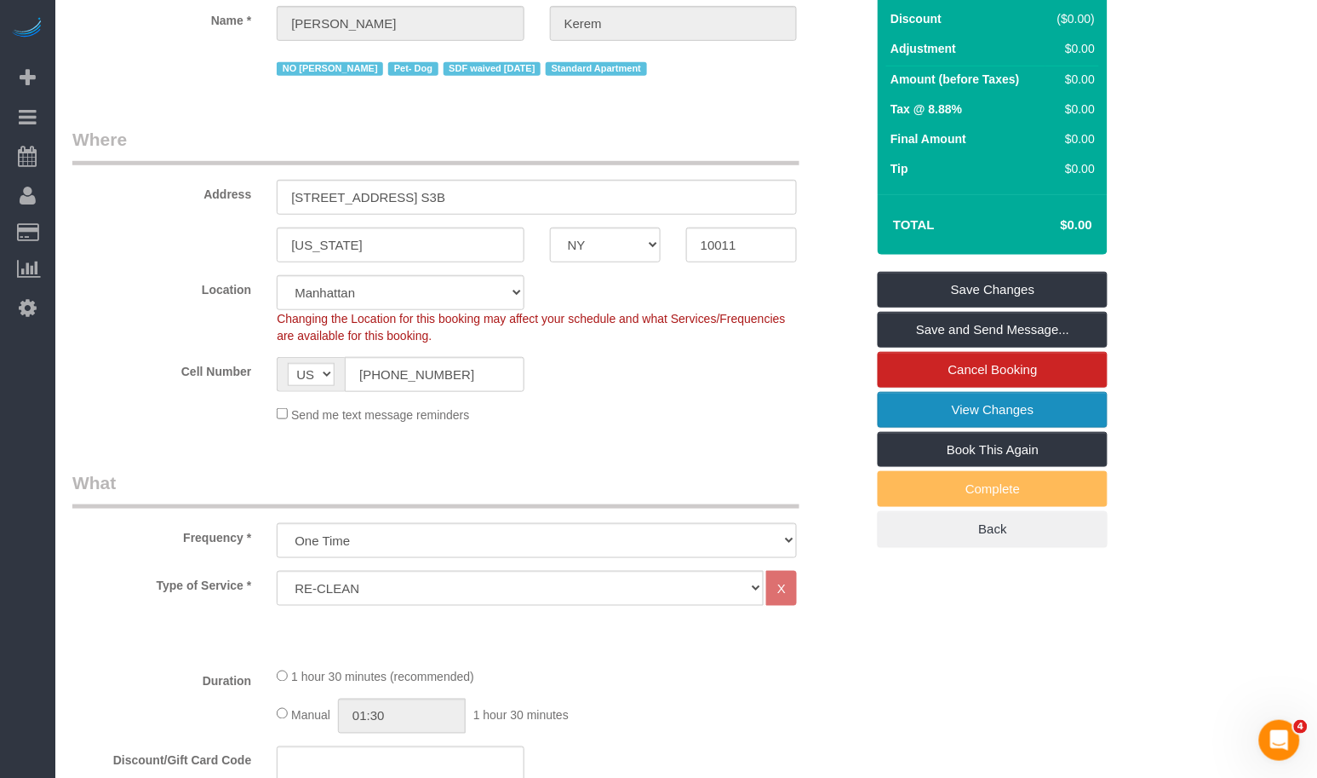
scroll to position [0, 0]
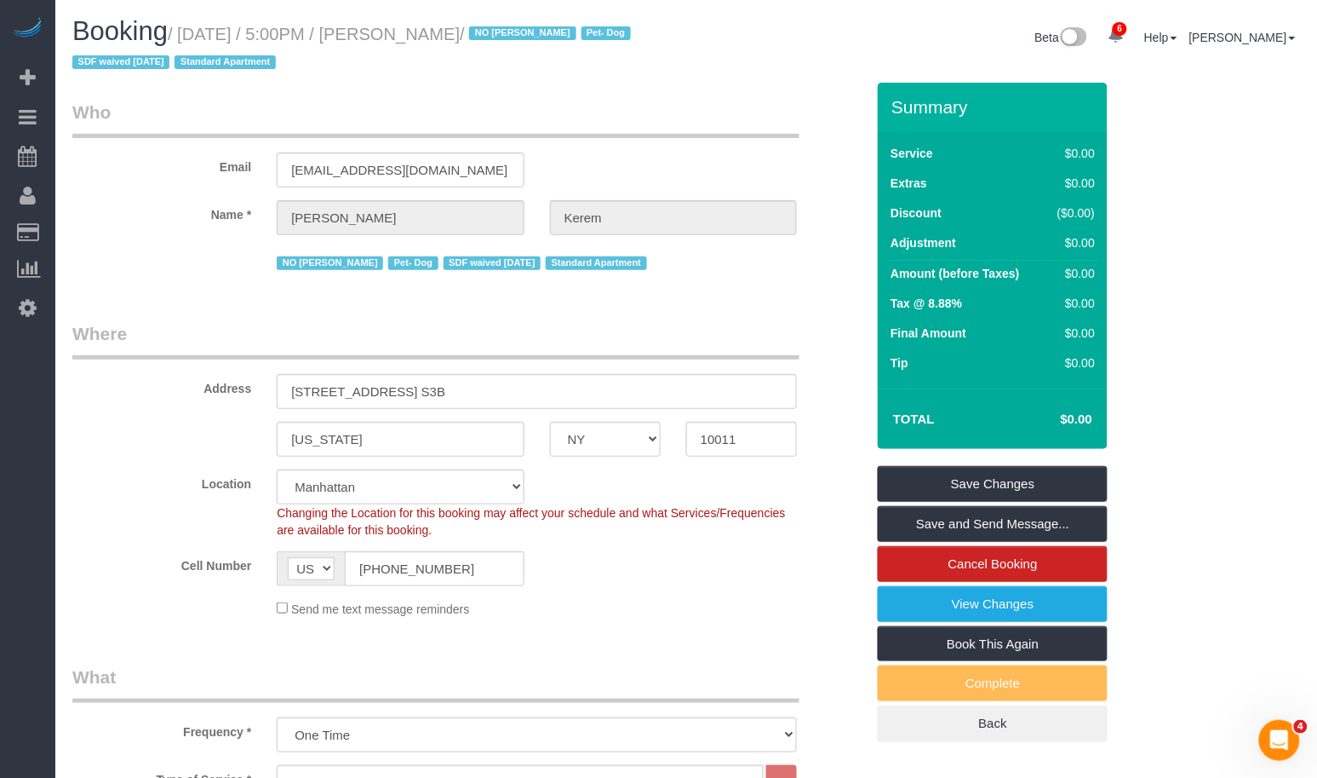
drag, startPoint x: 562, startPoint y: 32, endPoint x: 194, endPoint y: 37, distance: 367.9
click at [194, 37] on small "/ September 02, 2025 / 5:00PM / Michaela Kerem / NO Joselin Cecilio Pet- Dog SD…" at bounding box center [354, 49] width 564 height 48
click at [353, 32] on small "/ September 02, 2025 / 5:00PM / Michaela Kerem / NO Joselin Cecilio Pet- Dog SD…" at bounding box center [354, 49] width 564 height 48
drag, startPoint x: 553, startPoint y: 40, endPoint x: 566, endPoint y: 34, distance: 14.9
click at [553, 40] on small "/ September 02, 2025 / 5:00PM / Michaela Kerem / NO Joselin Cecilio Pet- Dog SD…" at bounding box center [354, 49] width 564 height 48
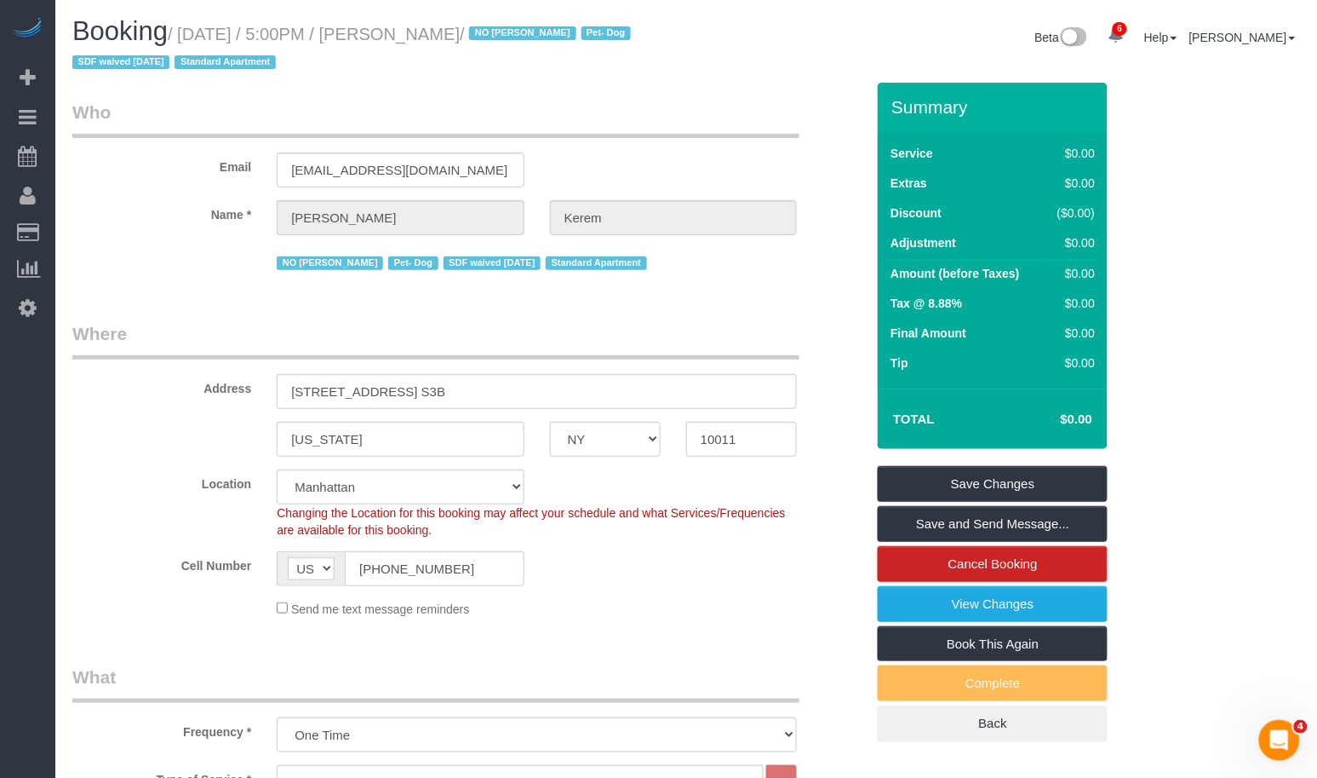
drag, startPoint x: 566, startPoint y: 34, endPoint x: 185, endPoint y: 37, distance: 381.5
click at [185, 37] on small "/ September 02, 2025 / 5:00PM / Michaela Kerem / NO Joselin Cecilio Pet- Dog SD…" at bounding box center [354, 49] width 564 height 48
copy small "September 02, 2025 / 5:00PM / Michaela Kerem"
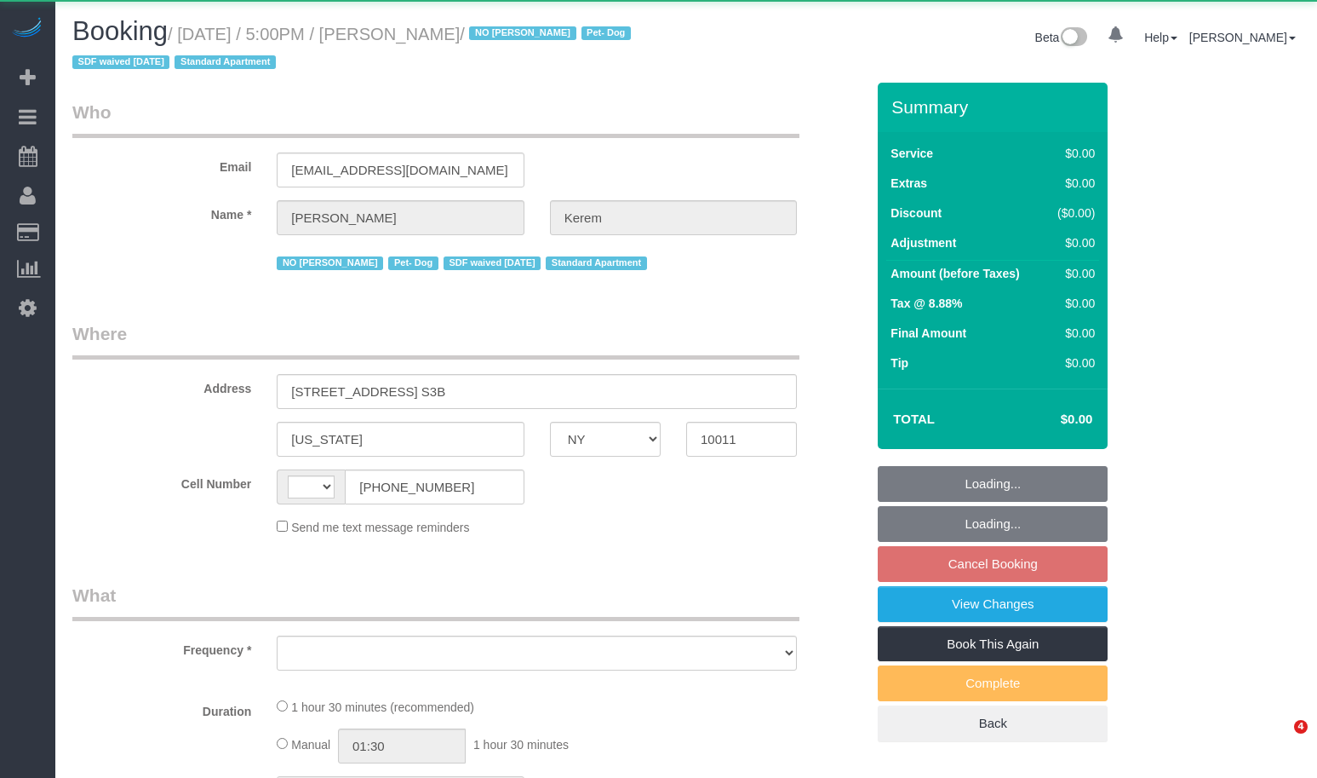
select select "NY"
select select "string:[GEOGRAPHIC_DATA]"
select select "object:847"
select select "number:64"
select select "number:78"
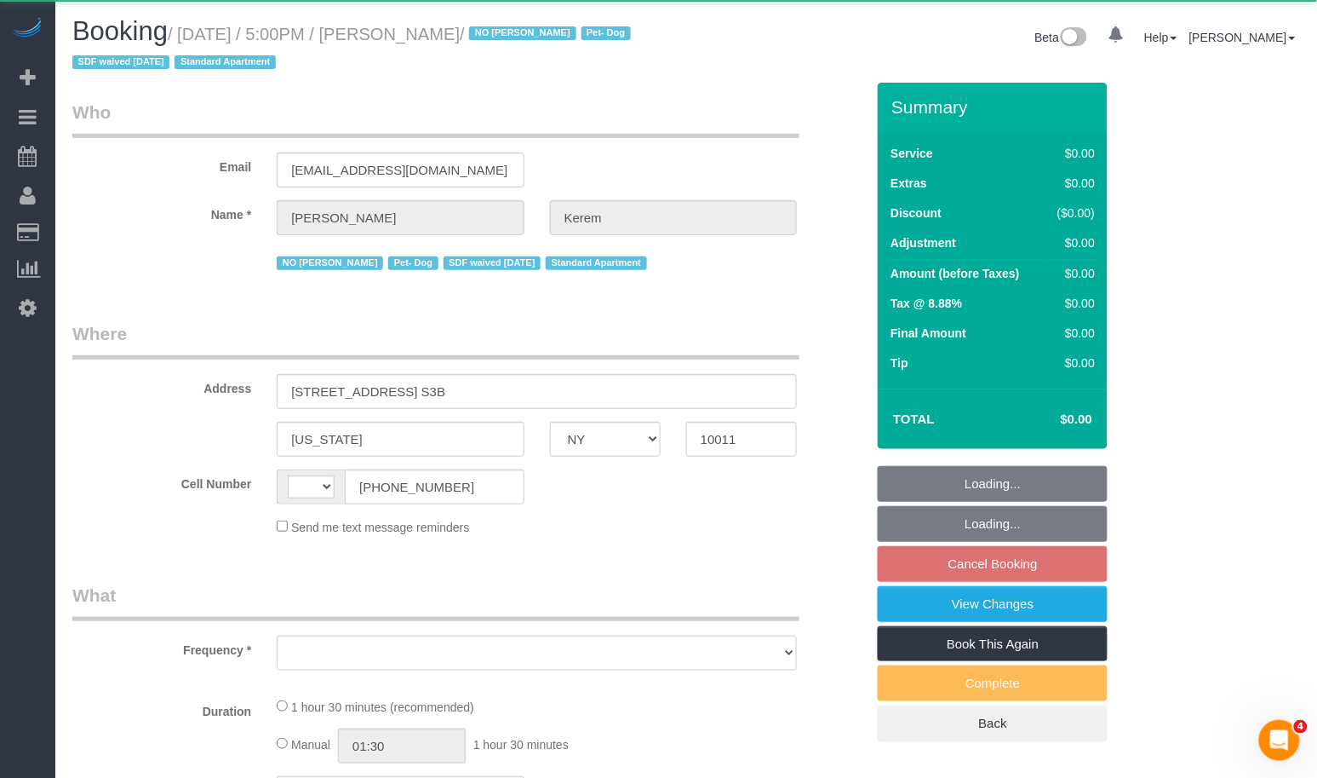
select select "number:13"
select select "number:5"
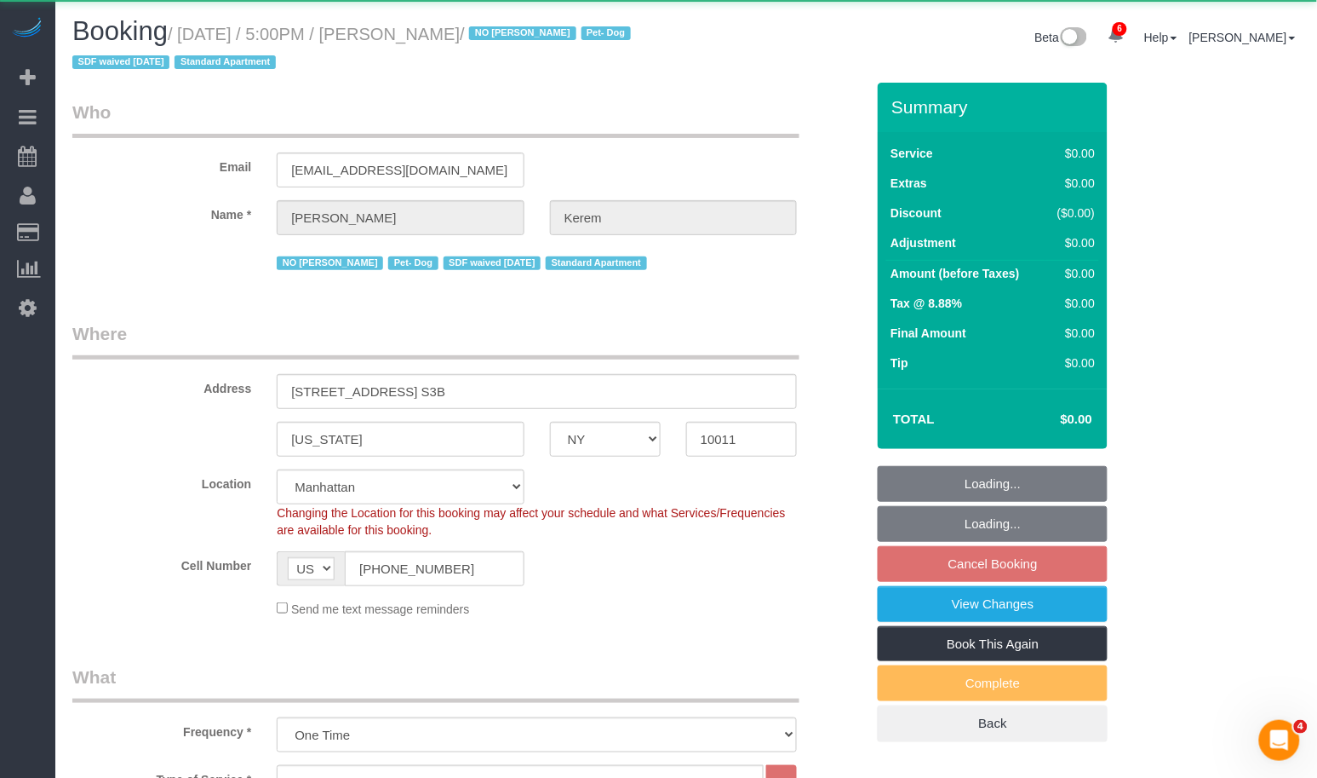
select select "string:stripe-pm_1RSMK44VGloSiKo7GjZfo9Rp"
select select "spot10"
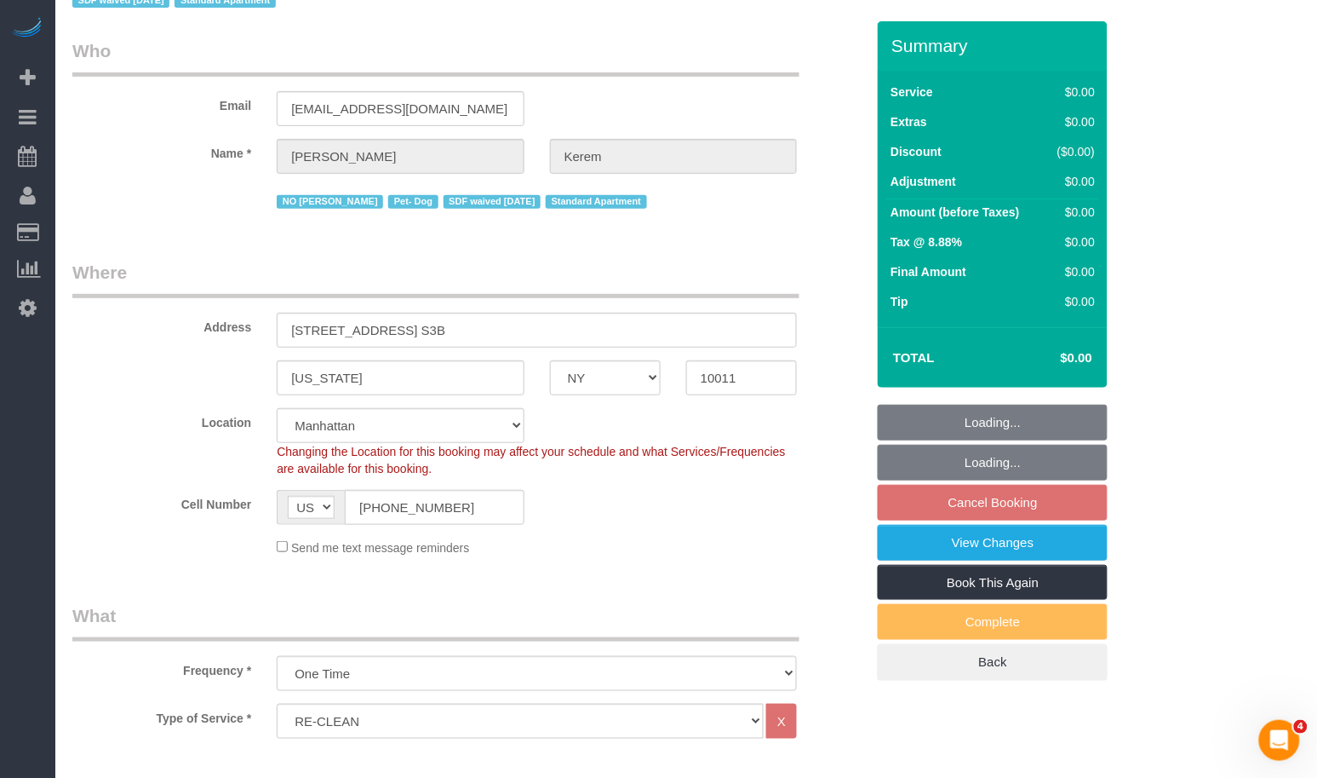
scroll to position [131, 0]
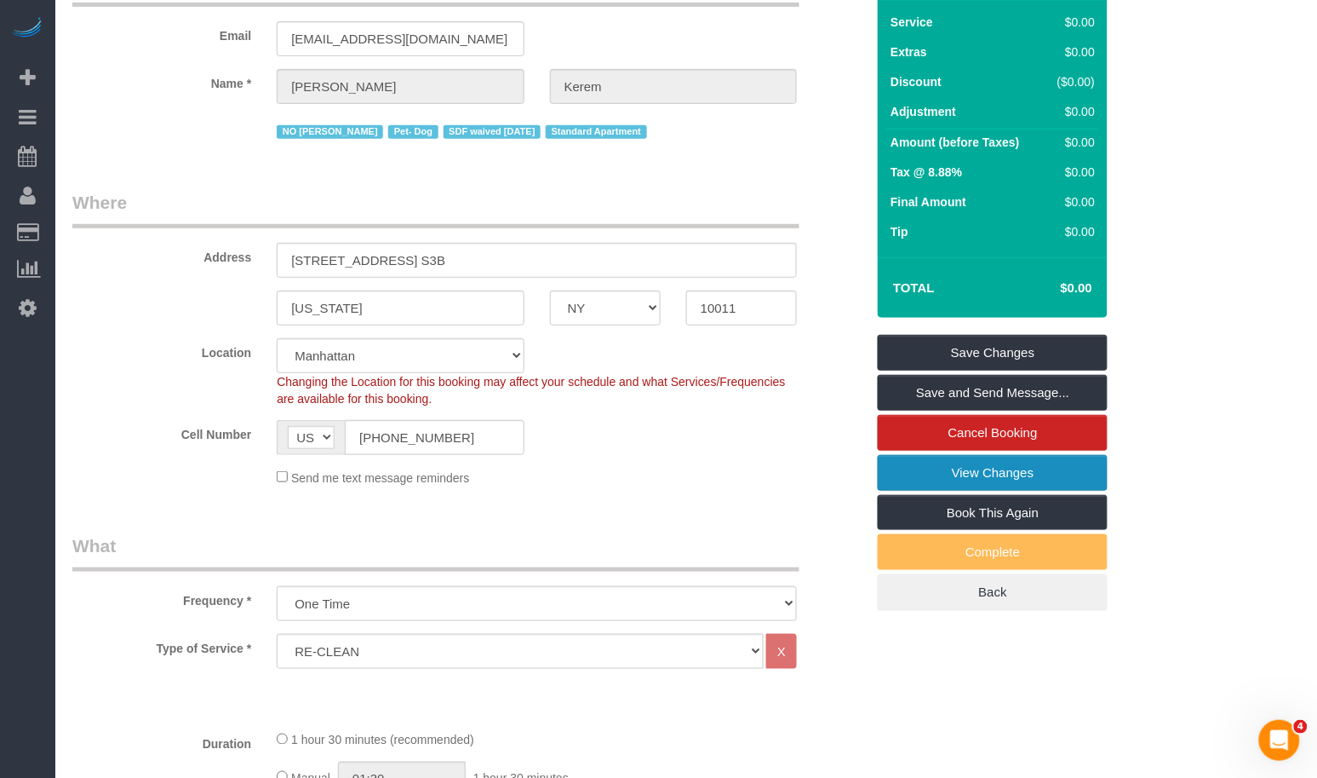
click at [947, 477] on link "View Changes" at bounding box center [993, 473] width 230 height 36
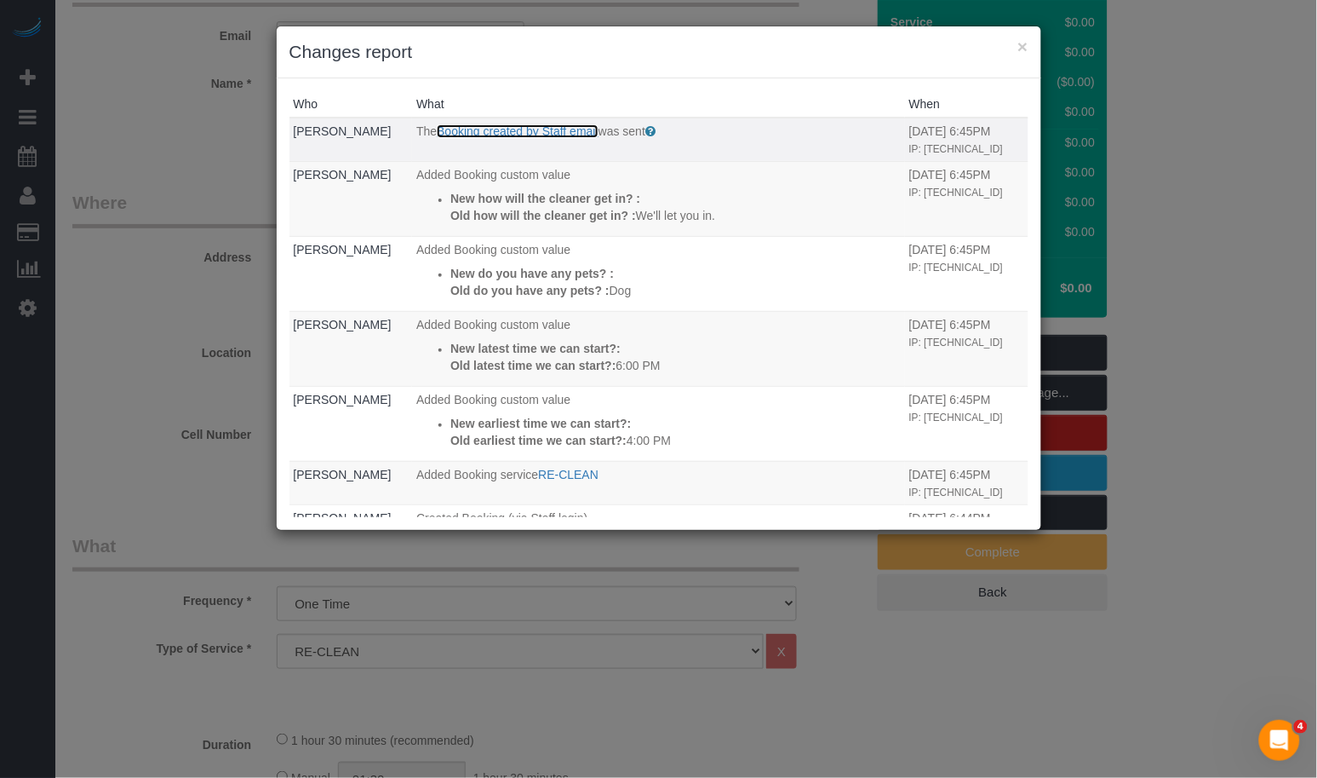
click at [590, 135] on link "Booking created by Staff email" at bounding box center [518, 131] width 162 height 14
